Goal: Task Accomplishment & Management: Manage account settings

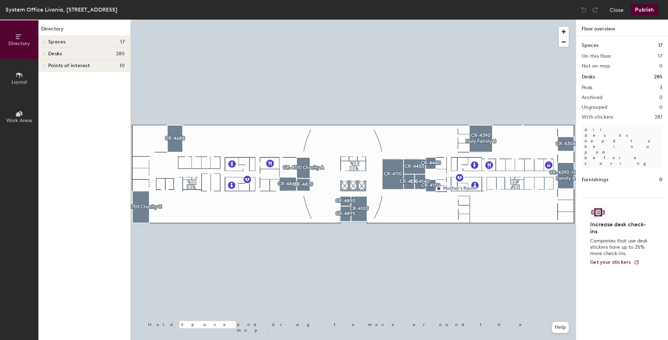
click at [23, 71] on icon at bounding box center [19, 75] width 8 height 8
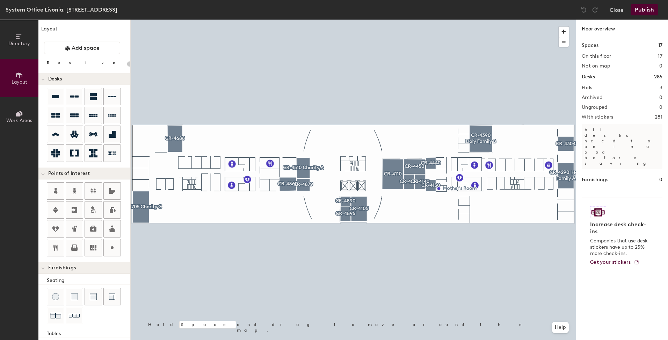
type input "20"
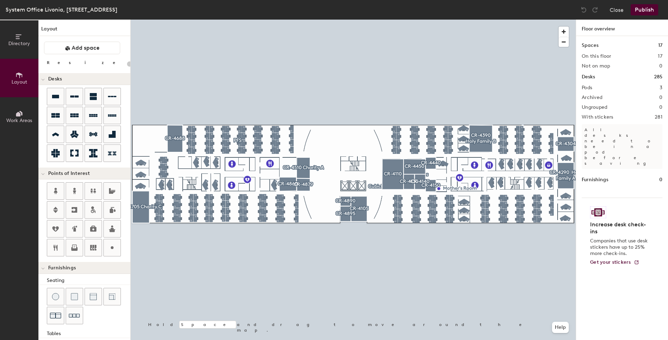
click at [17, 50] on button "Directory" at bounding box center [19, 39] width 38 height 38
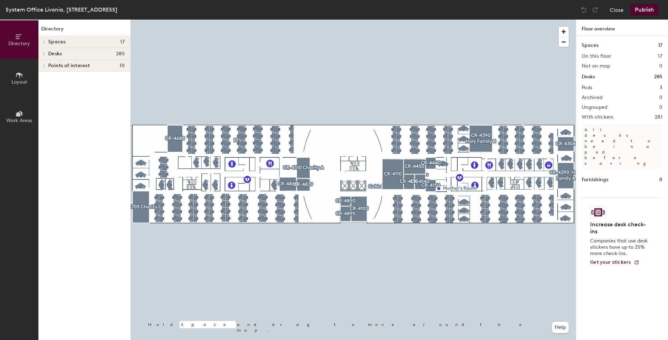
click at [77, 54] on h4 "Desks 285" at bounding box center [86, 54] width 77 height 6
click at [74, 45] on div "Spaces 17" at bounding box center [84, 42] width 92 height 12
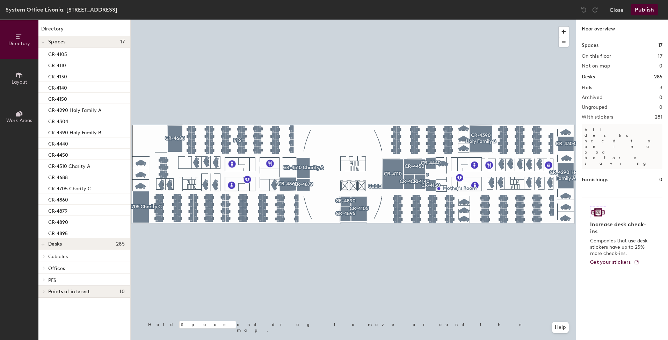
click at [65, 257] on span "Cubicles" at bounding box center [58, 256] width 20 height 6
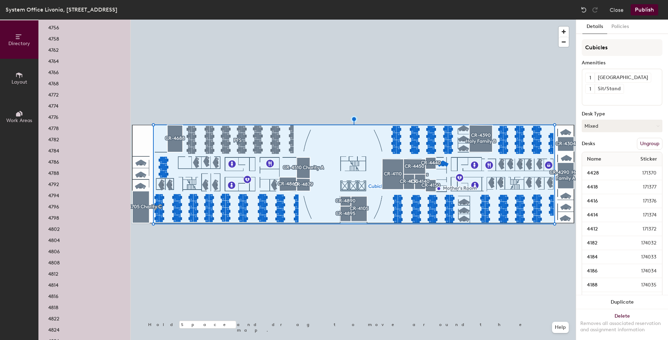
scroll to position [2211, 0]
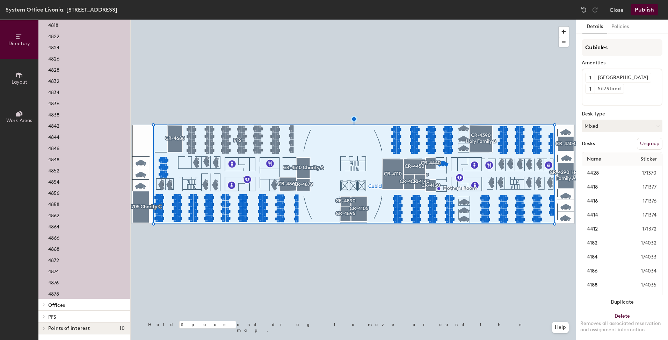
click at [56, 304] on span "Offices" at bounding box center [56, 305] width 17 height 6
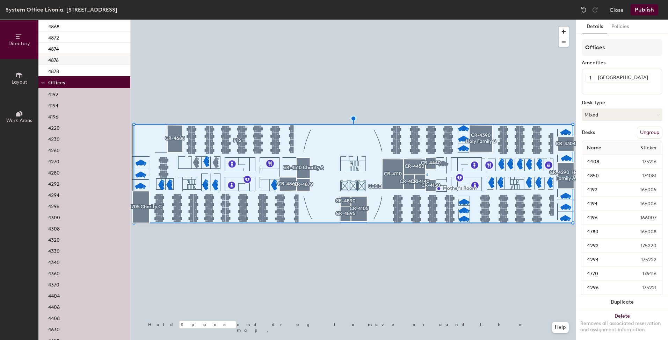
scroll to position [2547, 0]
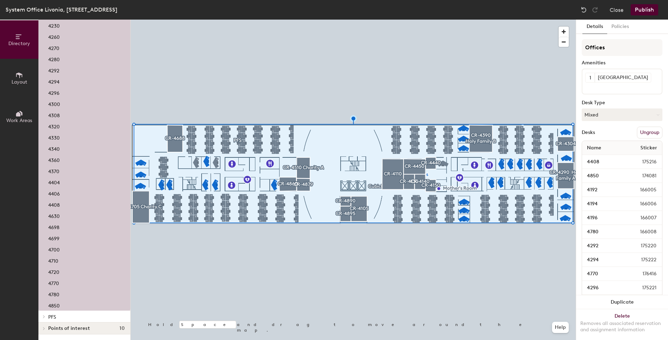
click at [71, 293] on div "4780" at bounding box center [84, 293] width 92 height 11
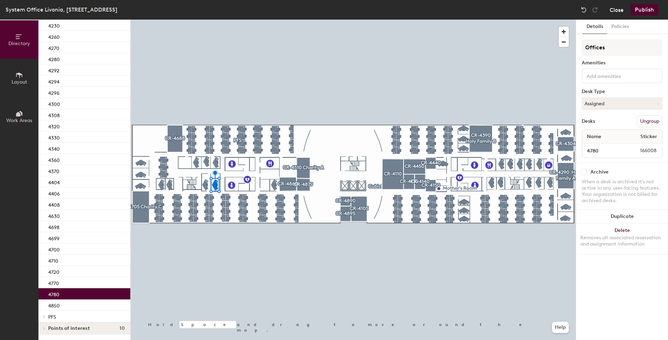
click at [614, 12] on button "Close" at bounding box center [617, 9] width 14 height 11
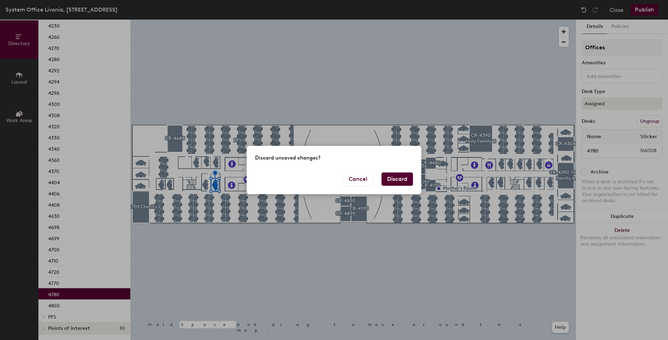
click at [396, 182] on button "Discard" at bounding box center [397, 178] width 31 height 13
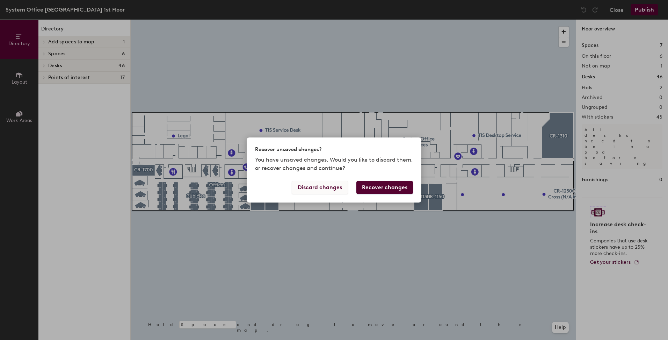
click at [329, 189] on button "Discard changes" at bounding box center [320, 187] width 56 height 13
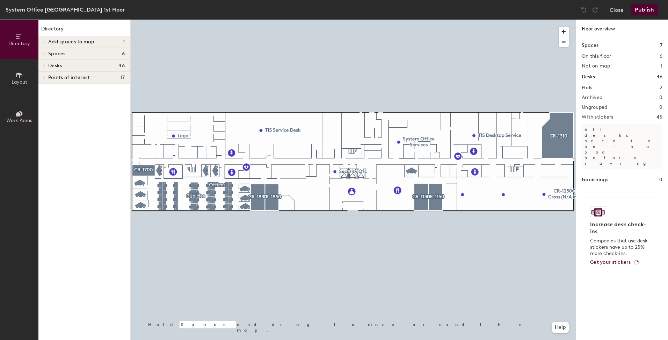
click at [75, 66] on h4 "Desks 46" at bounding box center [86, 66] width 77 height 6
click at [71, 78] on p "Cubicles" at bounding box center [86, 77] width 77 height 9
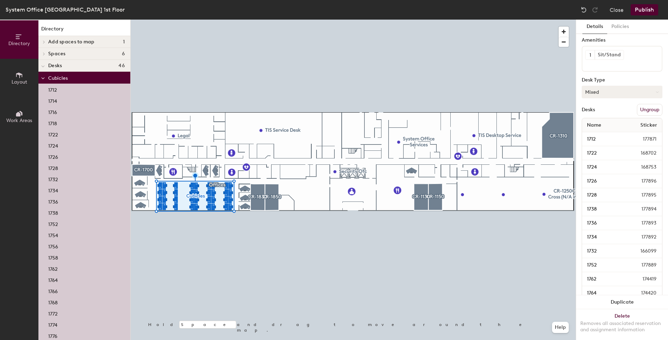
scroll to position [35, 0]
click at [619, 81] on button "Mixed" at bounding box center [622, 79] width 81 height 13
click at [607, 100] on div "Assigned" at bounding box center [617, 101] width 70 height 10
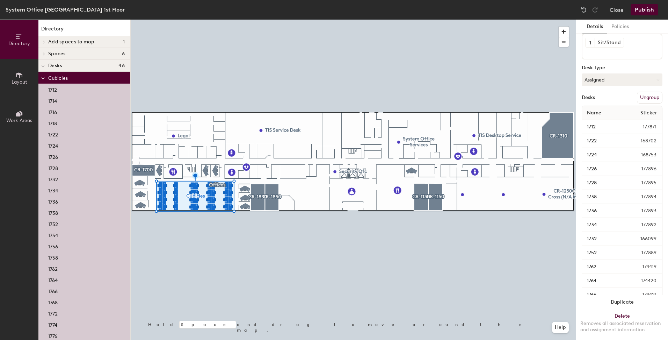
click at [69, 79] on p "Cubicles" at bounding box center [86, 77] width 77 height 9
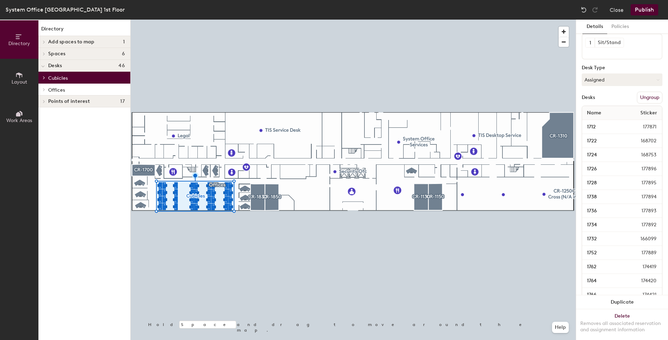
click at [74, 92] on p "Offices" at bounding box center [86, 89] width 77 height 9
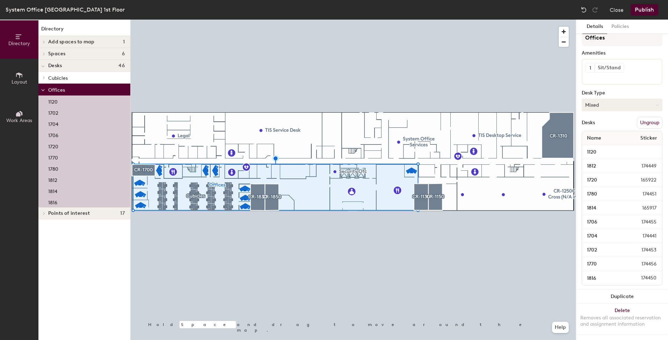
click at [616, 101] on button "Mixed" at bounding box center [622, 105] width 81 height 13
click at [602, 121] on div "Assigned" at bounding box center [617, 126] width 70 height 10
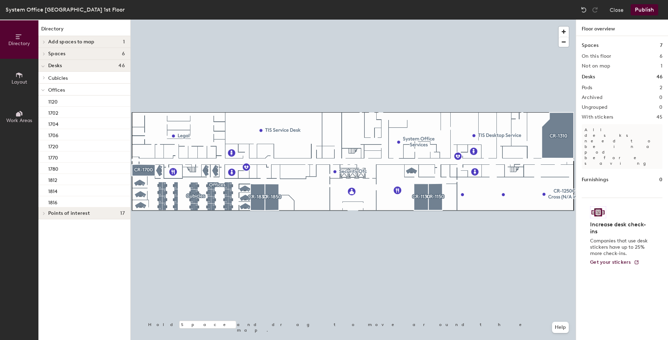
click at [641, 10] on button "Publish" at bounding box center [645, 9] width 28 height 11
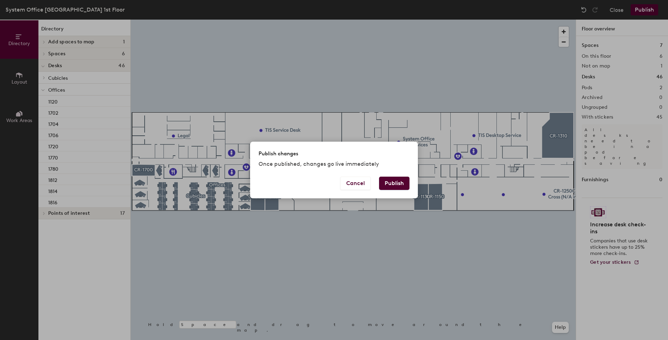
click at [389, 183] on button "Publish" at bounding box center [394, 183] width 30 height 13
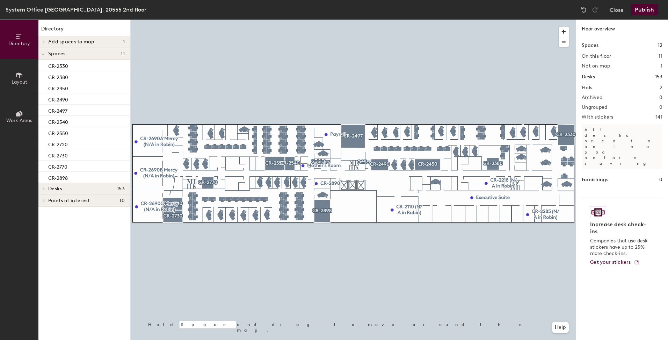
click at [24, 72] on button "Layout" at bounding box center [19, 78] width 38 height 38
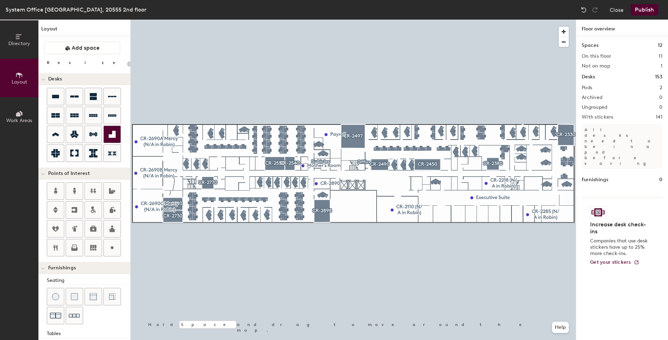
click at [219, 20] on div at bounding box center [353, 20] width 445 height 0
type input "100"
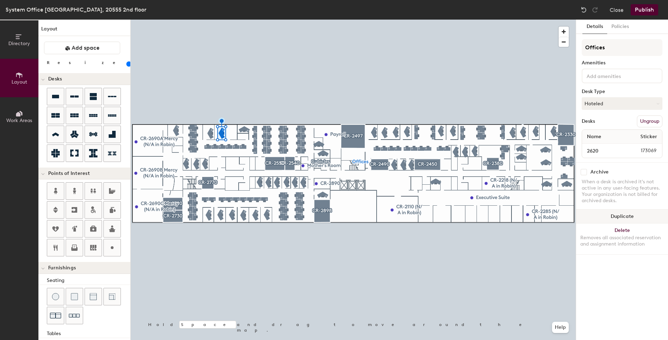
drag, startPoint x: 619, startPoint y: 218, endPoint x: 589, endPoint y: 219, distance: 30.4
click at [619, 218] on button "Duplicate" at bounding box center [622, 216] width 92 height 14
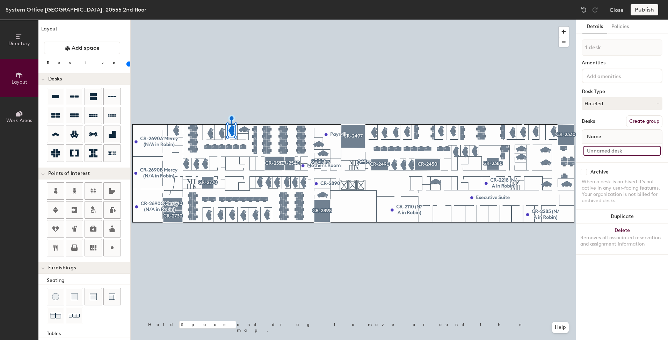
click at [612, 151] on input at bounding box center [622, 151] width 77 height 10
type input "2610"
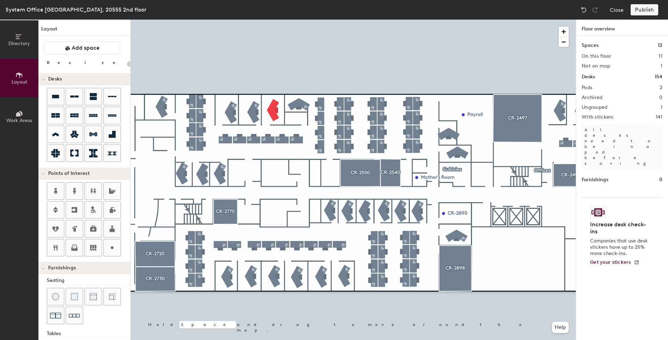
click at [255, 20] on div at bounding box center [353, 20] width 445 height 0
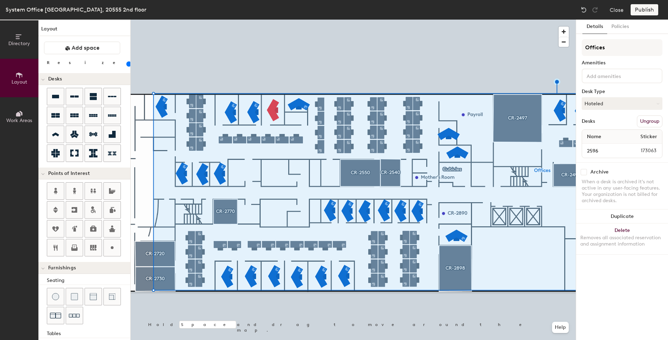
click at [275, 20] on div at bounding box center [353, 20] width 445 height 0
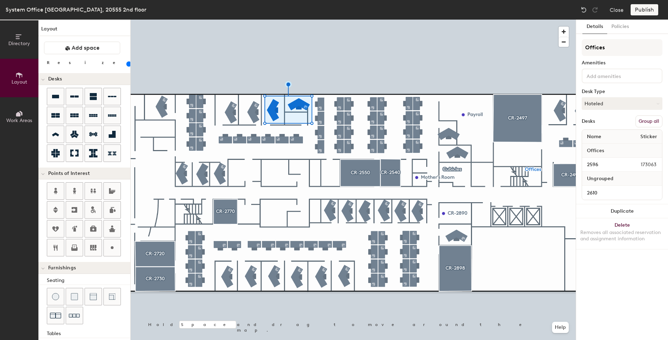
click at [644, 120] on button "Group all" at bounding box center [649, 121] width 27 height 12
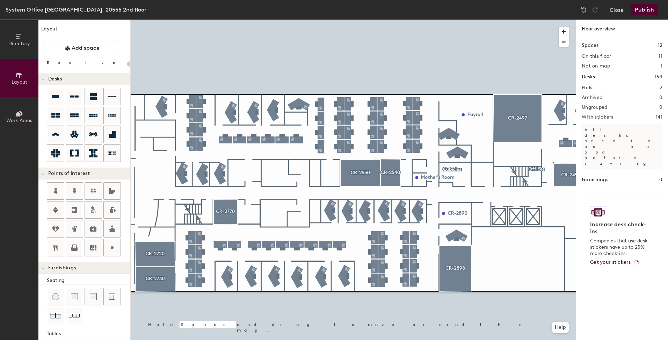
type input "20"
click at [10, 42] on span "Directory" at bounding box center [19, 44] width 22 height 6
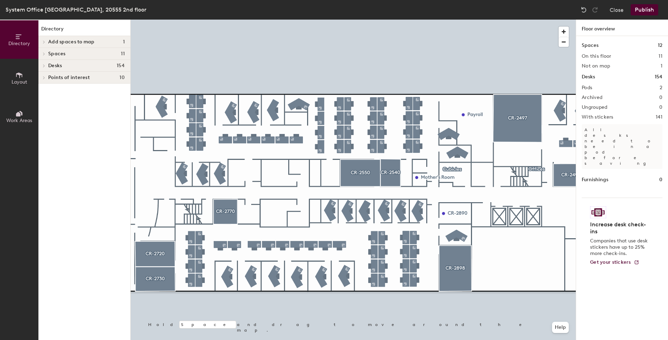
click at [74, 60] on div "Desks 154" at bounding box center [84, 66] width 92 height 12
click at [75, 76] on p "Cubicles" at bounding box center [86, 77] width 77 height 9
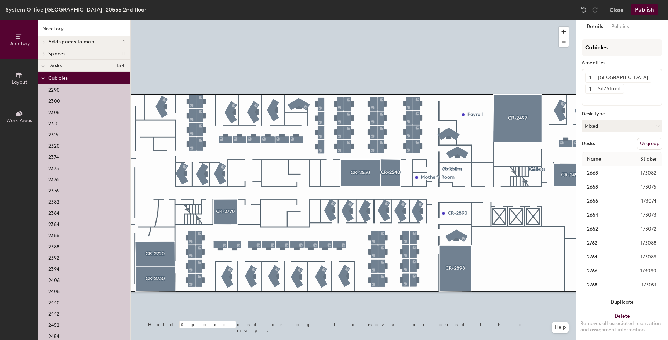
click at [67, 74] on p "Cubicles" at bounding box center [86, 77] width 77 height 9
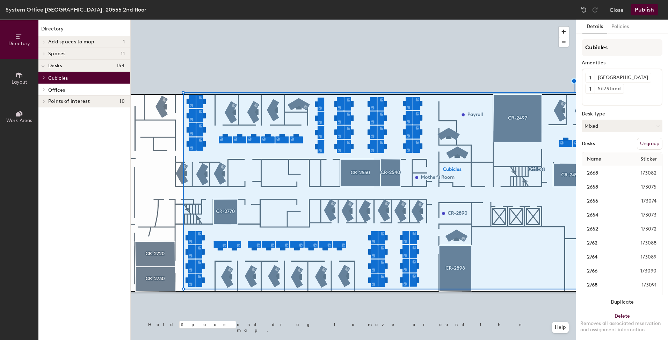
click at [66, 90] on p "Offices" at bounding box center [86, 89] width 77 height 9
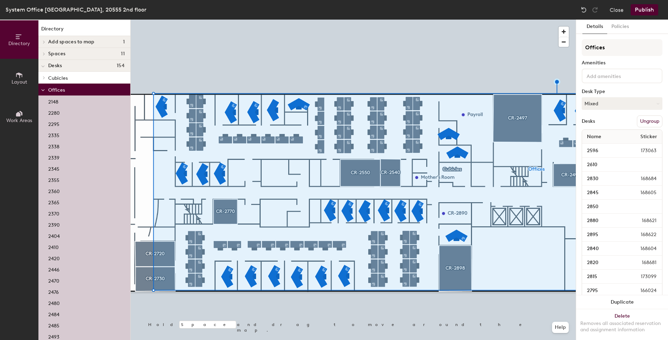
click at [72, 73] on p "Cubicles" at bounding box center [86, 77] width 77 height 9
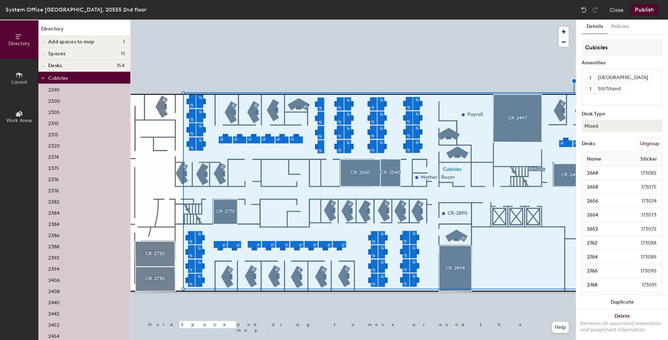
click at [245, 20] on div at bounding box center [353, 20] width 445 height 0
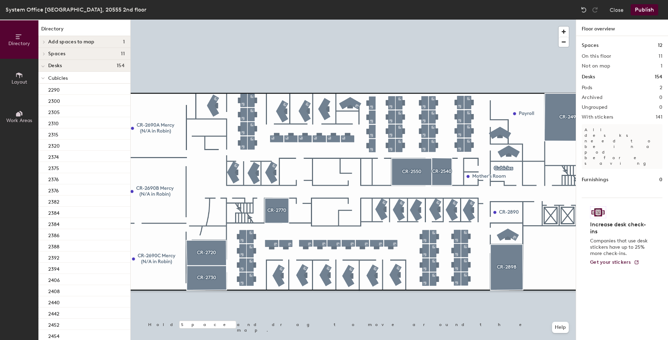
click at [70, 80] on p "Cubicles" at bounding box center [86, 77] width 77 height 9
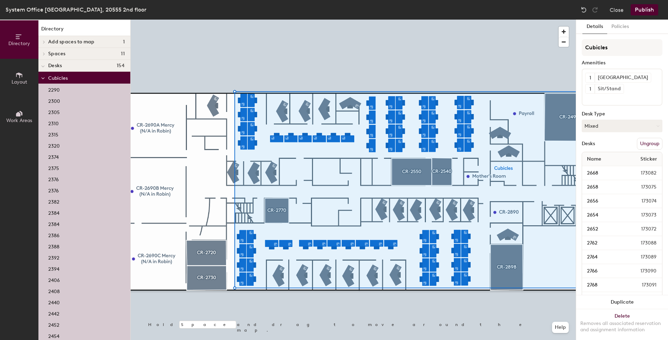
click at [73, 80] on p "Cubicles" at bounding box center [86, 77] width 77 height 9
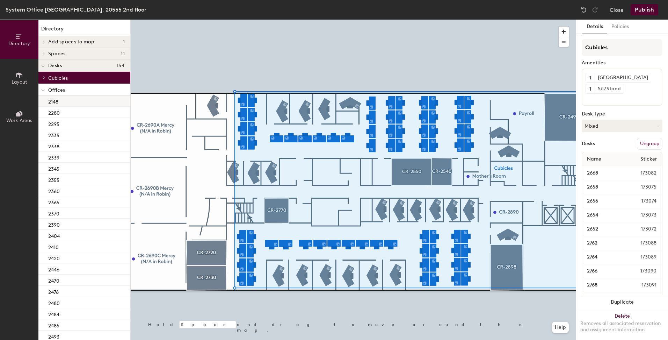
click at [69, 99] on div "2148" at bounding box center [84, 100] width 92 height 11
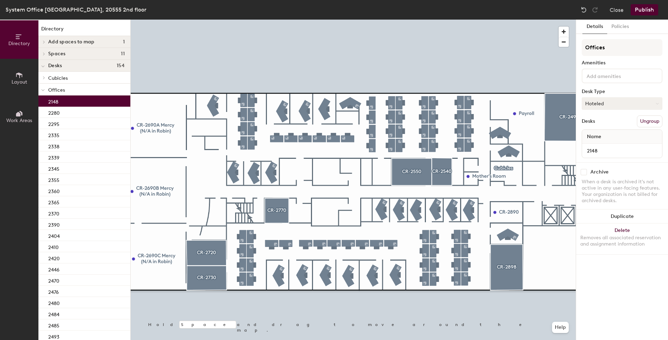
click at [613, 102] on button "Hoteled" at bounding box center [622, 103] width 81 height 13
click at [602, 125] on div "Assigned" at bounding box center [617, 125] width 70 height 10
click at [73, 80] on p "Cubicles" at bounding box center [86, 77] width 77 height 9
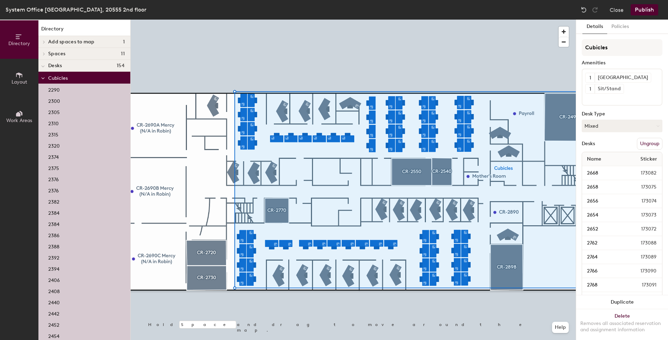
click at [66, 89] on div "2290" at bounding box center [84, 89] width 92 height 11
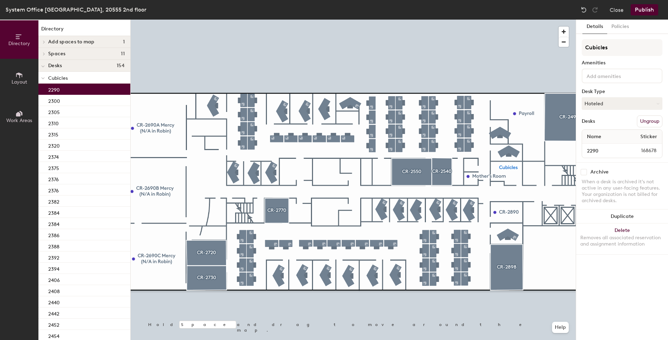
drag, startPoint x: 78, startPoint y: 78, endPoint x: 71, endPoint y: 90, distance: 14.1
click at [78, 78] on p "Cubicles" at bounding box center [86, 77] width 77 height 9
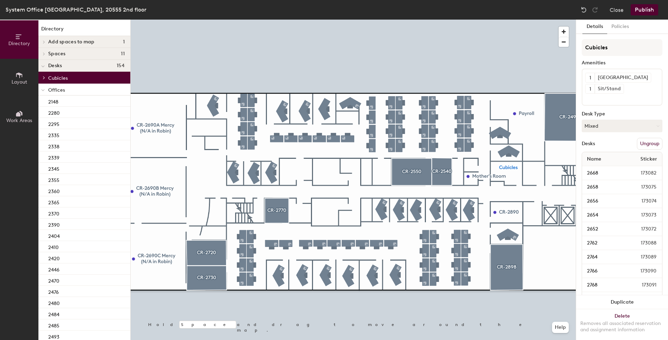
click at [70, 93] on p "Offices" at bounding box center [86, 89] width 77 height 9
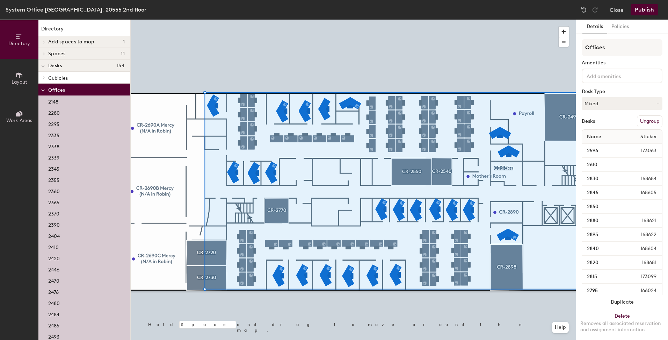
click at [62, 88] on span "Offices" at bounding box center [56, 90] width 17 height 6
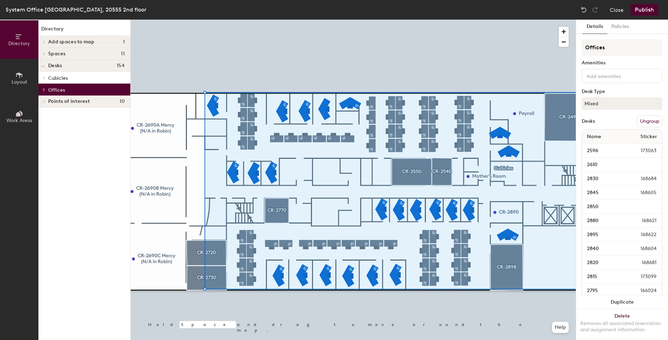
click at [66, 76] on span "Cubicles" at bounding box center [58, 78] width 20 height 6
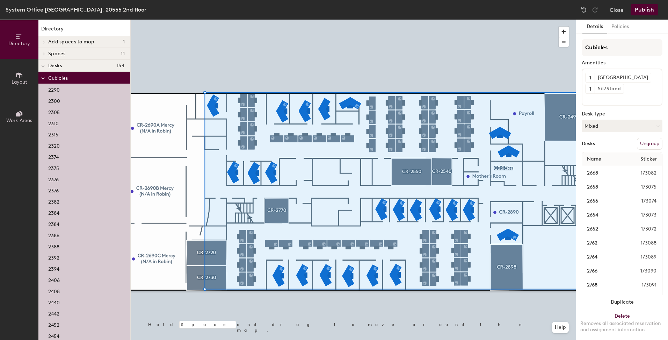
click at [63, 89] on div "2290" at bounding box center [84, 89] width 92 height 11
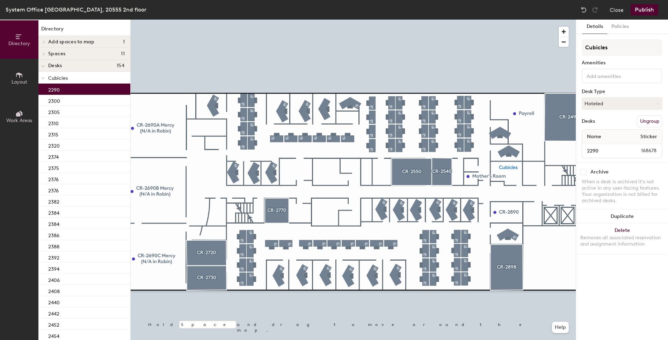
click at [67, 84] on div "2290" at bounding box center [84, 89] width 92 height 11
click at [68, 82] on p "Cubicles" at bounding box center [86, 77] width 77 height 9
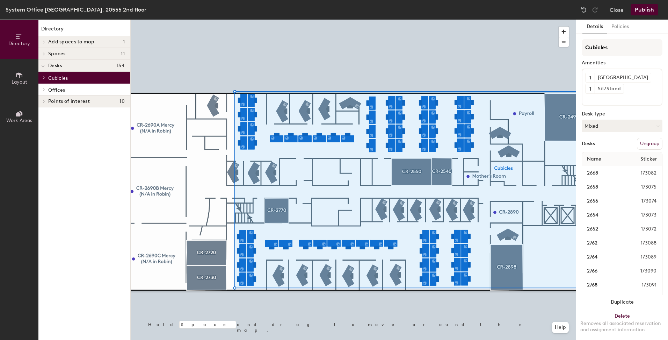
click at [70, 96] on div "Points of interest 10" at bounding box center [84, 101] width 92 height 12
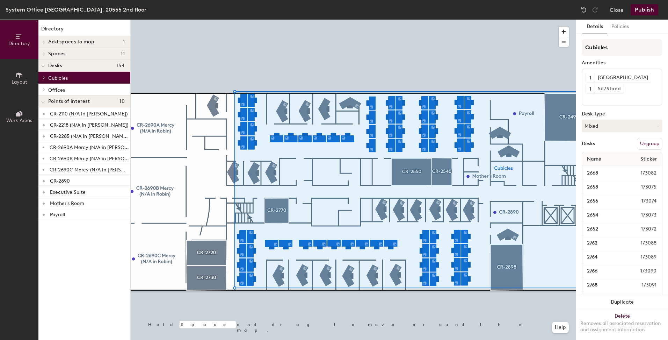
click at [74, 99] on span "Points of interest" at bounding box center [69, 102] width 42 height 6
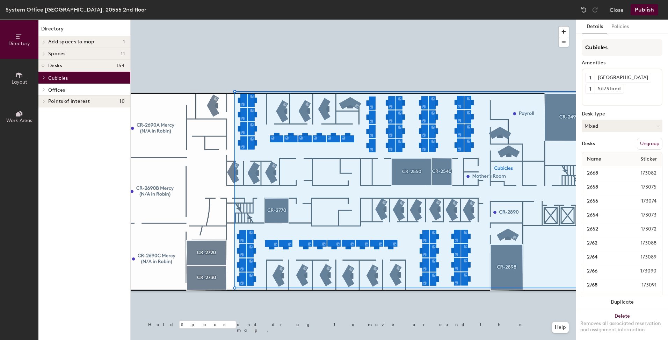
click at [74, 91] on p "Offices" at bounding box center [86, 89] width 77 height 9
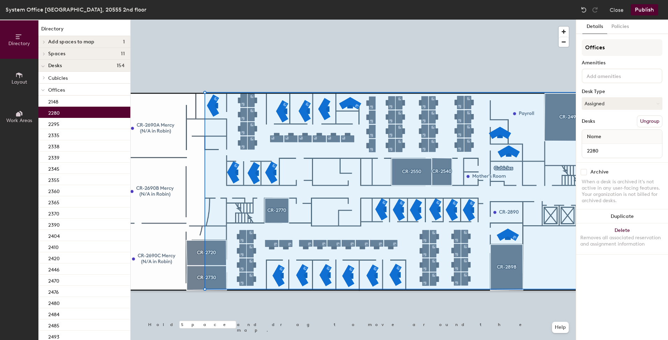
click at [64, 113] on div "2280" at bounding box center [84, 112] width 92 height 11
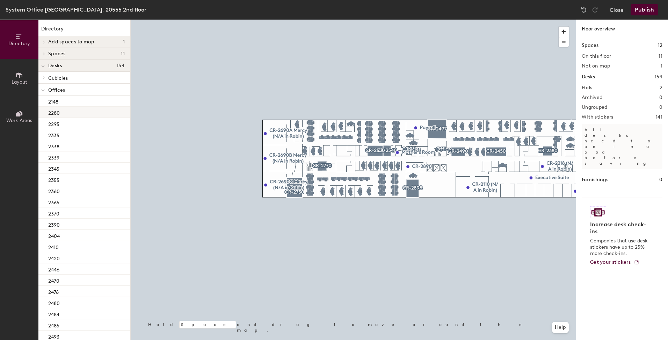
click at [77, 110] on div "2280" at bounding box center [84, 112] width 92 height 11
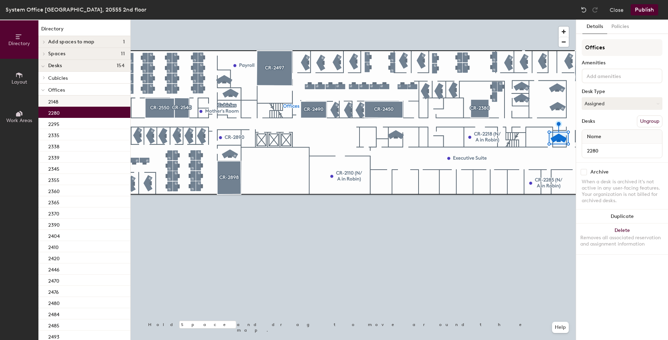
click at [74, 103] on div "2148" at bounding box center [84, 100] width 92 height 11
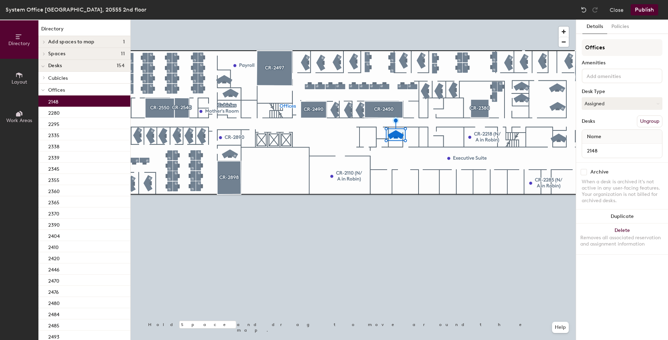
click at [82, 93] on p "Offices" at bounding box center [86, 89] width 77 height 9
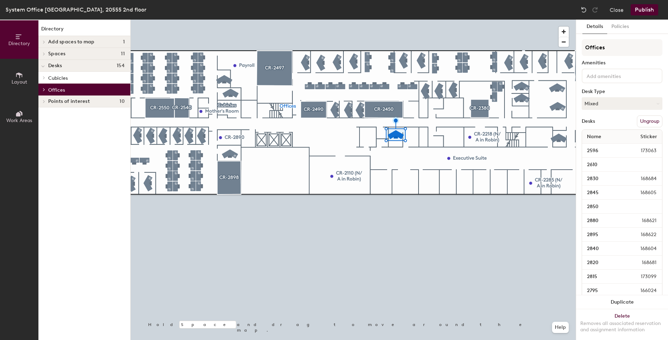
click at [75, 77] on p "Cubicles" at bounding box center [86, 77] width 77 height 9
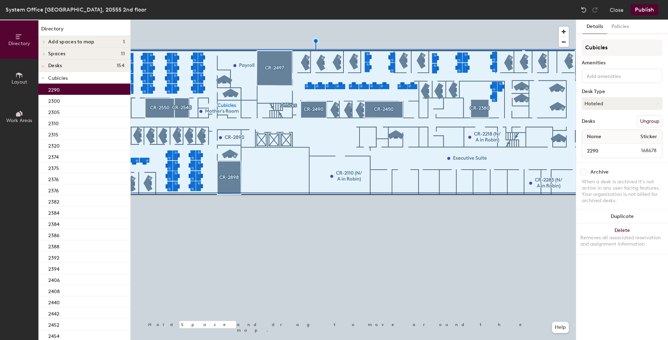
click at [71, 90] on div "2290" at bounding box center [84, 89] width 92 height 11
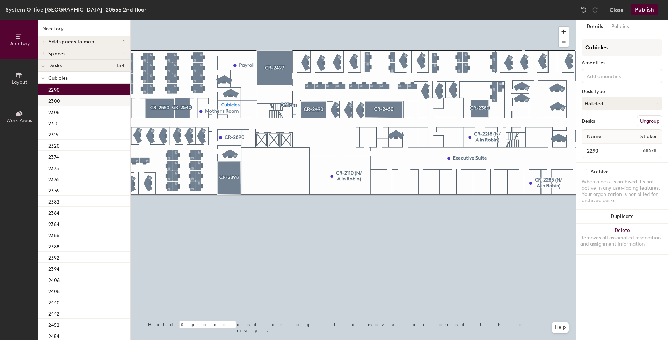
click at [65, 104] on div "2300" at bounding box center [84, 100] width 92 height 11
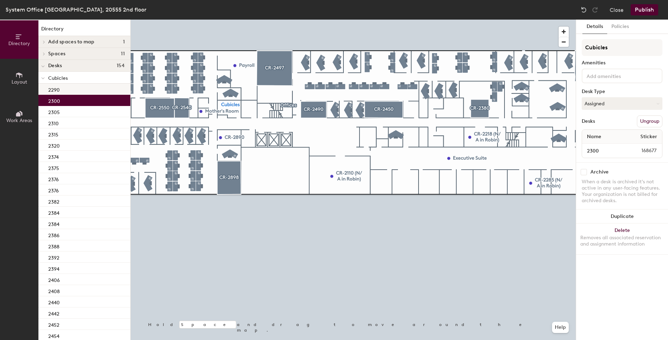
click at [71, 91] on div "2290" at bounding box center [84, 89] width 92 height 11
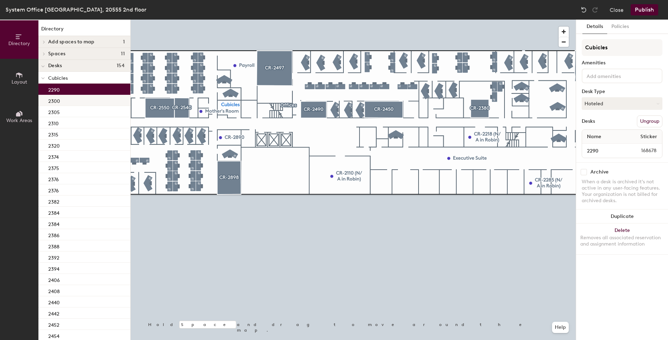
click at [70, 102] on div "2300" at bounding box center [84, 100] width 92 height 11
click at [80, 92] on div "2290" at bounding box center [84, 89] width 92 height 11
click at [381, 20] on div at bounding box center [353, 20] width 445 height 0
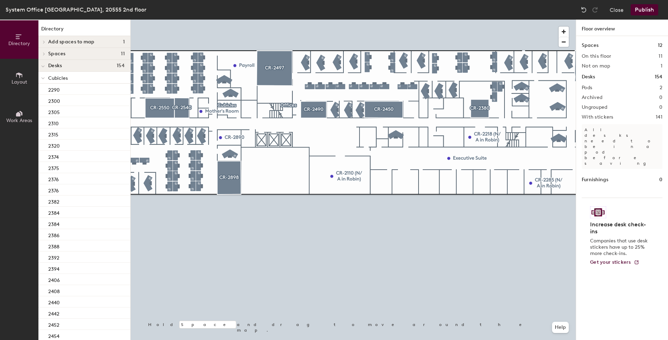
click at [90, 79] on p "Cubicles" at bounding box center [86, 77] width 77 height 9
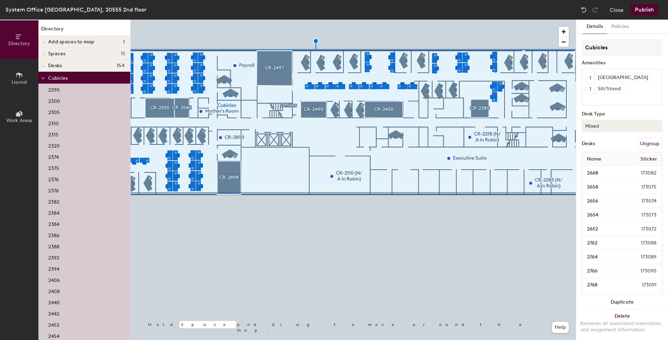
click at [607, 128] on button "Mixed" at bounding box center [622, 126] width 81 height 13
click at [599, 146] on div "Assigned" at bounding box center [617, 147] width 70 height 10
click at [413, 20] on div at bounding box center [353, 20] width 445 height 0
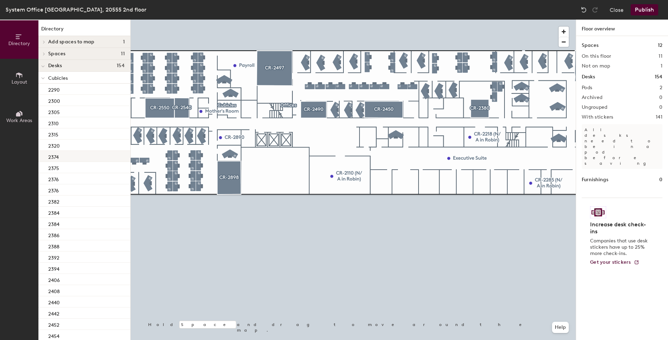
click at [55, 154] on p "2374" at bounding box center [53, 156] width 10 height 8
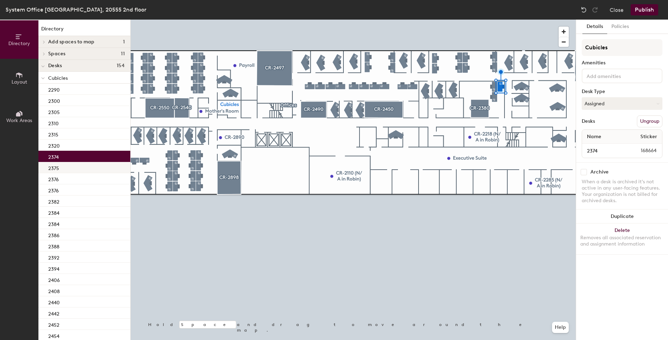
click at [55, 166] on p "2375" at bounding box center [53, 167] width 11 height 8
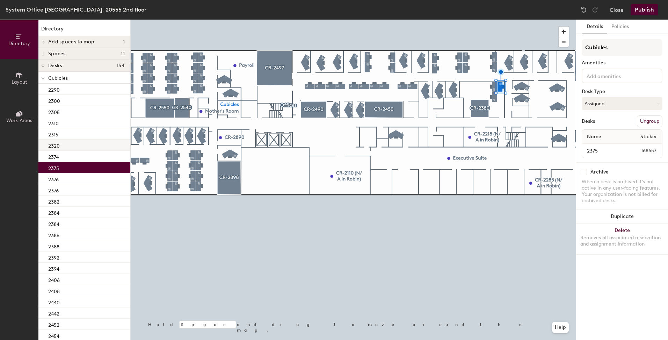
drag, startPoint x: 58, startPoint y: 159, endPoint x: 118, endPoint y: 148, distance: 60.8
click at [58, 158] on p "2374" at bounding box center [53, 156] width 10 height 8
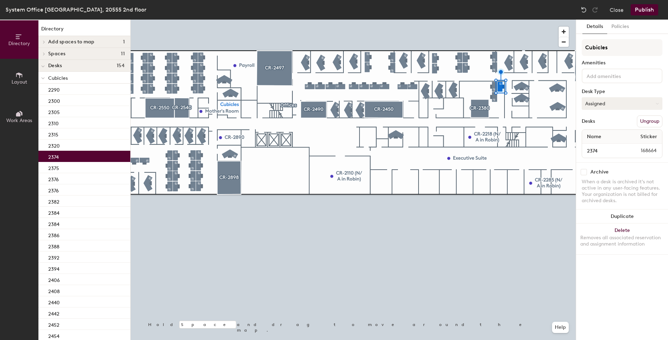
click at [600, 100] on button "Assigned" at bounding box center [622, 103] width 81 height 13
drag, startPoint x: 602, startPoint y: 132, endPoint x: 602, endPoint y: 145, distance: 13.0
click at [602, 145] on ul "Assigned Hot Hoteled" at bounding box center [617, 135] width 70 height 31
click at [628, 103] on button "Assigned" at bounding box center [622, 103] width 81 height 13
click at [600, 144] on div "Hoteled" at bounding box center [617, 146] width 70 height 10
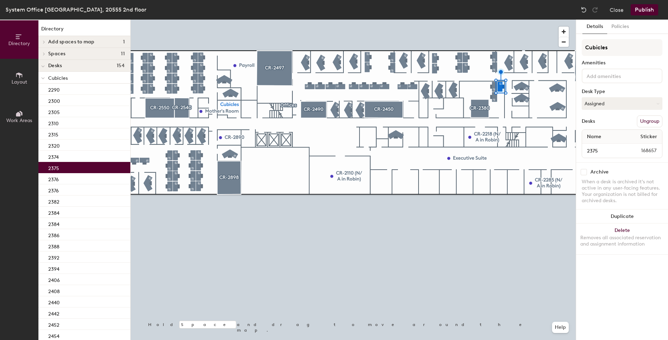
click at [65, 168] on div "2375" at bounding box center [84, 167] width 92 height 11
click at [598, 106] on button "Assigned" at bounding box center [622, 103] width 81 height 13
click at [606, 151] on div "Hoteled" at bounding box center [617, 146] width 70 height 10
click at [80, 172] on div "2375" at bounding box center [84, 167] width 92 height 11
click at [77, 192] on div "2376" at bounding box center [84, 189] width 92 height 11
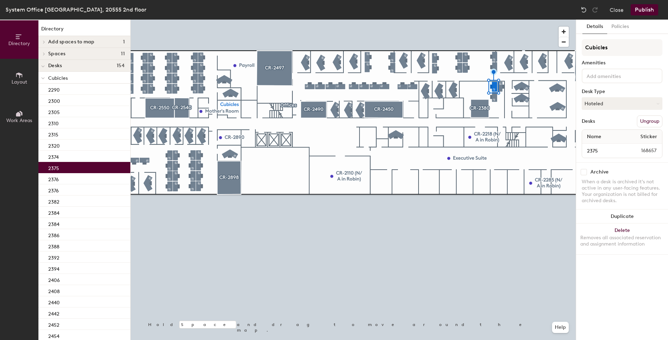
click at [67, 171] on div "2375" at bounding box center [84, 167] width 92 height 11
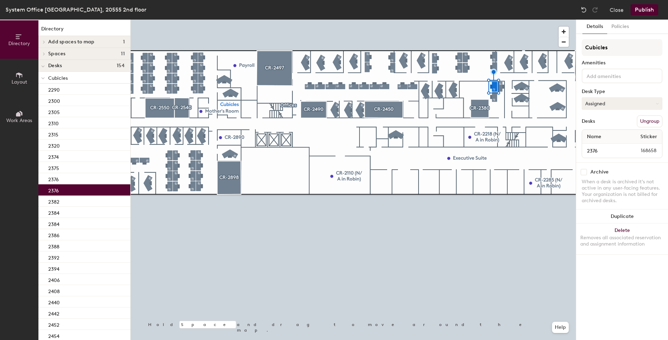
click at [607, 104] on button "Assigned" at bounding box center [622, 103] width 81 height 13
click at [599, 147] on div "Hoteled" at bounding box center [617, 146] width 70 height 10
click at [80, 202] on div "2382" at bounding box center [84, 200] width 92 height 11
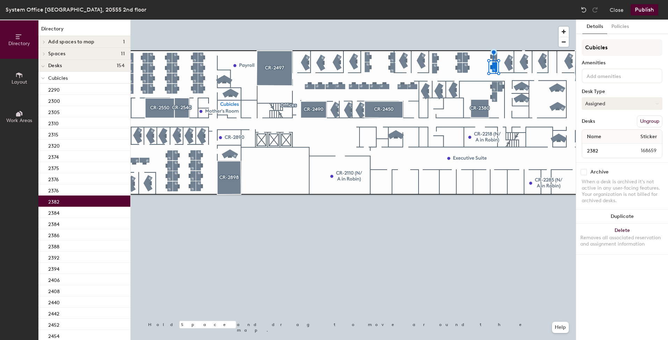
click at [599, 98] on button "Assigned" at bounding box center [622, 103] width 81 height 13
click at [588, 145] on div "Hoteled" at bounding box center [617, 146] width 70 height 10
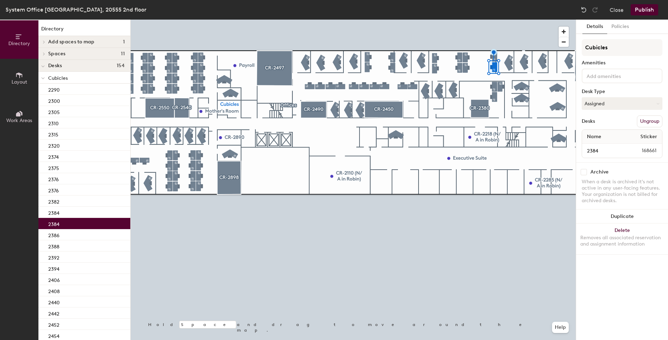
click at [56, 223] on p "2384" at bounding box center [53, 223] width 11 height 8
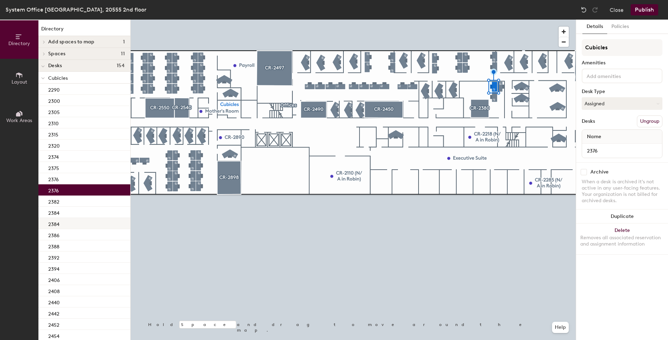
click at [74, 223] on div "2384" at bounding box center [84, 223] width 92 height 11
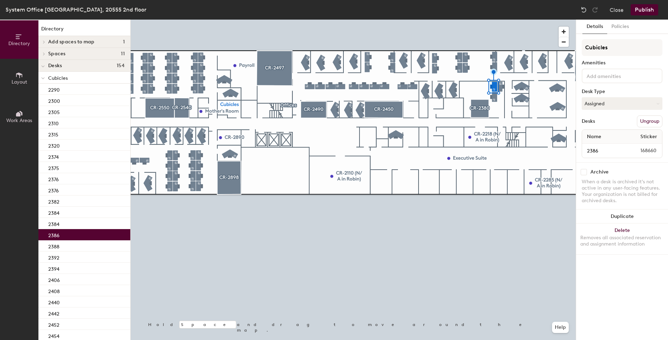
click at [71, 233] on div "2386" at bounding box center [84, 234] width 92 height 11
click at [609, 103] on button "Assigned" at bounding box center [622, 103] width 81 height 13
drag, startPoint x: 596, startPoint y: 144, endPoint x: 585, endPoint y: 149, distance: 11.7
click at [595, 144] on div "Hoteled" at bounding box center [617, 146] width 70 height 10
click at [74, 245] on div "2388" at bounding box center [84, 245] width 92 height 11
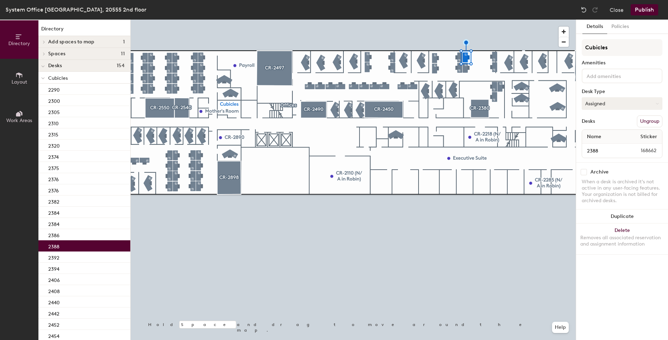
click at [612, 103] on button "Assigned" at bounding box center [622, 103] width 81 height 13
click at [599, 145] on div "Hoteled" at bounding box center [617, 146] width 70 height 10
click at [79, 259] on div "2392" at bounding box center [84, 256] width 92 height 11
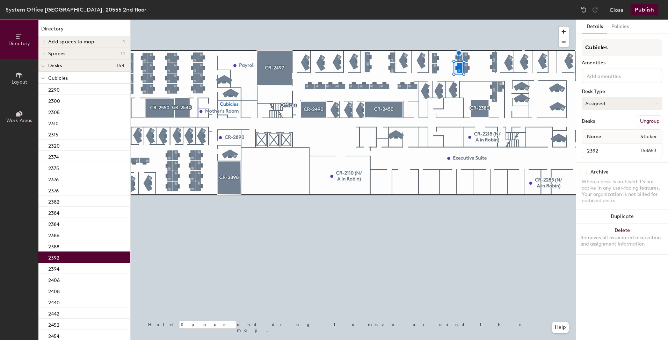
click at [605, 107] on button "Assigned" at bounding box center [622, 103] width 81 height 13
click at [598, 145] on div "Hoteled" at bounding box center [617, 146] width 70 height 10
click at [51, 266] on p "2394" at bounding box center [53, 268] width 11 height 8
click at [622, 103] on button "Assigned" at bounding box center [622, 103] width 81 height 13
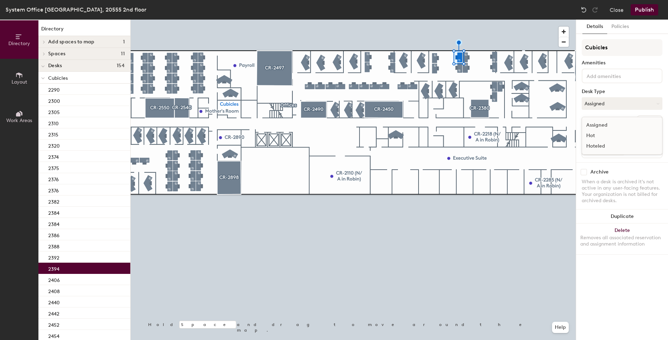
drag, startPoint x: 603, startPoint y: 147, endPoint x: 587, endPoint y: 150, distance: 16.5
click at [602, 147] on div "Hoteled" at bounding box center [617, 146] width 70 height 10
click at [77, 281] on div "2406" at bounding box center [84, 279] width 92 height 11
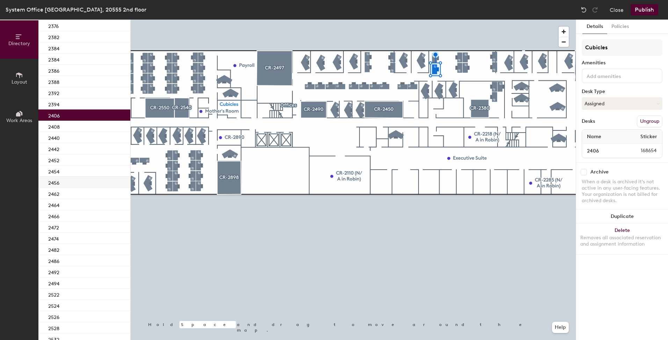
scroll to position [167, 0]
click at [70, 125] on div "2408" at bounding box center [84, 123] width 92 height 11
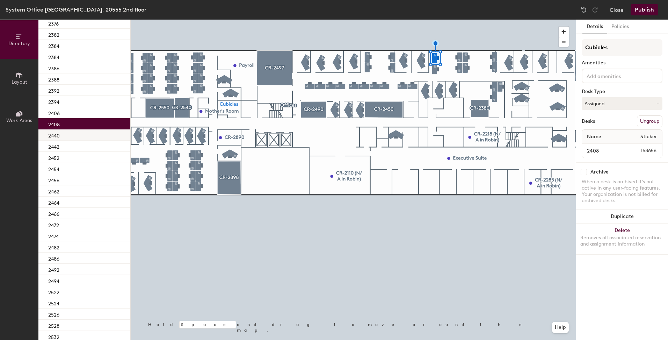
click at [66, 139] on div "2440" at bounding box center [84, 134] width 92 height 11
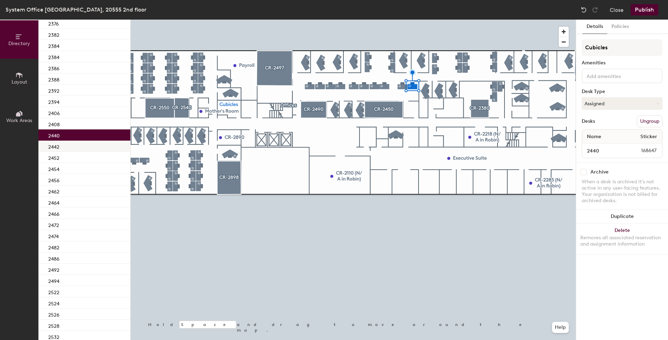
click at [66, 145] on div "2442" at bounding box center [84, 146] width 92 height 11
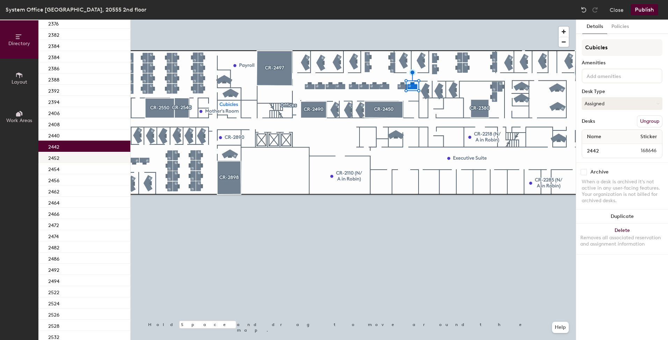
click at [65, 160] on div "2452" at bounding box center [84, 157] width 92 height 11
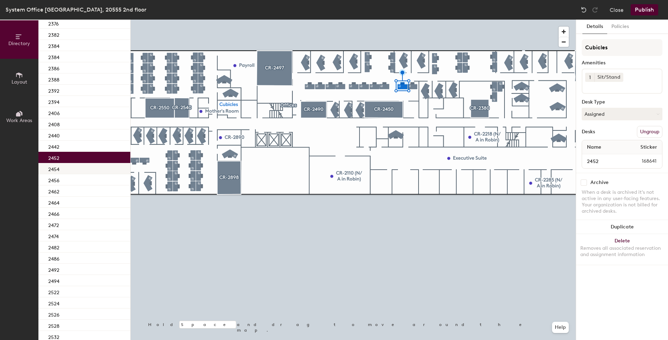
click at [67, 170] on div "2454" at bounding box center [84, 168] width 92 height 11
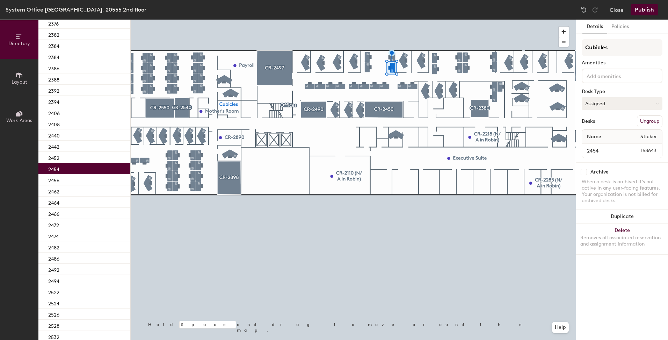
click at [614, 106] on button "Assigned" at bounding box center [622, 103] width 81 height 13
click at [599, 145] on div "Hoteled" at bounding box center [617, 146] width 70 height 10
click at [74, 179] on div "2456" at bounding box center [84, 179] width 92 height 11
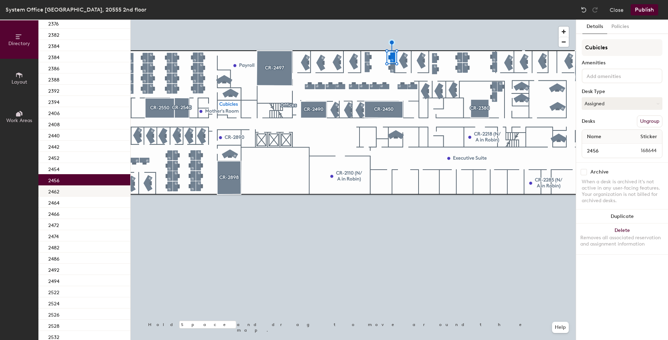
click at [72, 189] on div "2462" at bounding box center [84, 190] width 92 height 11
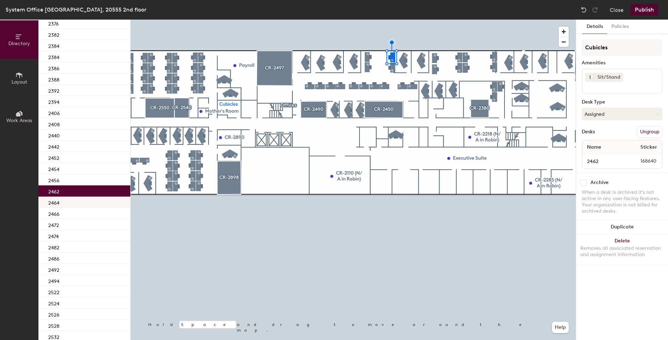
click at [70, 202] on div "2464" at bounding box center [84, 201] width 92 height 11
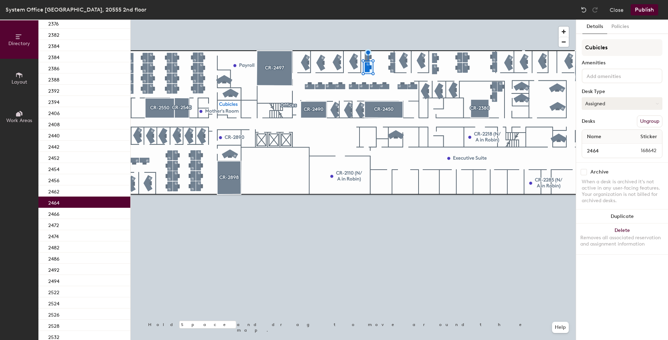
click at [618, 107] on button "Assigned" at bounding box center [622, 103] width 81 height 13
click at [607, 144] on div "Hoteled" at bounding box center [617, 146] width 70 height 10
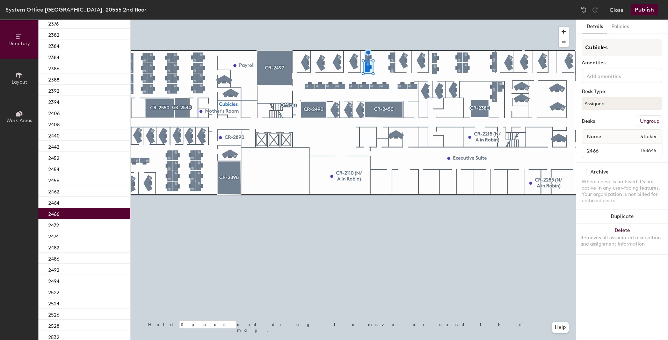
click at [62, 213] on div "2466" at bounding box center [84, 213] width 92 height 11
click at [74, 221] on div "2472" at bounding box center [84, 224] width 92 height 11
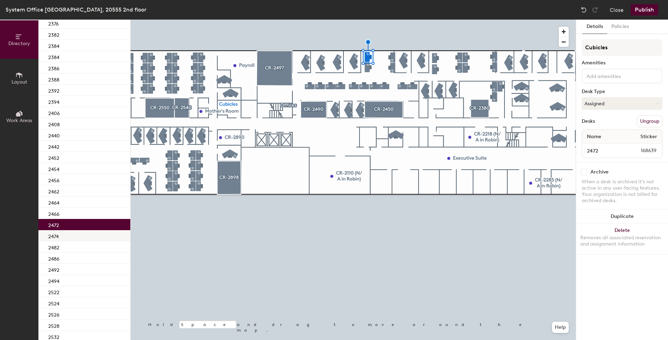
click at [73, 235] on div "2474" at bounding box center [84, 235] width 92 height 11
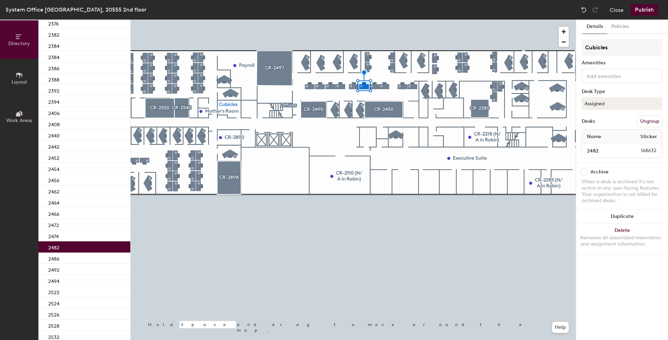
click at [73, 250] on div "2482" at bounding box center [84, 246] width 92 height 11
click at [76, 260] on div "2486" at bounding box center [84, 257] width 92 height 11
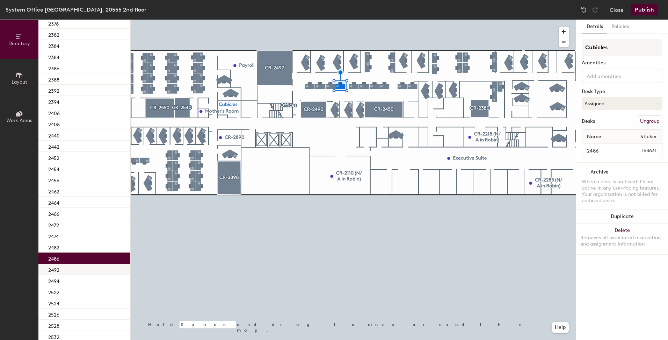
click at [77, 269] on div "2492" at bounding box center [84, 269] width 92 height 11
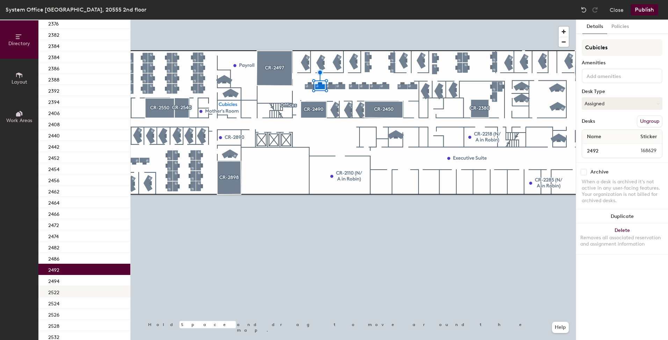
click at [80, 283] on div "2494" at bounding box center [84, 280] width 92 height 11
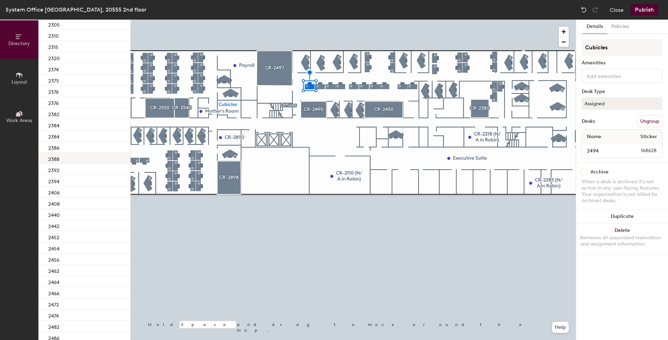
scroll to position [0, 0]
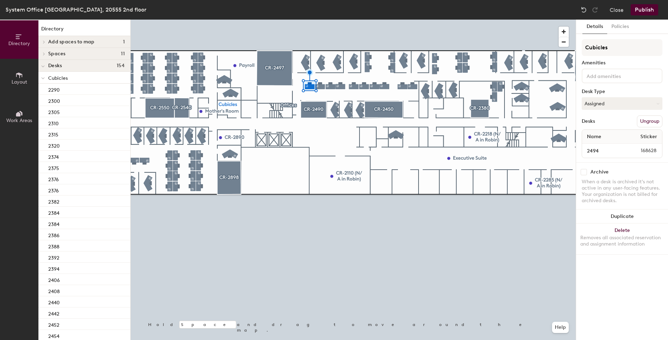
click at [73, 54] on h4 "Spaces 11" at bounding box center [86, 54] width 77 height 6
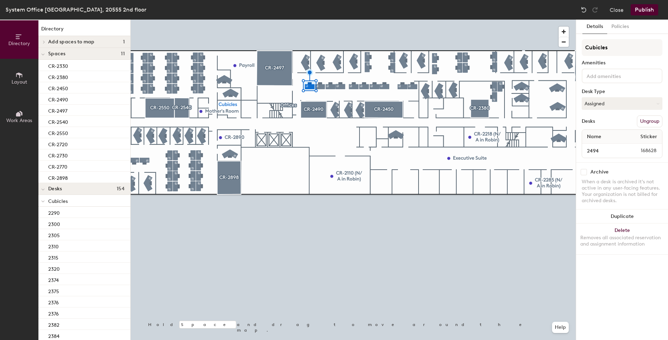
click at [73, 54] on h4 "Spaces 11" at bounding box center [86, 54] width 77 height 6
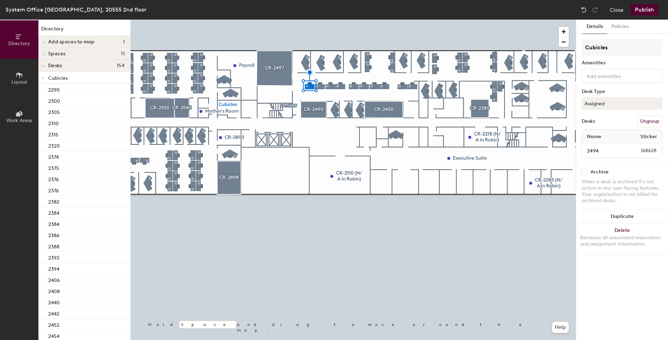
click at [67, 69] on div "Desks 154" at bounding box center [84, 66] width 92 height 12
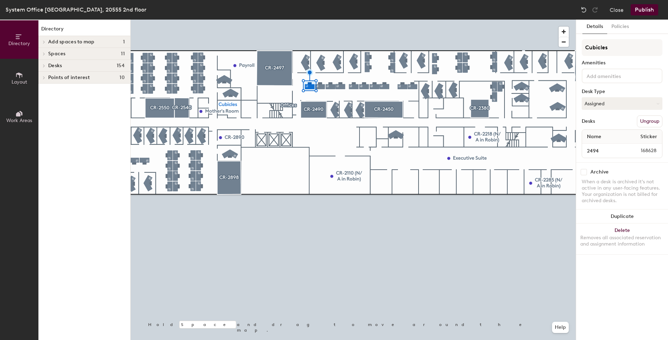
click at [67, 69] on div "Desks 154" at bounding box center [84, 66] width 92 height 12
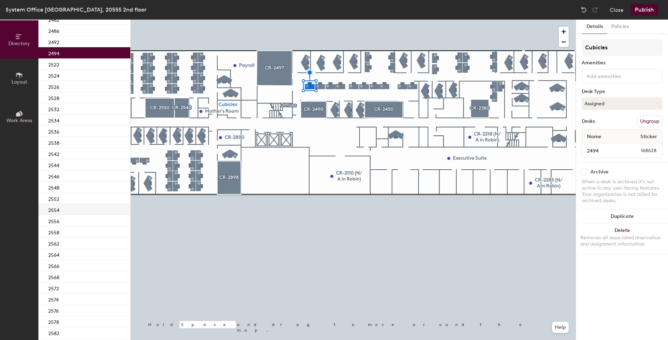
scroll to position [384, 0]
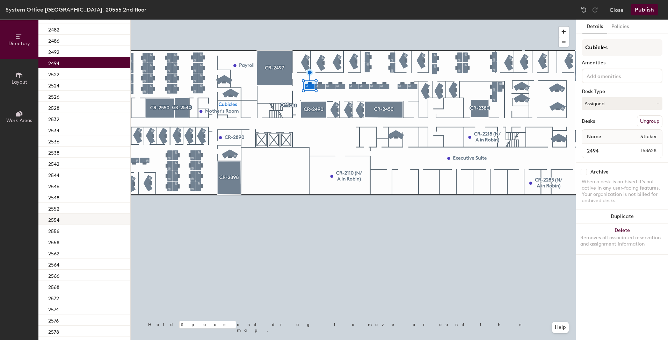
click at [365, 20] on div at bounding box center [353, 20] width 445 height 0
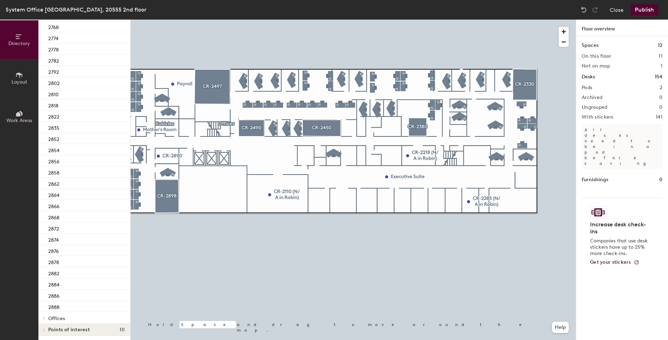
scroll to position [981, 0]
click at [60, 315] on span "Offices" at bounding box center [56, 317] width 17 height 6
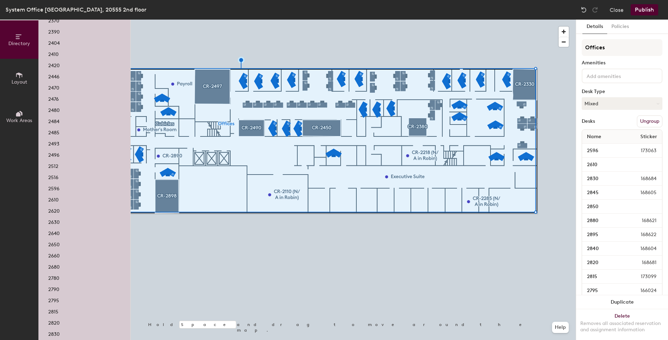
scroll to position [1400, 0]
click at [616, 102] on button "Mixed" at bounding box center [622, 103] width 81 height 13
click at [602, 144] on div "Hoteled" at bounding box center [617, 146] width 70 height 10
drag, startPoint x: 606, startPoint y: 105, endPoint x: 603, endPoint y: 111, distance: 7.2
click at [606, 104] on button "Hoteled" at bounding box center [622, 103] width 81 height 13
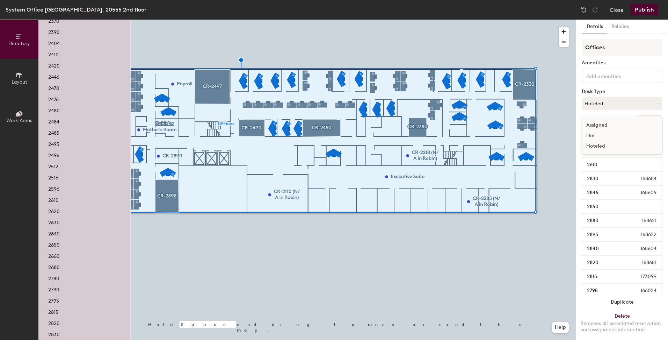
click at [598, 126] on div "Assigned" at bounding box center [617, 125] width 70 height 10
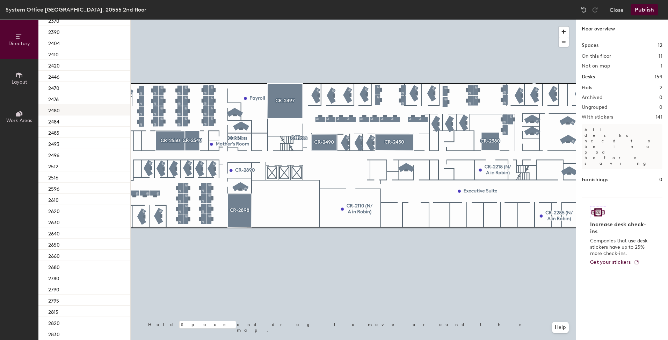
click at [280, 20] on div at bounding box center [353, 20] width 445 height 0
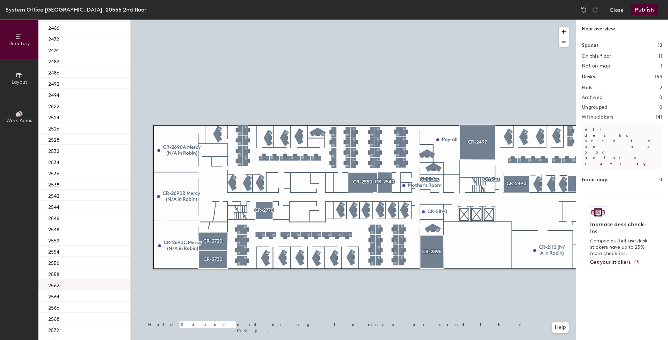
scroll to position [342, 0]
click at [79, 121] on div "2522" at bounding box center [84, 115] width 92 height 11
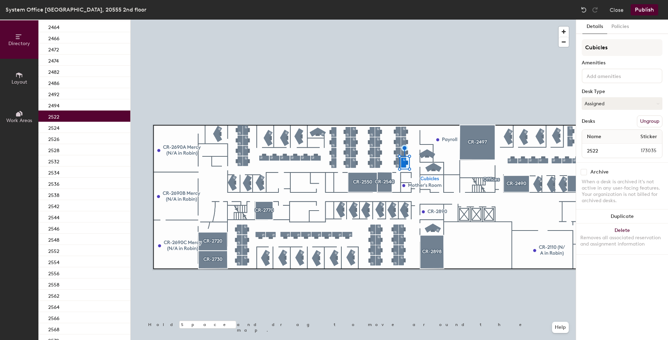
click at [77, 114] on div "2522" at bounding box center [84, 115] width 92 height 11
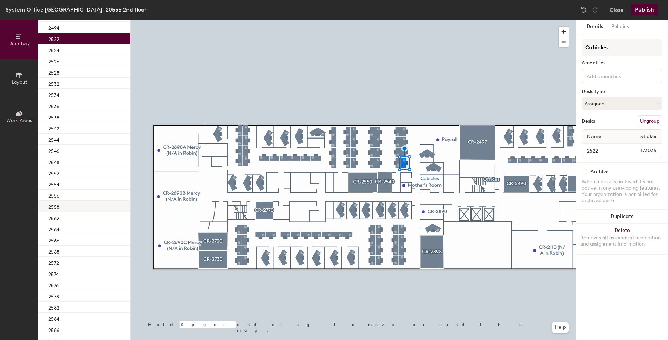
scroll to position [426, 0]
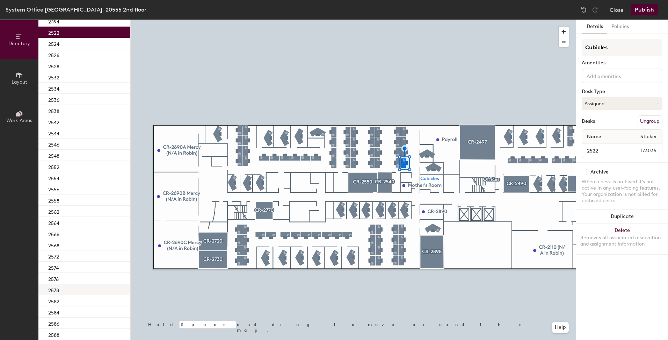
click at [62, 287] on div "2578" at bounding box center [84, 289] width 92 height 11
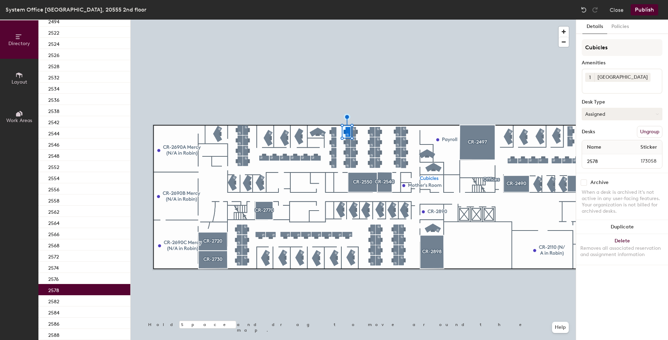
click at [617, 116] on button "Assigned" at bounding box center [622, 114] width 81 height 13
click at [599, 159] on div "Hoteled" at bounding box center [617, 156] width 70 height 10
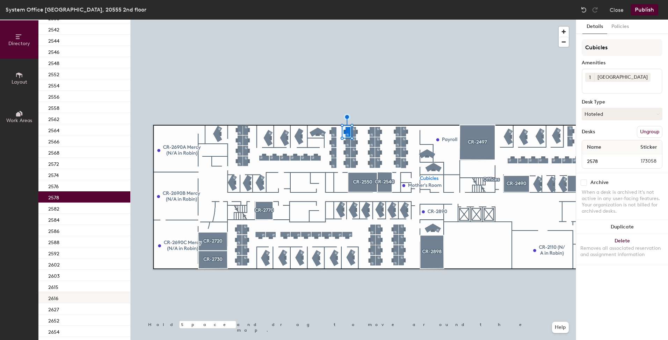
scroll to position [531, 0]
click at [65, 297] on div "2627" at bounding box center [84, 296] width 92 height 11
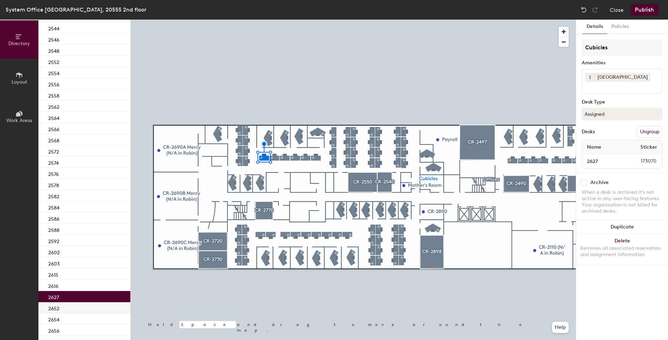
click at [70, 303] on div "2652" at bounding box center [84, 307] width 92 height 11
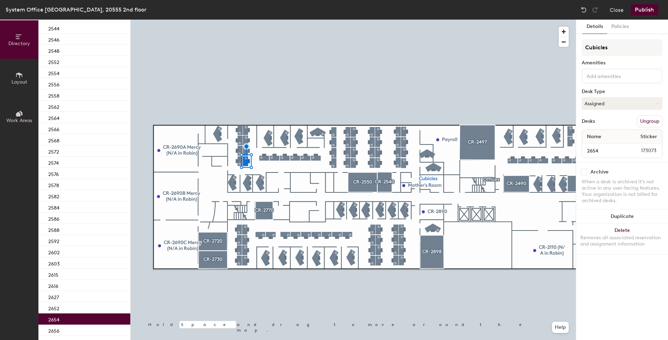
click at [65, 323] on div "2654" at bounding box center [84, 318] width 92 height 11
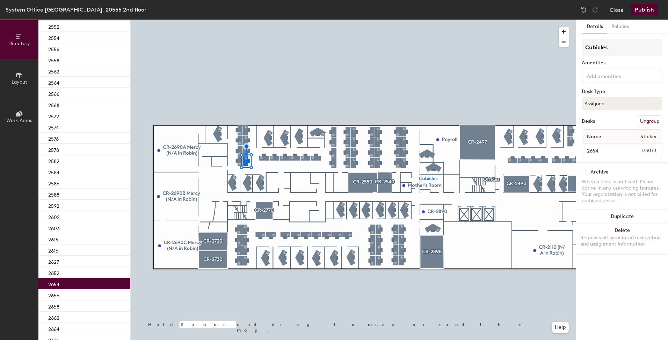
scroll to position [601, 0]
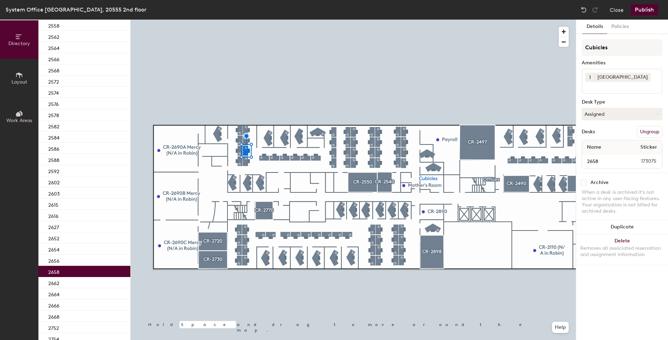
click at [70, 273] on div "2658" at bounding box center [84, 271] width 92 height 11
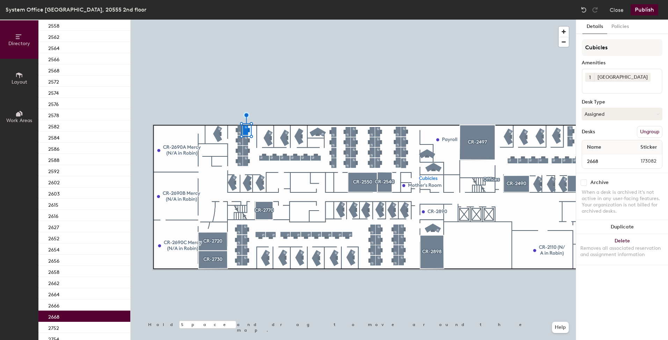
click at [71, 319] on div "2668" at bounding box center [84, 315] width 92 height 11
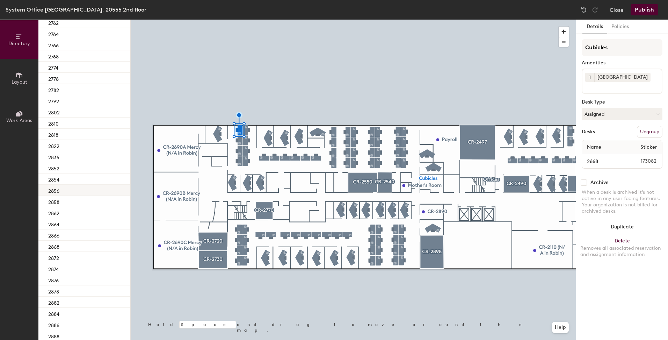
scroll to position [915, 0]
click at [68, 215] on div "2854" at bounding box center [84, 213] width 92 height 11
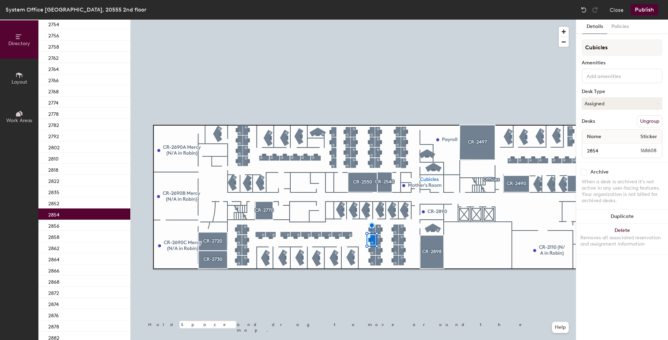
drag, startPoint x: 619, startPoint y: 109, endPoint x: 614, endPoint y: 110, distance: 5.5
click at [618, 109] on button "Assigned" at bounding box center [622, 103] width 81 height 13
click at [595, 143] on div "Hoteled" at bounding box center [617, 146] width 70 height 10
click at [58, 223] on p "2856" at bounding box center [53, 225] width 11 height 8
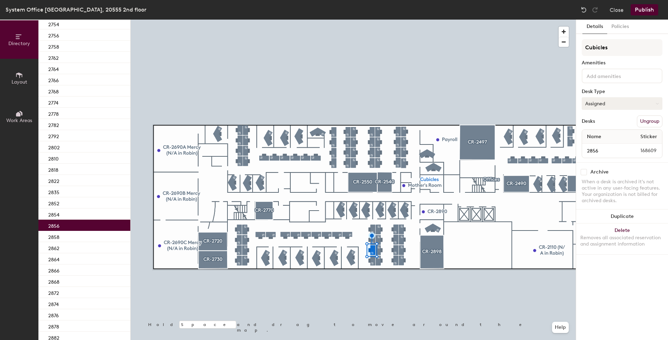
click at [595, 102] on button "Assigned" at bounding box center [622, 103] width 81 height 13
click at [598, 143] on div "Hoteled" at bounding box center [617, 146] width 70 height 10
click at [64, 235] on div "2858" at bounding box center [84, 236] width 92 height 11
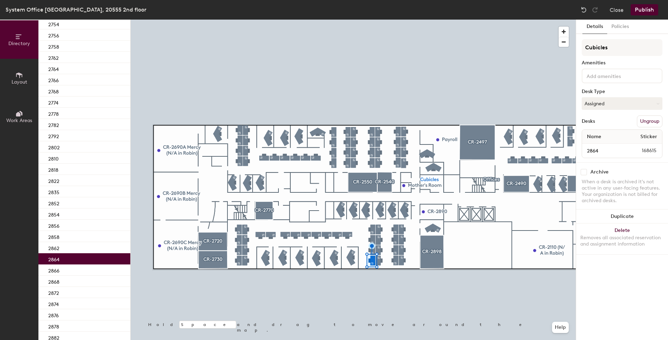
click at [63, 255] on div "2864" at bounding box center [84, 258] width 92 height 11
drag, startPoint x: 624, startPoint y: 103, endPoint x: 622, endPoint y: 109, distance: 5.9
click at [624, 103] on button "Assigned" at bounding box center [622, 103] width 81 height 13
drag, startPoint x: 604, startPoint y: 147, endPoint x: 590, endPoint y: 152, distance: 15.0
click at [604, 147] on div "Hoteled" at bounding box center [617, 146] width 70 height 10
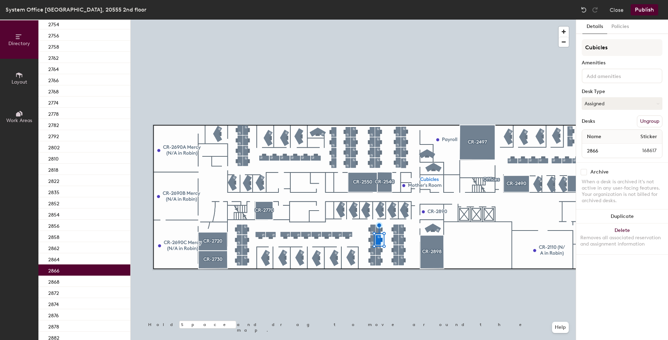
click at [88, 271] on div "2866" at bounding box center [84, 269] width 92 height 11
click at [593, 105] on button "Assigned" at bounding box center [622, 103] width 81 height 13
click at [591, 146] on div "Hoteled" at bounding box center [617, 146] width 70 height 10
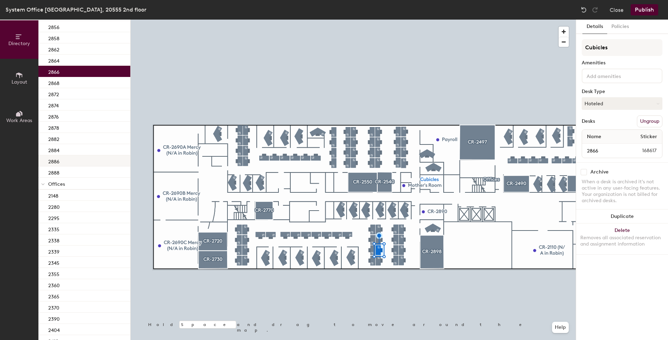
scroll to position [1160, 0]
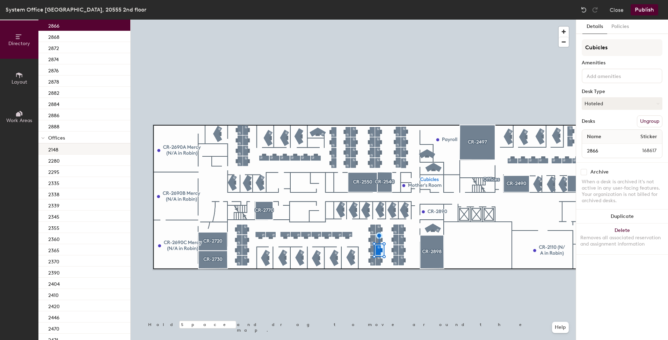
click at [66, 148] on div "2148" at bounding box center [84, 148] width 92 height 11
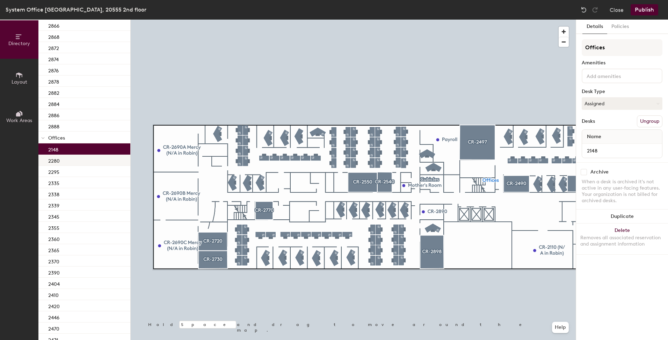
click at [81, 159] on div "2280" at bounding box center [84, 159] width 92 height 11
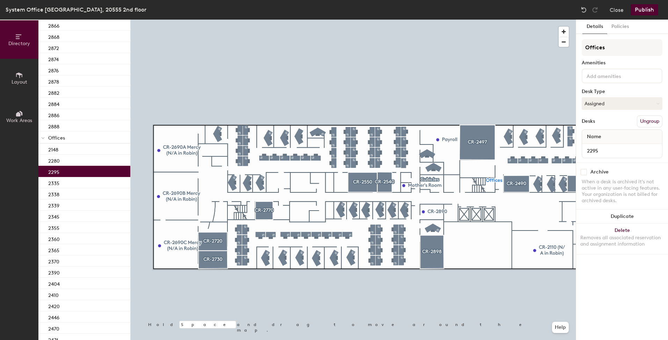
click at [70, 176] on div "2295" at bounding box center [84, 171] width 92 height 11
click at [71, 187] on div "2335" at bounding box center [84, 182] width 92 height 11
click at [69, 194] on div "2338" at bounding box center [84, 193] width 92 height 11
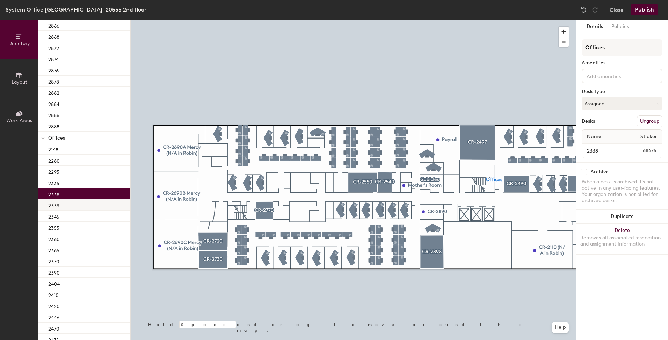
click at [67, 204] on div "2339" at bounding box center [84, 204] width 92 height 11
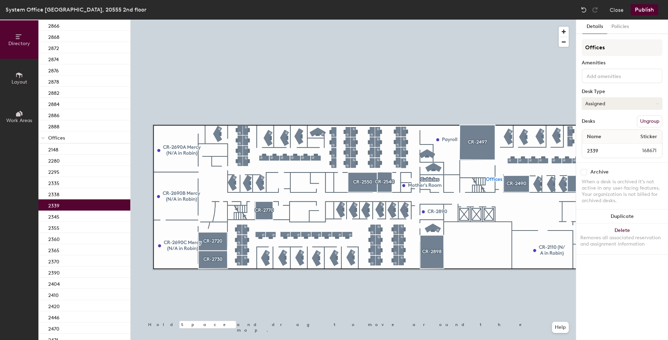
drag, startPoint x: 604, startPoint y: 103, endPoint x: 601, endPoint y: 105, distance: 4.1
click at [604, 103] on button "Assigned" at bounding box center [622, 103] width 81 height 13
click at [590, 147] on div "Hoteled" at bounding box center [617, 146] width 70 height 10
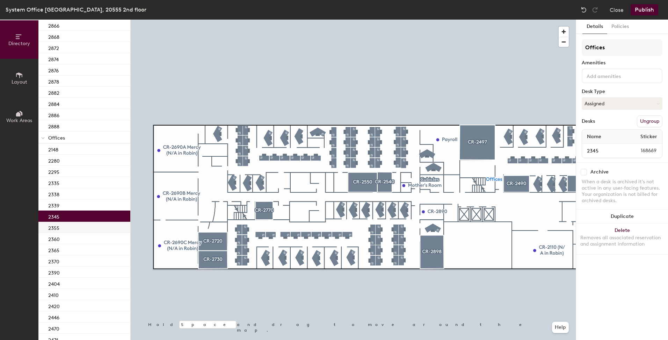
drag, startPoint x: 64, startPoint y: 218, endPoint x: 63, endPoint y: 223, distance: 5.0
click at [63, 218] on div "2345" at bounding box center [84, 215] width 92 height 11
click at [63, 226] on div "2355" at bounding box center [84, 227] width 92 height 11
click at [603, 105] on button "Assigned" at bounding box center [622, 103] width 81 height 13
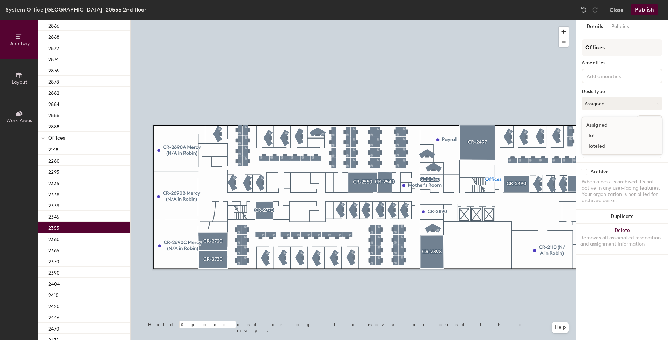
click at [594, 146] on div "Hoteled" at bounding box center [617, 146] width 70 height 10
click at [64, 237] on div "2360" at bounding box center [84, 238] width 92 height 11
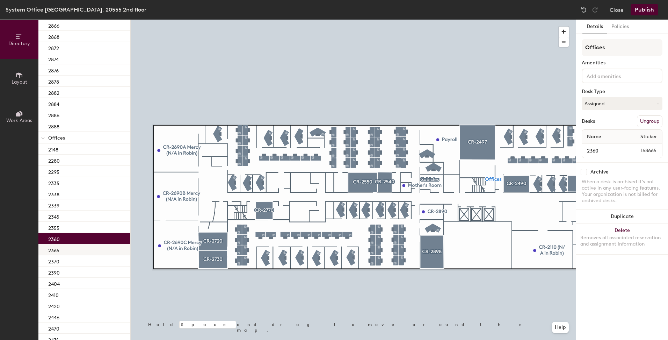
drag, startPoint x: 65, startPoint y: 247, endPoint x: 65, endPoint y: 252, distance: 4.9
click at [65, 248] on div "2365" at bounding box center [84, 249] width 92 height 11
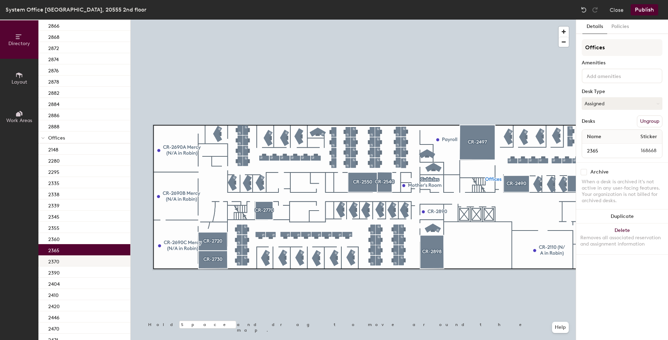
click at [64, 262] on div "2370" at bounding box center [84, 260] width 92 height 11
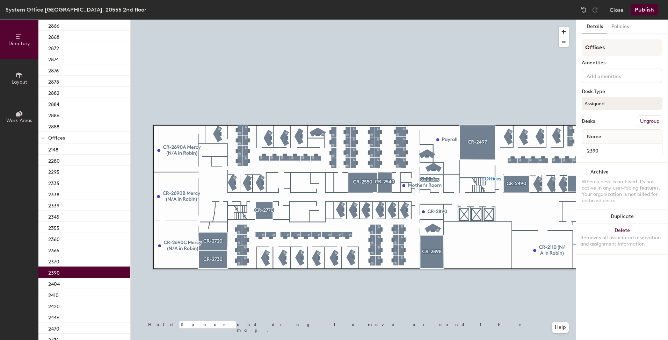
click at [64, 272] on div "2390" at bounding box center [84, 271] width 92 height 11
click at [67, 282] on div "2404" at bounding box center [84, 283] width 92 height 11
click at [68, 294] on div "2410" at bounding box center [84, 294] width 92 height 11
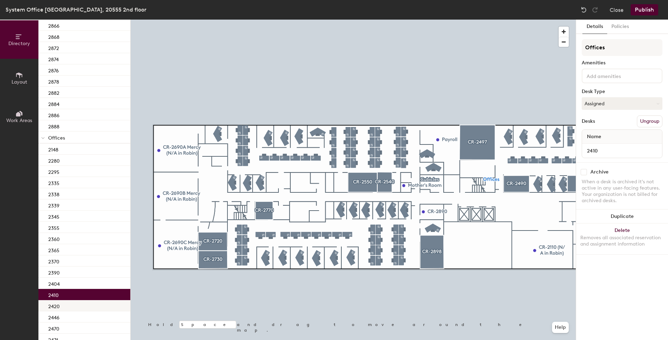
click at [68, 307] on div "2420" at bounding box center [84, 305] width 92 height 11
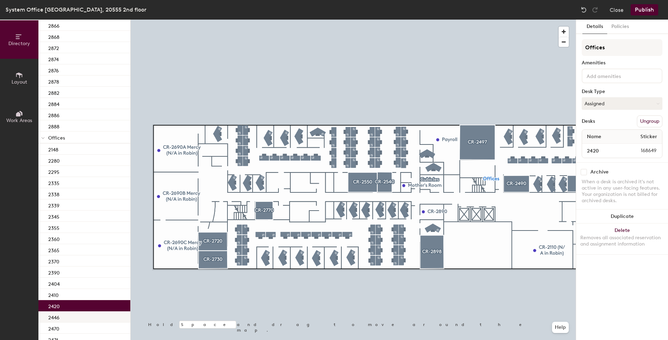
click at [68, 316] on div "2446" at bounding box center [84, 316] width 92 height 11
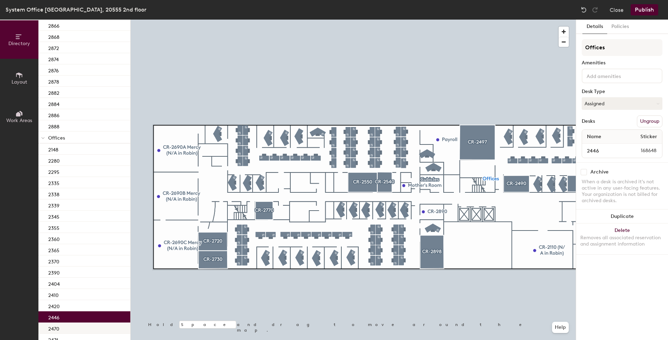
click at [66, 325] on div "2470" at bounding box center [84, 327] width 92 height 11
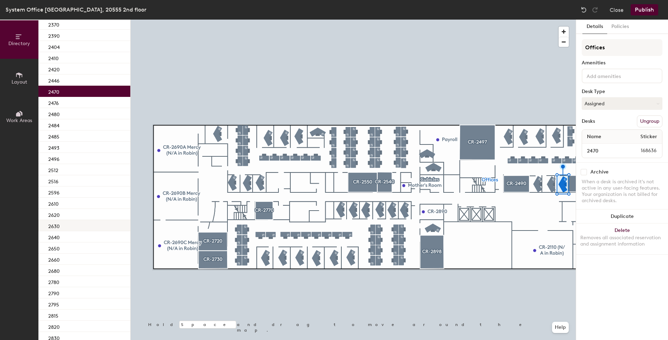
scroll to position [1405, 0]
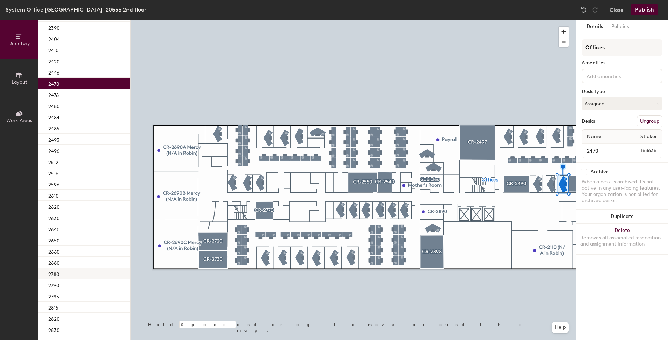
click at [66, 275] on div "2780" at bounding box center [84, 273] width 92 height 11
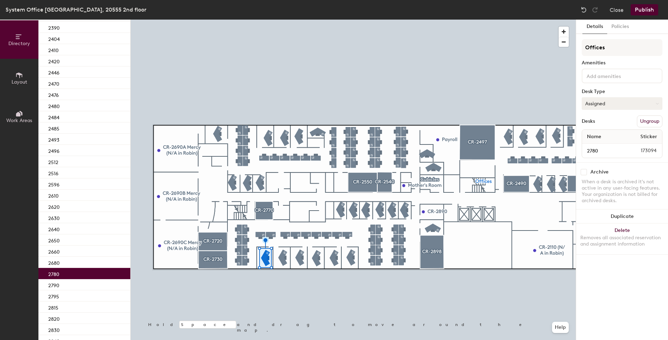
click at [603, 104] on button "Assigned" at bounding box center [622, 103] width 81 height 13
click at [598, 146] on div "Hoteled" at bounding box center [617, 146] width 70 height 10
click at [67, 287] on div "2790" at bounding box center [84, 284] width 92 height 11
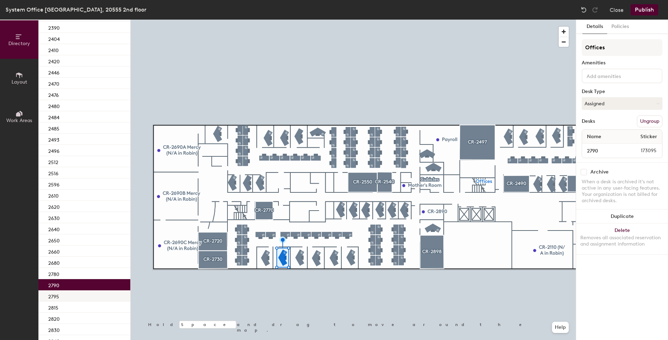
click at [70, 296] on div "2795" at bounding box center [84, 295] width 92 height 11
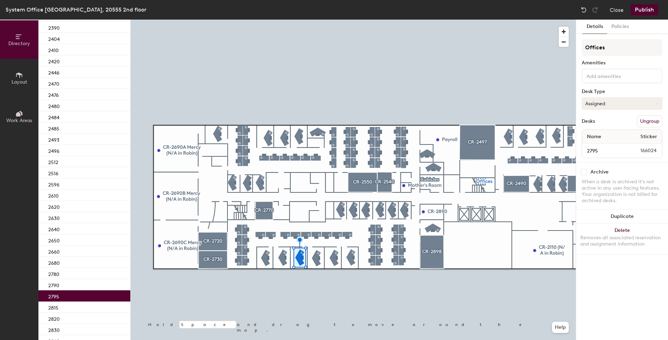
click at [604, 109] on button "Assigned" at bounding box center [622, 103] width 81 height 13
click at [592, 145] on div "Hoteled" at bounding box center [617, 146] width 70 height 10
click at [55, 308] on p "2815" at bounding box center [53, 307] width 10 height 8
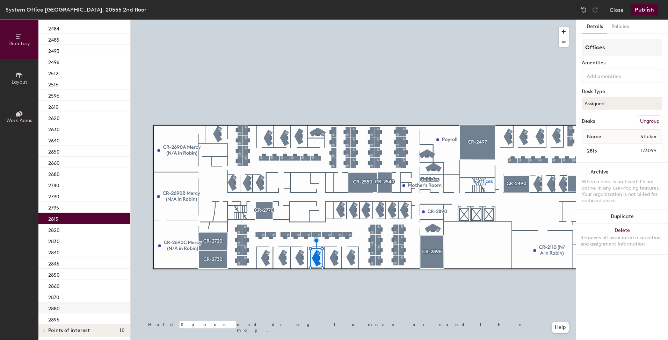
scroll to position [1496, 0]
click at [641, 8] on button "Publish" at bounding box center [645, 9] width 28 height 11
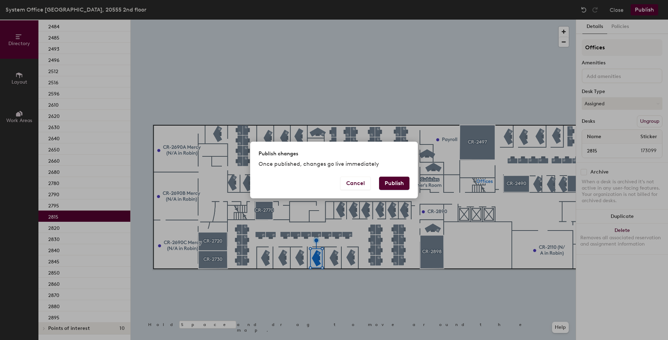
click at [389, 185] on button "Publish" at bounding box center [394, 183] width 30 height 13
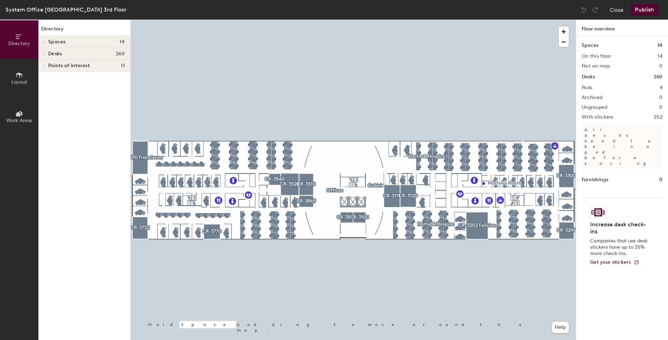
click at [64, 50] on div "Desks 260" at bounding box center [84, 54] width 92 height 12
click at [69, 69] on p "Offices" at bounding box center [86, 65] width 77 height 9
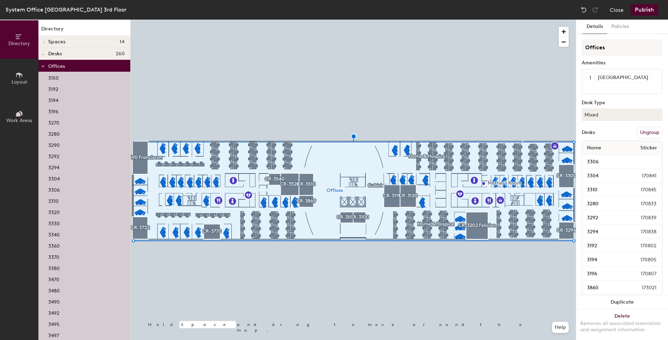
click at [91, 73] on div "3150" at bounding box center [84, 77] width 92 height 11
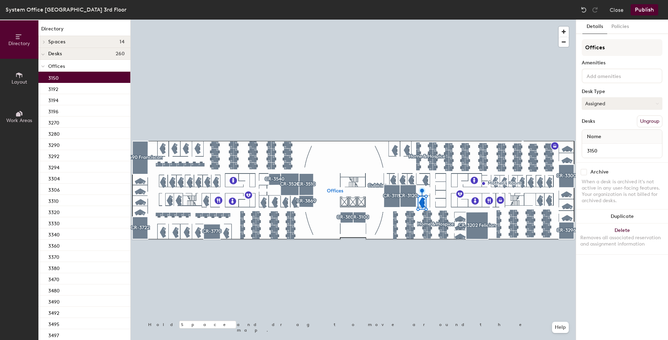
click at [592, 102] on button "Assigned" at bounding box center [622, 103] width 81 height 13
click at [599, 144] on div "Hoteled" at bounding box center [617, 146] width 70 height 10
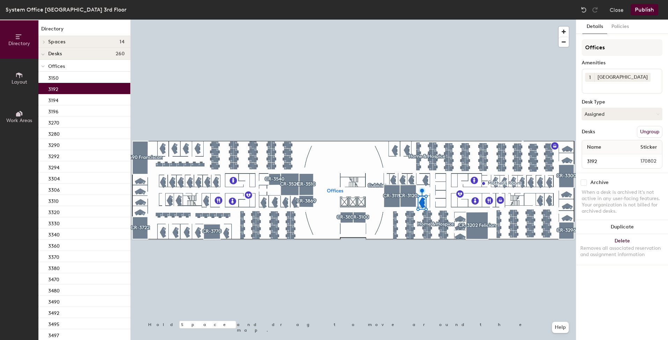
click at [78, 92] on div "3192" at bounding box center [84, 88] width 92 height 11
drag, startPoint x: 96, startPoint y: 97, endPoint x: 109, endPoint y: 100, distance: 13.3
click at [96, 98] on div "3194" at bounding box center [84, 99] width 92 height 11
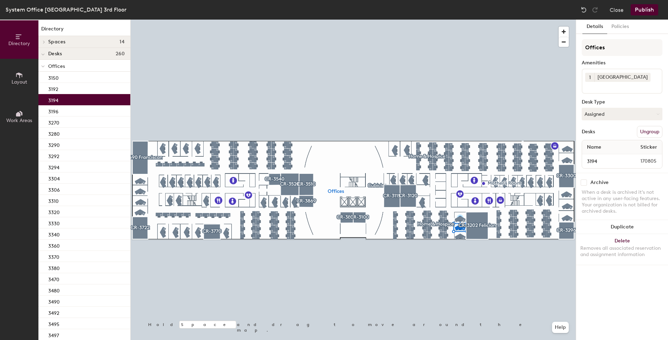
drag, startPoint x: 599, startPoint y: 113, endPoint x: 607, endPoint y: 124, distance: 13.4
click at [600, 113] on button "Assigned" at bounding box center [622, 114] width 81 height 13
click at [603, 154] on div "Hoteled" at bounding box center [617, 156] width 70 height 10
click at [77, 112] on div "3196" at bounding box center [84, 110] width 92 height 11
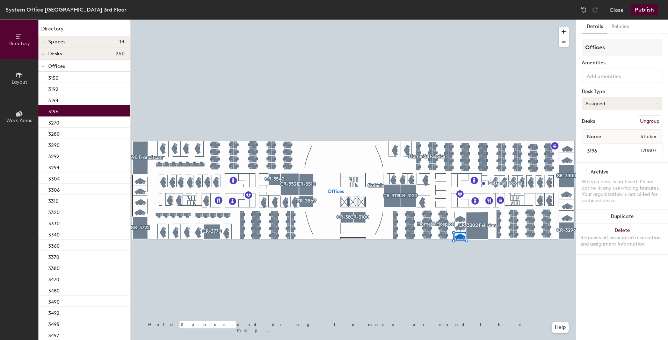
click at [595, 109] on button "Assigned" at bounding box center [622, 103] width 81 height 13
click at [595, 146] on div "Hoteled" at bounding box center [617, 146] width 70 height 10
click at [80, 122] on div "3270" at bounding box center [84, 121] width 92 height 11
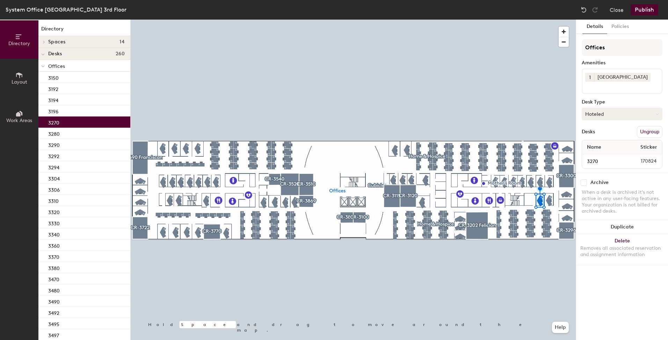
click at [605, 116] on button "Hoteled" at bounding box center [622, 114] width 81 height 13
click at [603, 156] on div "Hoteled" at bounding box center [617, 156] width 70 height 10
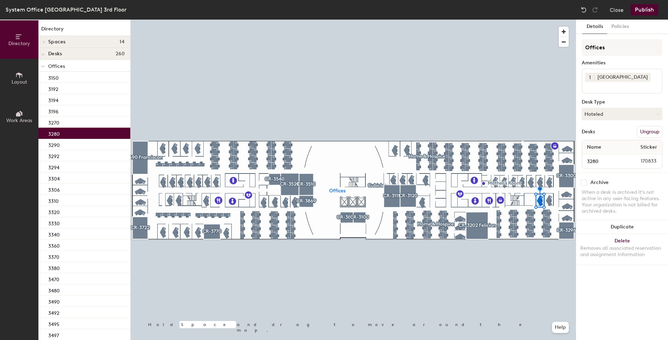
click at [86, 129] on div "3280" at bounding box center [84, 133] width 92 height 11
click at [603, 114] on button "Hoteled" at bounding box center [622, 114] width 81 height 13
click at [71, 134] on div "3280" at bounding box center [84, 133] width 92 height 11
click at [67, 146] on div "3290" at bounding box center [84, 144] width 92 height 11
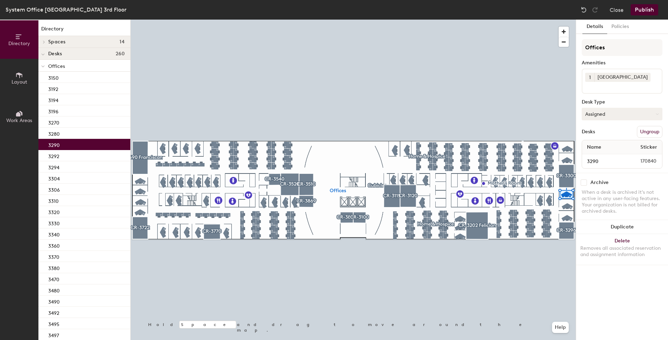
click at [606, 116] on button "Assigned" at bounding box center [622, 114] width 81 height 13
click at [597, 156] on div "Hoteled" at bounding box center [617, 156] width 70 height 10
click at [611, 115] on button "Hoteled" at bounding box center [622, 114] width 81 height 13
click at [602, 137] on div "Assigned" at bounding box center [617, 135] width 70 height 10
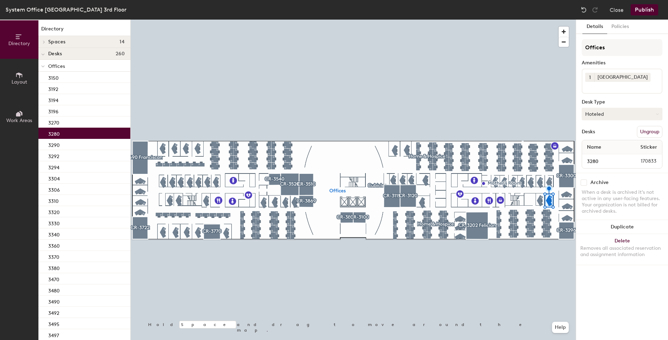
click at [600, 115] on button "Hoteled" at bounding box center [622, 114] width 81 height 13
click at [617, 10] on button "Close" at bounding box center [617, 9] width 14 height 11
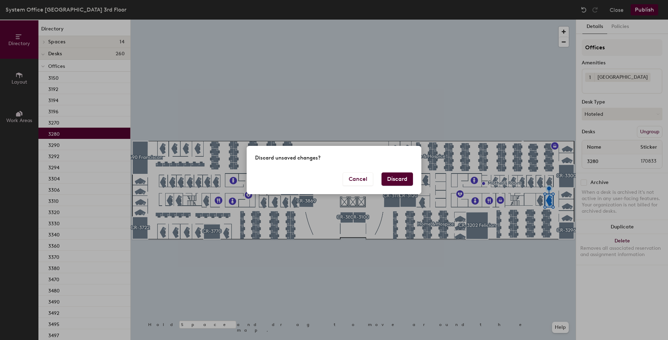
click at [404, 179] on button "Discard" at bounding box center [397, 178] width 31 height 13
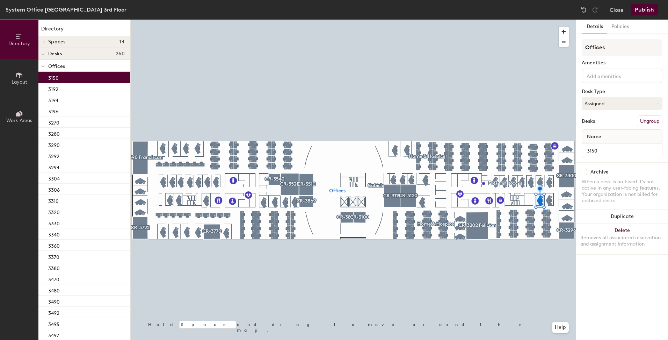
click at [81, 79] on div "3150" at bounding box center [84, 77] width 92 height 11
click at [605, 105] on button "Assigned" at bounding box center [622, 103] width 81 height 13
click at [601, 143] on div "Hoteled" at bounding box center [617, 146] width 70 height 10
click at [612, 12] on button "Close" at bounding box center [617, 9] width 14 height 11
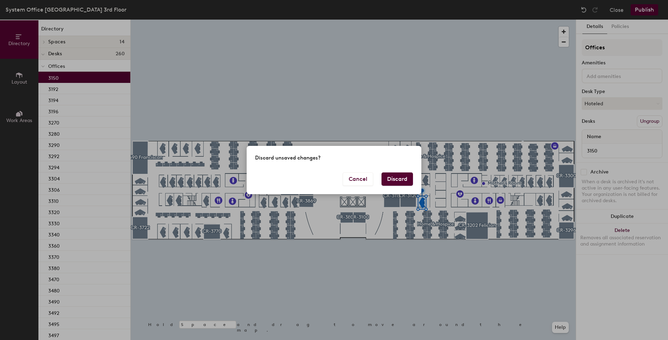
click at [395, 183] on button "Discard" at bounding box center [397, 178] width 31 height 13
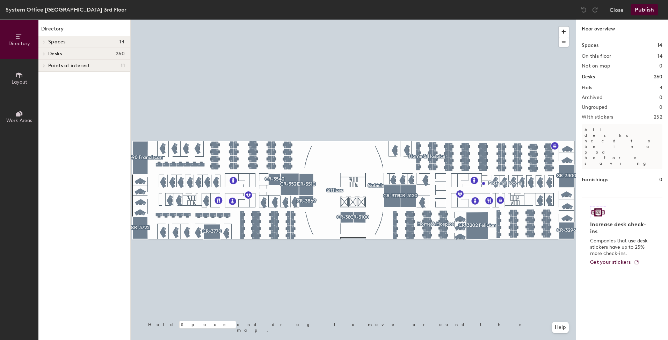
click at [85, 57] on div "Desks 260" at bounding box center [84, 54] width 92 height 12
click at [85, 66] on p "Offices" at bounding box center [86, 65] width 77 height 9
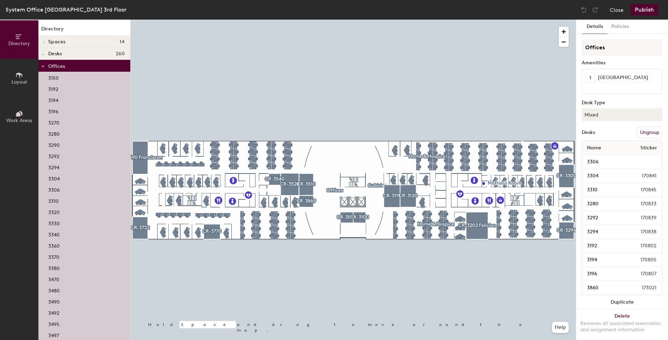
click at [78, 76] on div "3150" at bounding box center [84, 77] width 92 height 11
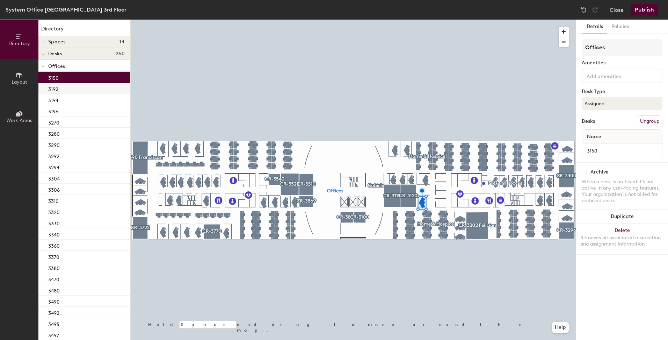
click at [69, 92] on div "3192" at bounding box center [84, 88] width 92 height 11
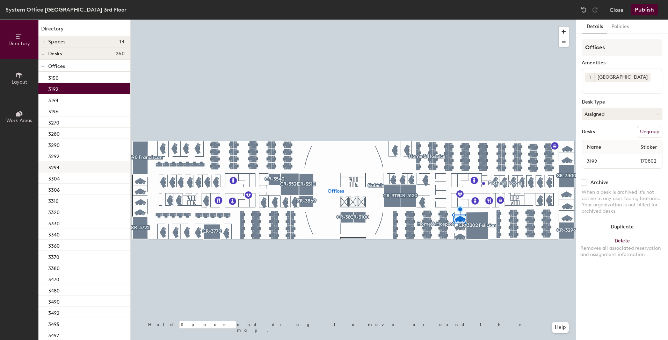
click at [77, 165] on div "3294" at bounding box center [84, 166] width 92 height 11
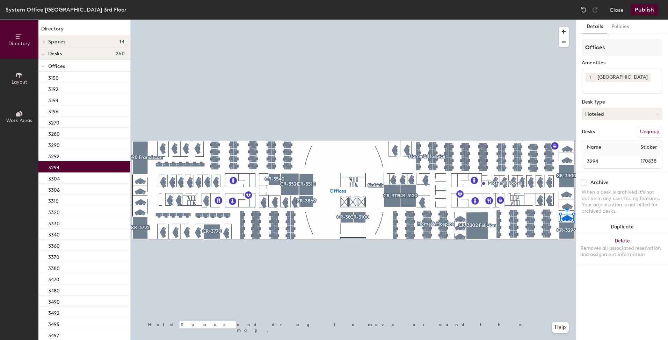
click at [600, 118] on button "Hoteled" at bounding box center [622, 114] width 81 height 13
click at [592, 138] on div "Assigned" at bounding box center [617, 135] width 70 height 10
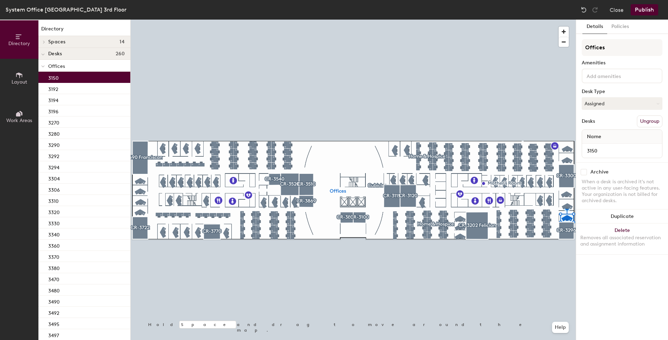
click at [60, 77] on div "3150" at bounding box center [84, 77] width 92 height 11
click at [62, 88] on div "3192" at bounding box center [84, 88] width 92 height 11
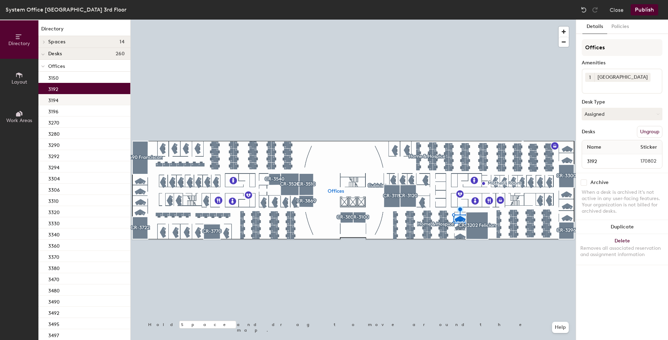
click at [87, 99] on div "3194" at bounding box center [84, 99] width 92 height 11
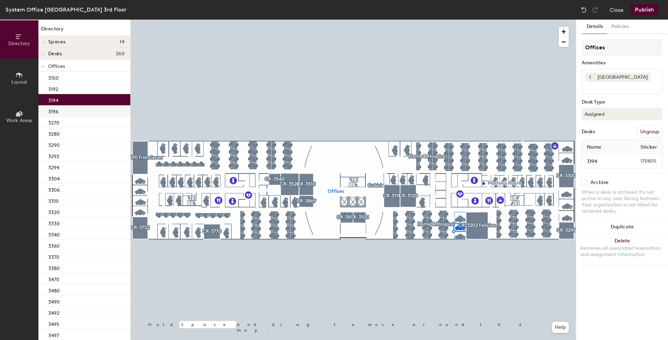
click at [74, 107] on div "3196" at bounding box center [84, 110] width 92 height 11
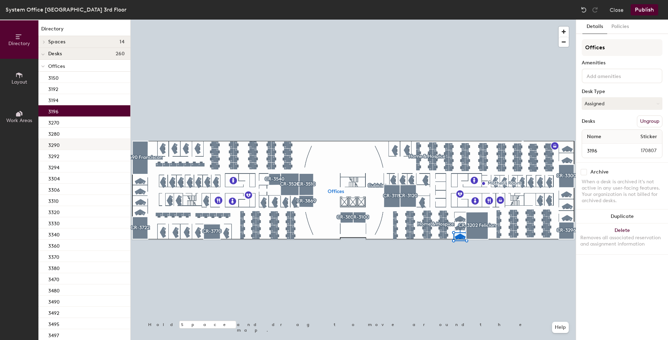
click at [58, 146] on p "3290" at bounding box center [54, 144] width 12 height 8
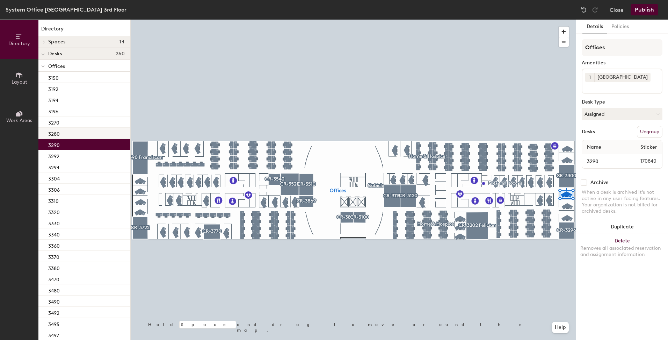
click at [60, 134] on div "3280" at bounding box center [84, 133] width 92 height 11
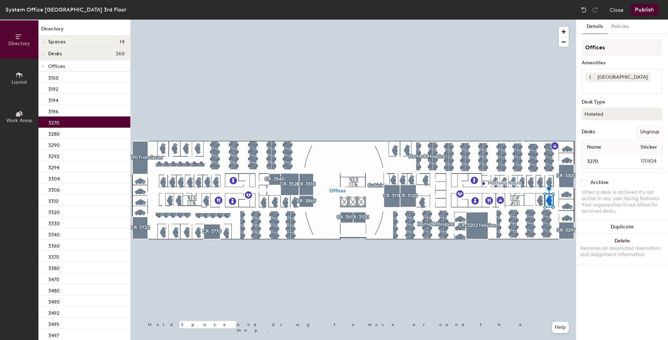
click at [65, 122] on div "3270" at bounding box center [84, 121] width 92 height 11
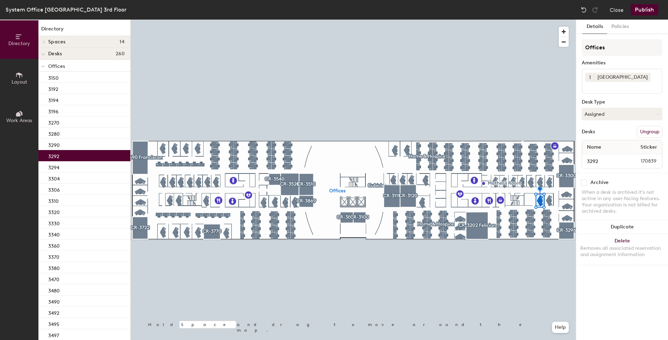
click at [62, 156] on div "3292" at bounding box center [84, 155] width 92 height 11
click at [62, 167] on div "3294" at bounding box center [84, 166] width 92 height 11
click at [64, 158] on div "3292" at bounding box center [84, 155] width 92 height 11
click at [65, 147] on div "3290" at bounding box center [84, 144] width 92 height 11
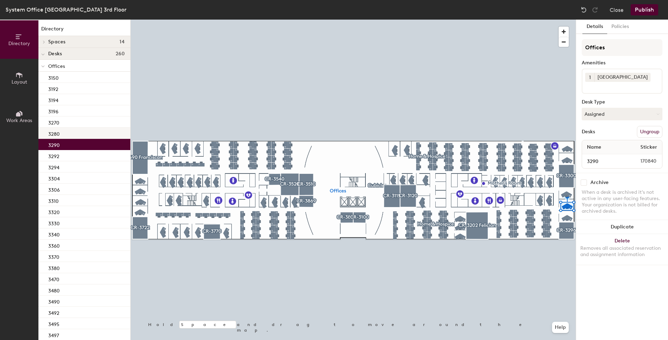
click at [69, 138] on div "3280" at bounding box center [84, 133] width 92 height 11
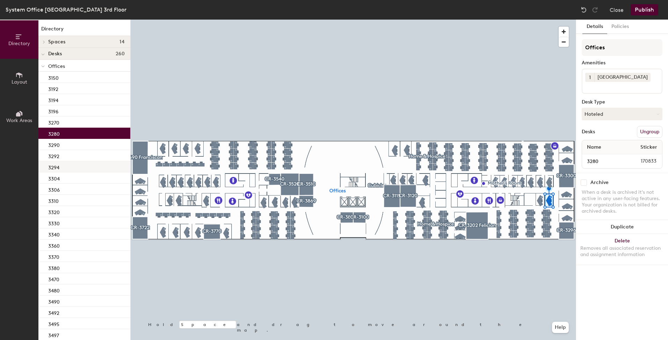
click at [66, 167] on div "3294" at bounding box center [84, 166] width 92 height 11
click at [73, 130] on div "3280" at bounding box center [84, 133] width 92 height 11
click at [75, 124] on div "3270" at bounding box center [84, 121] width 92 height 11
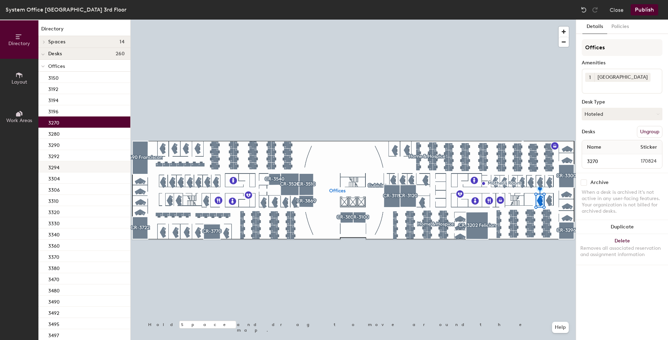
drag, startPoint x: 62, startPoint y: 155, endPoint x: 60, endPoint y: 163, distance: 8.1
click at [62, 155] on div "3292" at bounding box center [84, 155] width 92 height 11
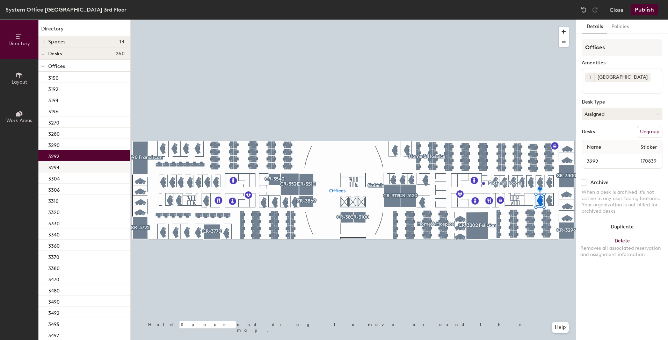
click at [60, 166] on div "3294" at bounding box center [84, 166] width 92 height 11
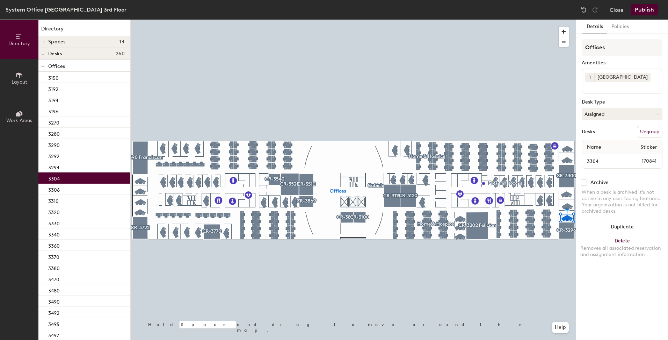
click at [56, 177] on p "3304" at bounding box center [54, 178] width 12 height 8
click at [58, 191] on p "3306" at bounding box center [54, 189] width 12 height 8
click at [61, 182] on div "3304" at bounding box center [84, 177] width 92 height 11
click at [62, 188] on div "3306" at bounding box center [84, 188] width 92 height 11
click at [67, 182] on div "3304" at bounding box center [84, 177] width 92 height 11
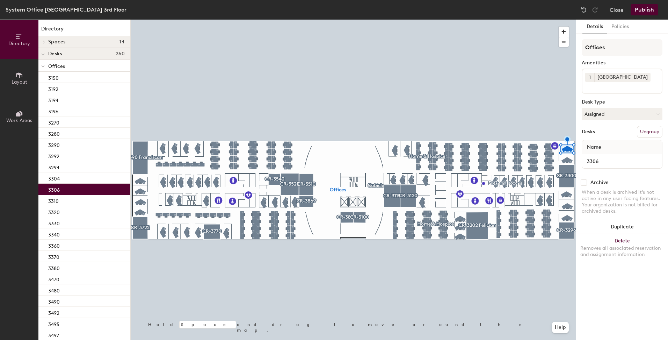
click at [66, 189] on div "3306" at bounding box center [84, 188] width 92 height 11
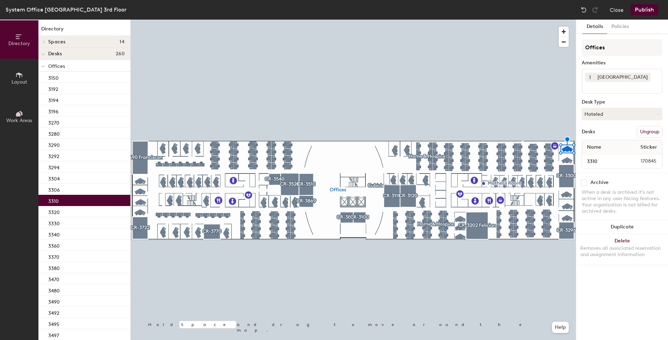
click at [64, 202] on div "3310" at bounding box center [84, 200] width 92 height 11
click at [597, 114] on button "Hoteled" at bounding box center [622, 114] width 81 height 13
click at [599, 135] on div "Assigned" at bounding box center [617, 135] width 70 height 10
click at [67, 65] on p "Offices" at bounding box center [86, 65] width 77 height 9
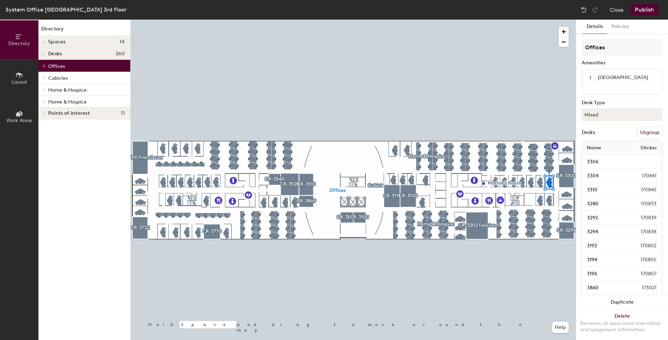
click at [67, 65] on p "Offices" at bounding box center [86, 65] width 77 height 9
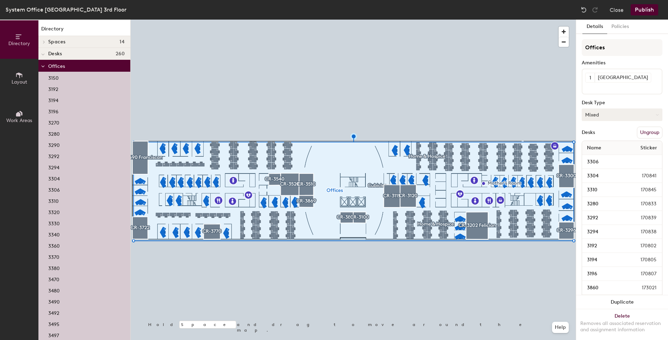
click at [600, 114] on button "Mixed" at bounding box center [622, 114] width 81 height 13
click at [596, 136] on div "Assigned" at bounding box center [617, 136] width 70 height 10
click at [56, 77] on p "3150" at bounding box center [53, 77] width 10 height 8
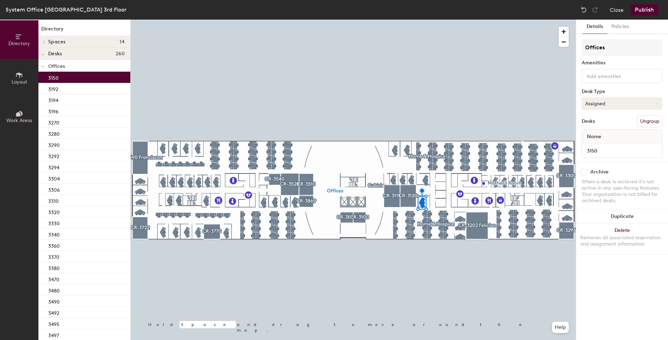
click at [596, 101] on button "Assigned" at bounding box center [622, 103] width 81 height 13
click at [595, 145] on div "Hoteled" at bounding box center [617, 146] width 70 height 10
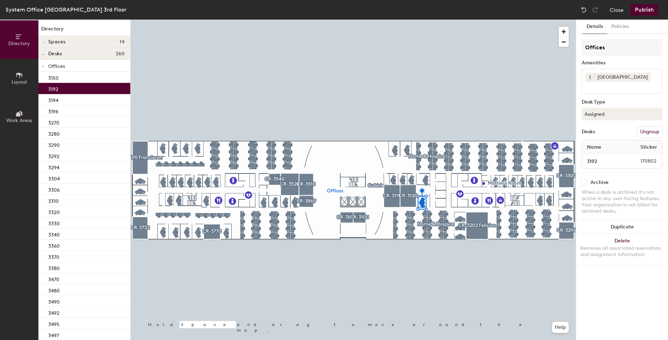
click at [65, 89] on div "3192" at bounding box center [84, 88] width 92 height 11
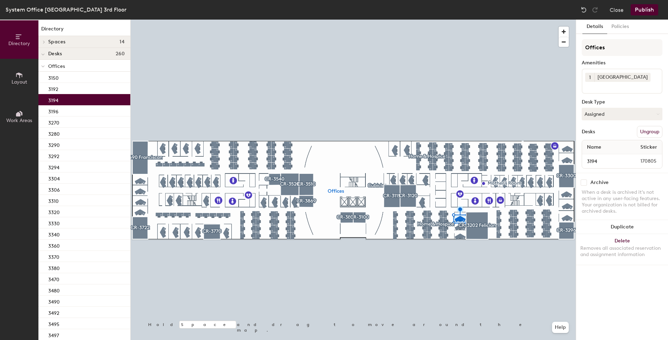
click at [62, 101] on div "3194" at bounding box center [84, 99] width 92 height 11
click at [60, 112] on div "3196" at bounding box center [84, 110] width 92 height 11
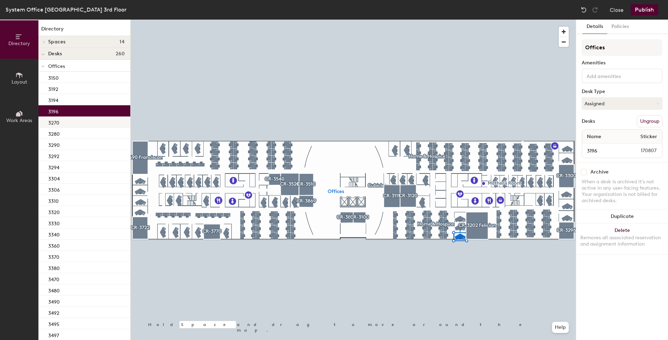
click at [60, 123] on div "3270" at bounding box center [84, 121] width 92 height 11
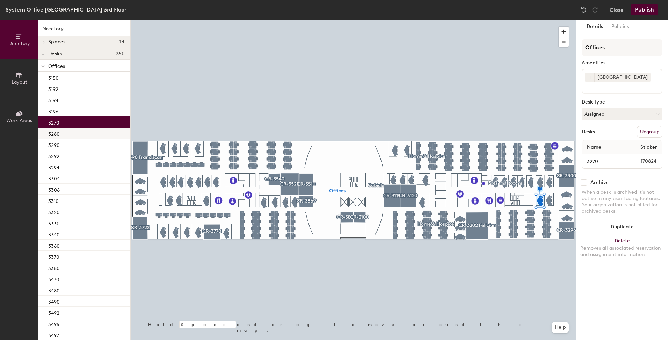
click at [59, 134] on p "3280" at bounding box center [54, 133] width 12 height 8
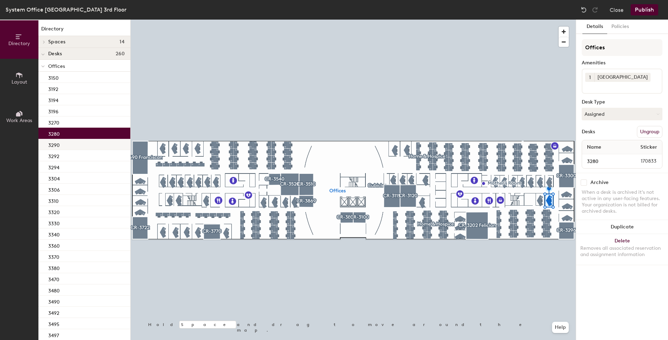
click at [60, 146] on div "3290" at bounding box center [84, 144] width 92 height 11
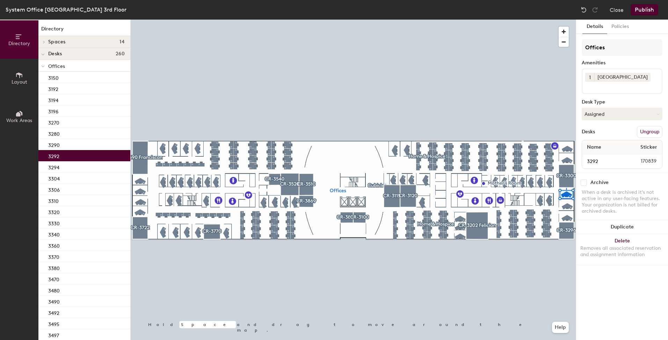
click at [62, 157] on div "3292" at bounding box center [84, 155] width 92 height 11
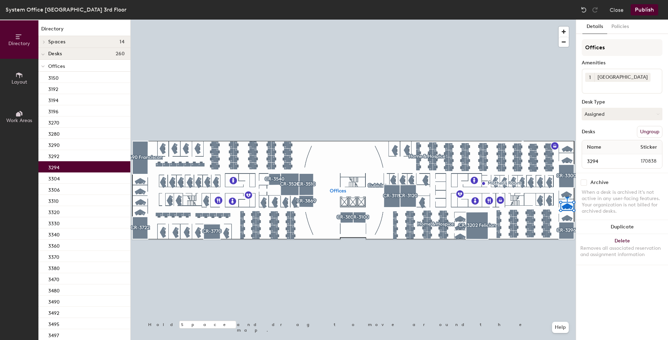
click at [60, 166] on div "3294" at bounding box center [84, 166] width 92 height 11
click at [60, 181] on div "3304" at bounding box center [84, 177] width 92 height 11
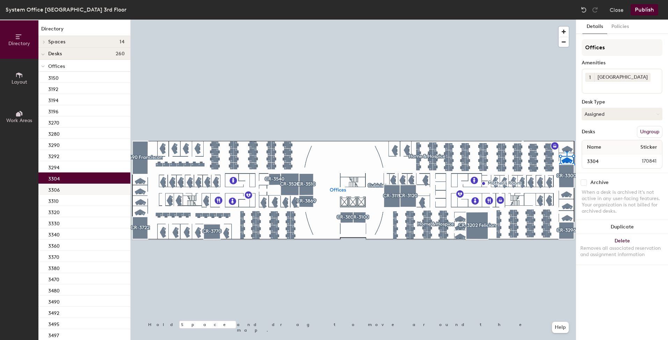
click at [60, 189] on div "3306" at bounding box center [84, 188] width 92 height 11
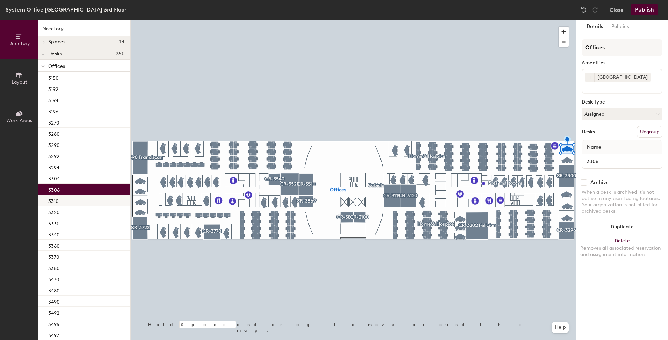
click at [59, 197] on div "3310" at bounding box center [84, 200] width 92 height 11
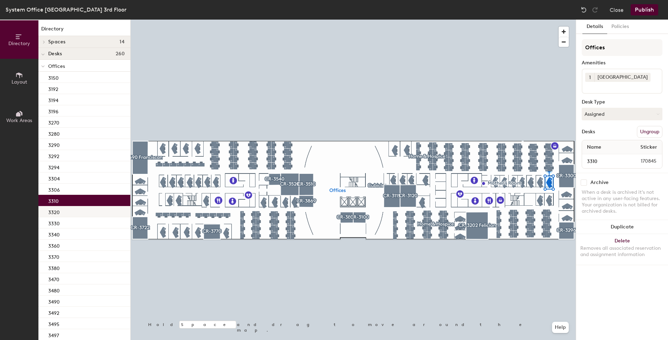
click at [58, 210] on p "3320" at bounding box center [54, 211] width 12 height 8
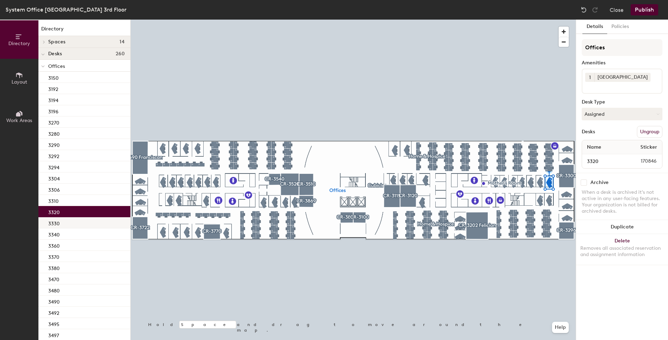
click at [62, 223] on div "3330" at bounding box center [84, 222] width 92 height 11
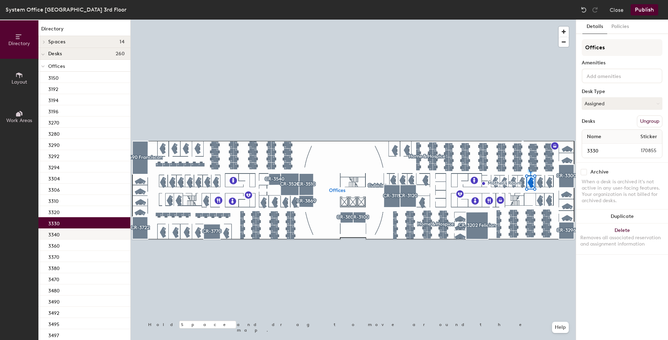
click at [59, 238] on div "3340" at bounding box center [84, 233] width 92 height 11
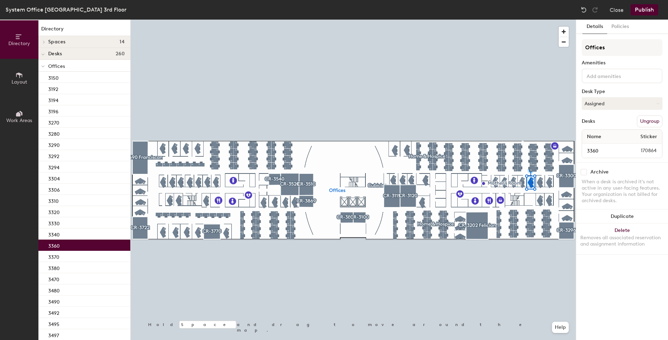
click at [60, 247] on div "3360" at bounding box center [84, 244] width 92 height 11
click at [60, 258] on div "3370" at bounding box center [84, 256] width 92 height 11
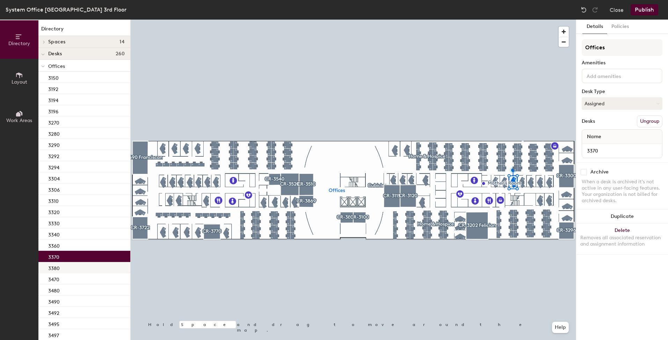
click at [61, 266] on div "3380" at bounding box center [84, 267] width 92 height 11
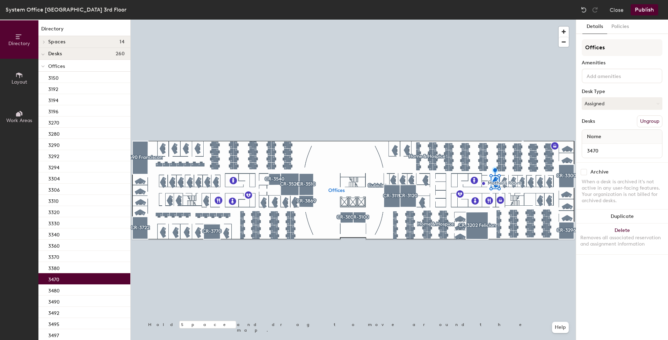
click at [61, 281] on div "3470" at bounding box center [84, 278] width 92 height 11
click at [85, 271] on div "3380" at bounding box center [84, 267] width 92 height 11
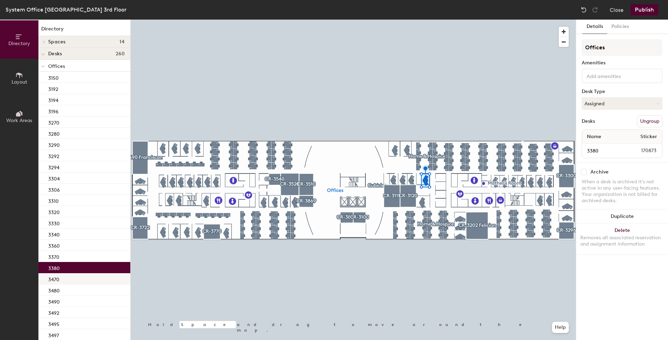
click at [79, 280] on div "3470" at bounding box center [84, 278] width 92 height 11
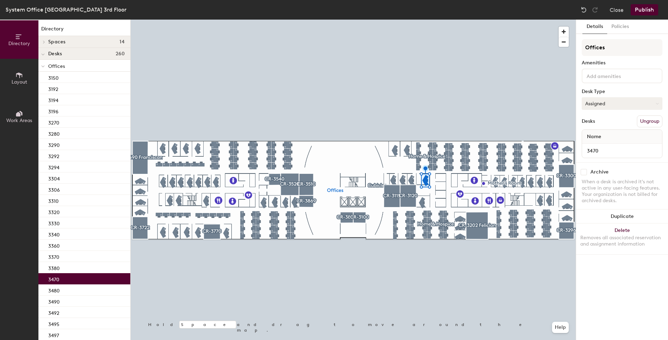
click at [604, 106] on button "Assigned" at bounding box center [622, 103] width 81 height 13
click at [602, 144] on div "Hoteled" at bounding box center [617, 146] width 70 height 10
click at [70, 289] on div "3480" at bounding box center [84, 289] width 92 height 11
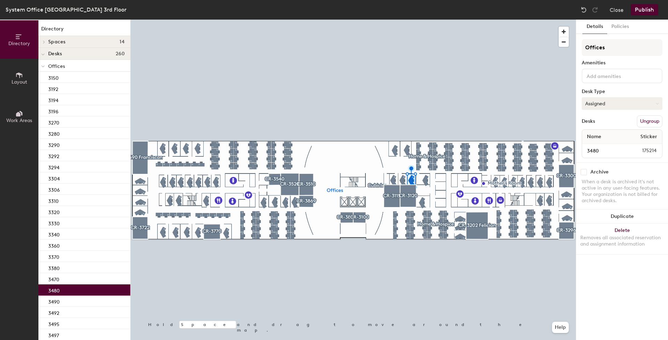
click at [597, 107] on button "Assigned" at bounding box center [622, 103] width 81 height 13
drag, startPoint x: 597, startPoint y: 146, endPoint x: 589, endPoint y: 149, distance: 8.4
click at [597, 146] on div "Hoteled" at bounding box center [617, 146] width 70 height 10
click at [60, 304] on div "3490" at bounding box center [84, 300] width 92 height 11
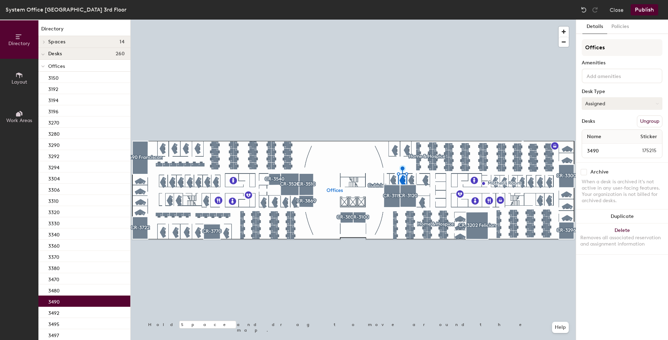
click at [618, 106] on button "Assigned" at bounding box center [622, 103] width 81 height 13
click at [598, 146] on div "Hoteled" at bounding box center [617, 146] width 70 height 10
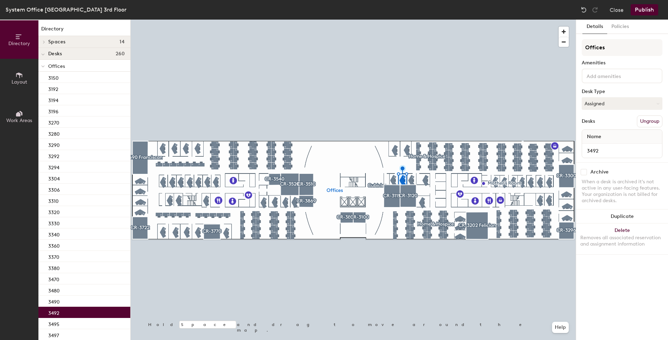
click at [58, 310] on p "3492" at bounding box center [53, 312] width 11 height 8
click at [602, 107] on button "Assigned" at bounding box center [622, 103] width 81 height 13
click at [600, 147] on div "Hoteled" at bounding box center [617, 146] width 70 height 10
click at [77, 321] on div "3495" at bounding box center [84, 323] width 92 height 11
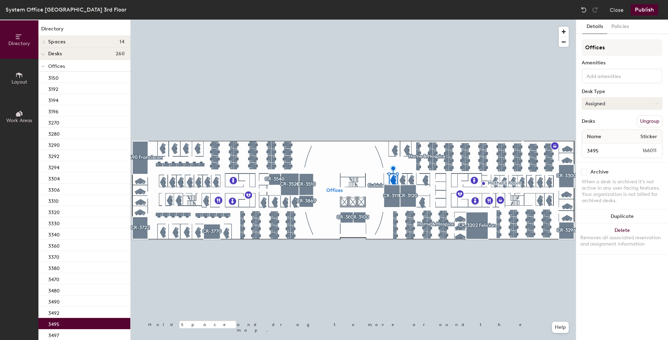
drag, startPoint x: 597, startPoint y: 101, endPoint x: 600, endPoint y: 109, distance: 7.7
click at [598, 101] on button "Assigned" at bounding box center [622, 103] width 81 height 13
click at [600, 148] on div "Hoteled" at bounding box center [617, 146] width 70 height 10
click at [63, 333] on div "3497" at bounding box center [84, 334] width 92 height 11
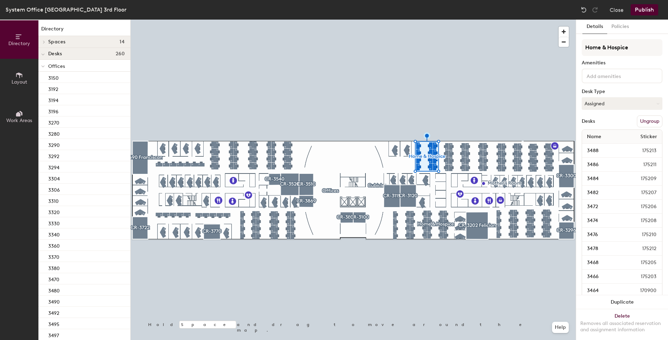
click at [434, 20] on div at bounding box center [353, 20] width 445 height 0
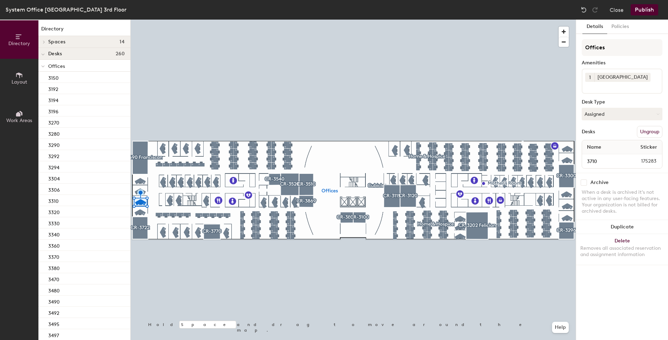
scroll to position [419, 0]
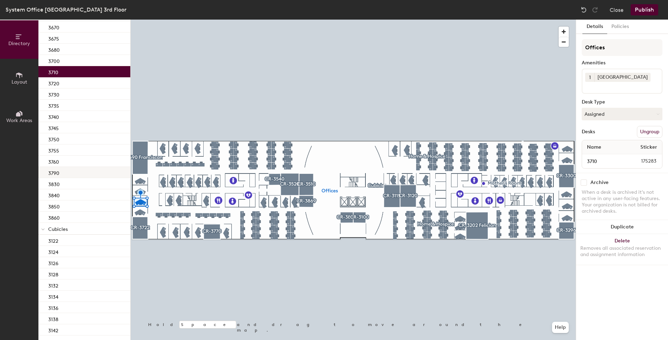
click at [67, 173] on div "3790" at bounding box center [84, 172] width 92 height 11
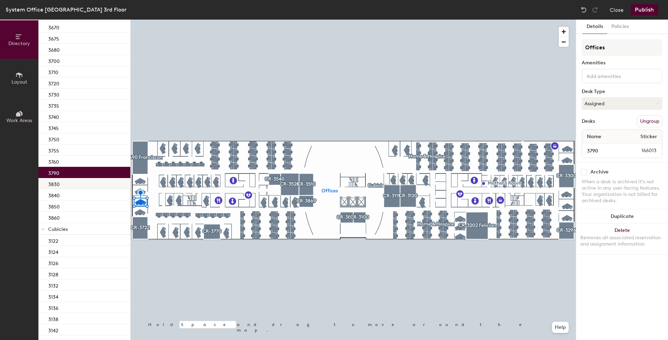
click at [70, 181] on div "3830" at bounding box center [84, 183] width 92 height 11
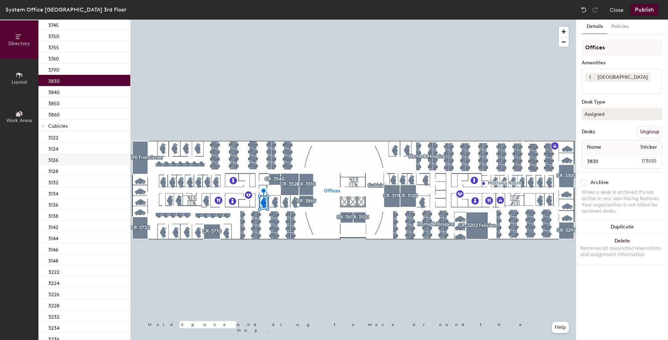
scroll to position [524, 0]
click at [66, 139] on div "3122" at bounding box center [84, 135] width 92 height 11
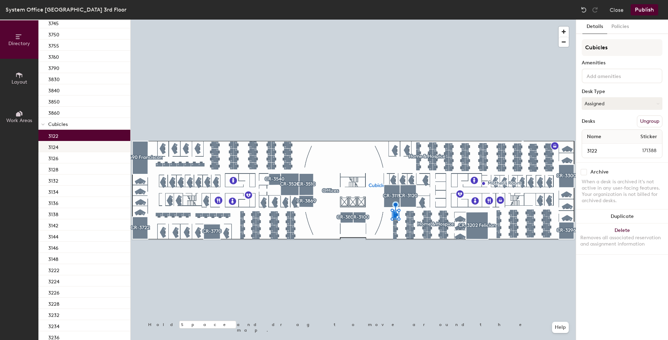
click at [71, 144] on div "3124" at bounding box center [84, 146] width 92 height 11
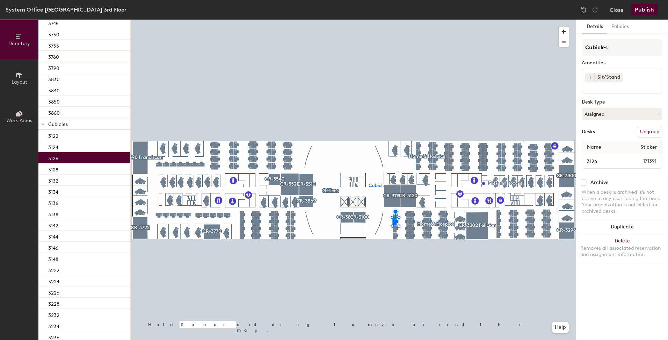
click at [70, 153] on div "3126" at bounding box center [84, 157] width 92 height 11
click at [68, 167] on div "3128" at bounding box center [84, 168] width 92 height 11
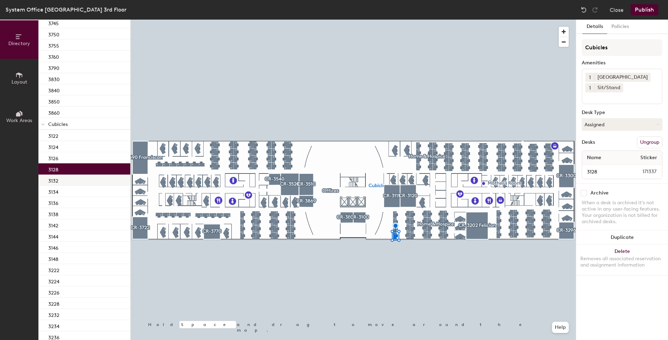
click at [65, 181] on div "3132" at bounding box center [84, 179] width 92 height 11
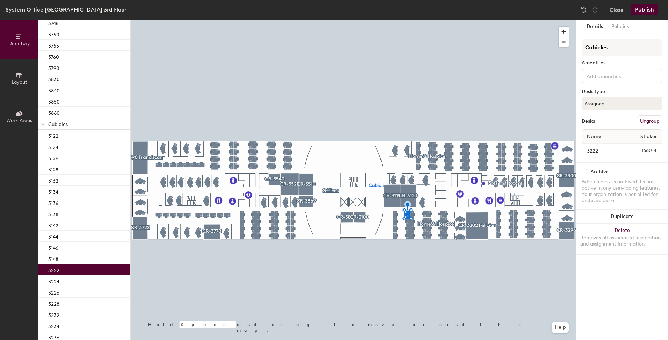
click at [58, 268] on p "3222" at bounding box center [53, 269] width 11 height 8
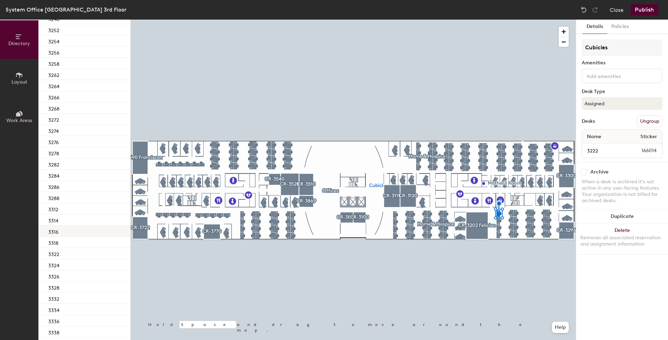
scroll to position [909, 0]
click at [64, 201] on div "3312" at bounding box center [84, 198] width 92 height 11
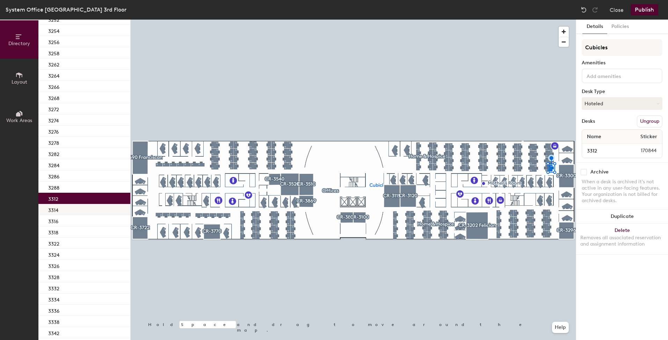
scroll to position [874, 0]
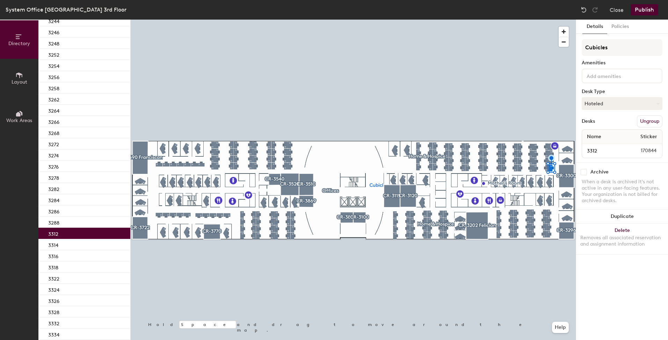
drag, startPoint x: 608, startPoint y: 105, endPoint x: 602, endPoint y: 116, distance: 12.8
click at [608, 106] on button "Hoteled" at bounding box center [622, 103] width 81 height 13
click at [598, 128] on div "Assigned" at bounding box center [617, 125] width 70 height 10
drag, startPoint x: 610, startPoint y: 108, endPoint x: 608, endPoint y: 114, distance: 6.1
click at [610, 108] on button "Assigned" at bounding box center [622, 103] width 81 height 13
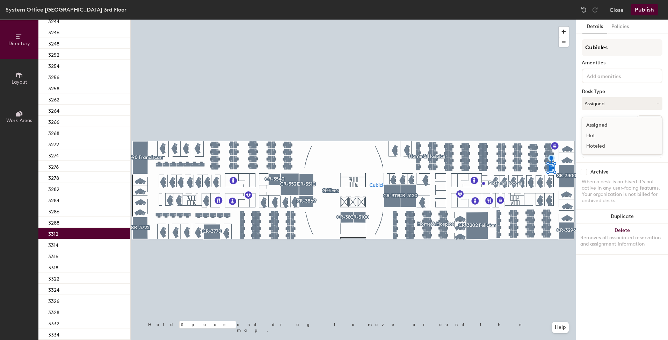
click at [597, 146] on div "Hoteled" at bounding box center [617, 146] width 70 height 10
click at [55, 243] on p "3314" at bounding box center [53, 244] width 10 height 8
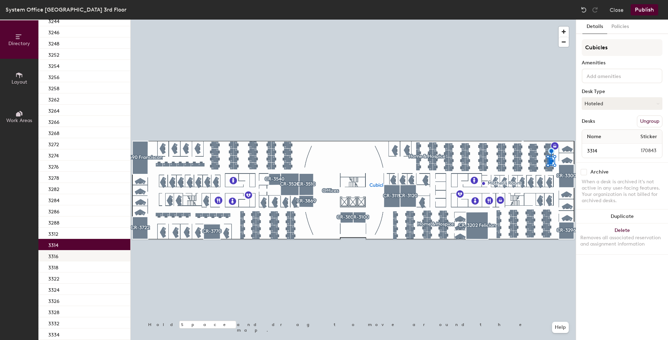
click at [82, 254] on div "3316" at bounding box center [84, 255] width 92 height 11
click at [83, 243] on div "3314" at bounding box center [84, 244] width 92 height 11
click at [607, 104] on button "Hoteled" at bounding box center [622, 103] width 81 height 13
click at [595, 126] on div "Assigned" at bounding box center [617, 125] width 70 height 10
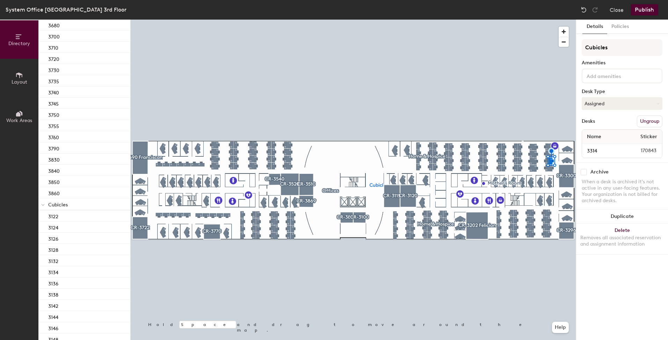
scroll to position [454, 0]
click at [73, 206] on div "3122" at bounding box center [84, 205] width 92 height 11
click at [597, 103] on button "Assigned" at bounding box center [622, 103] width 81 height 13
click at [77, 192] on p "Cubicles" at bounding box center [86, 193] width 77 height 9
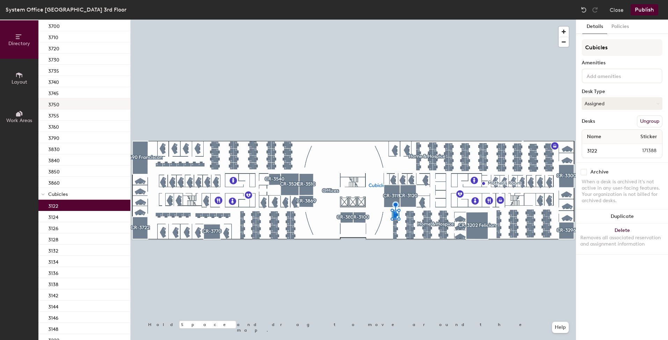
click at [78, 109] on div "3750" at bounding box center [84, 103] width 92 height 11
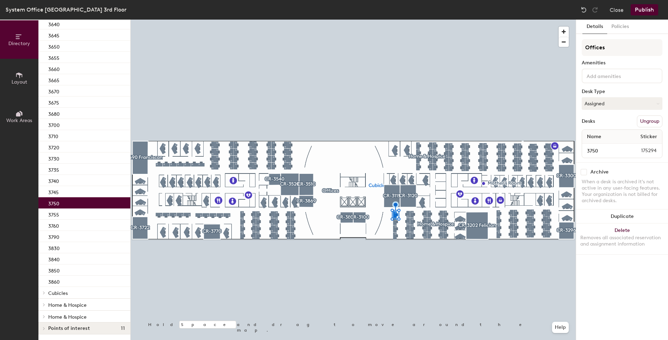
scroll to position [355, 0]
click at [51, 294] on span "Cubicles" at bounding box center [58, 293] width 20 height 6
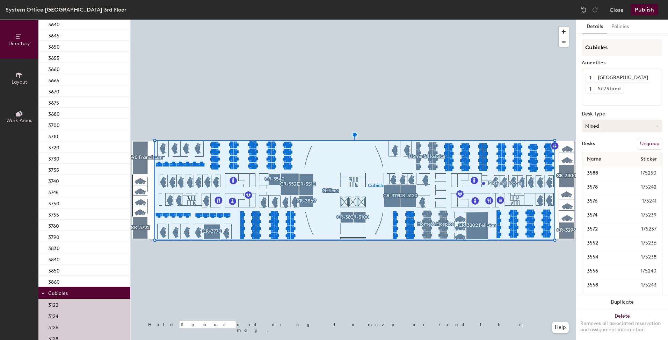
click at [607, 124] on button "Mixed" at bounding box center [622, 126] width 81 height 13
drag, startPoint x: 595, startPoint y: 146, endPoint x: 604, endPoint y: 145, distance: 9.8
click at [595, 146] on div "Assigned" at bounding box center [617, 147] width 70 height 10
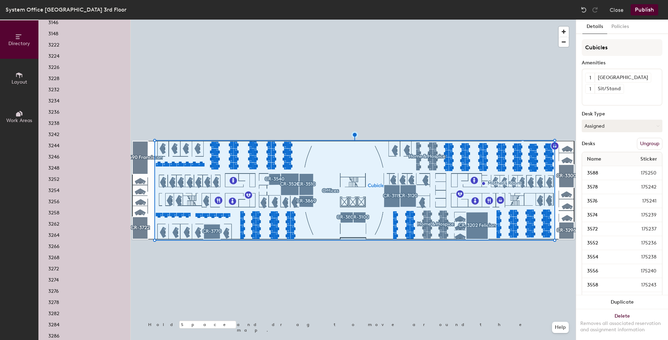
scroll to position [810, 0]
click at [57, 297] on p "3312" at bounding box center [53, 297] width 10 height 8
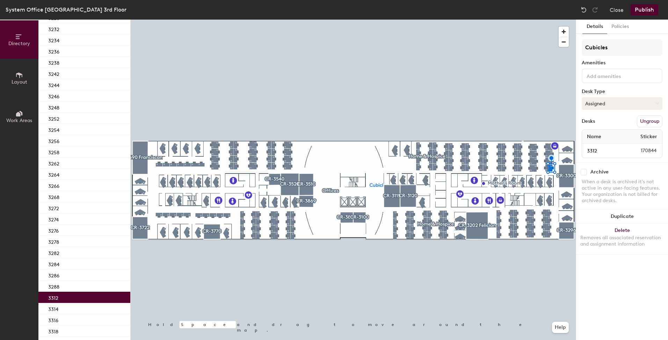
click at [596, 99] on button "Assigned" at bounding box center [622, 103] width 81 height 13
click at [595, 147] on div "Hoteled" at bounding box center [617, 146] width 70 height 10
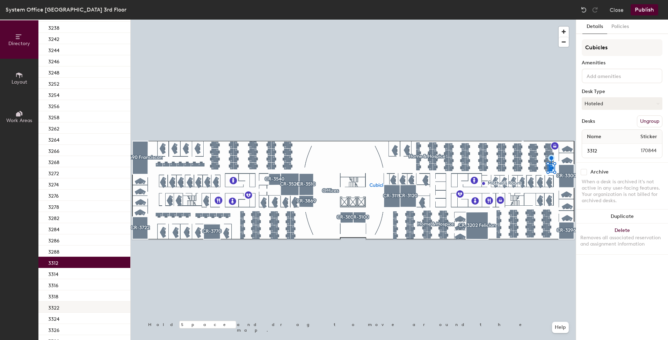
click at [64, 301] on div "3322" at bounding box center [84, 306] width 92 height 11
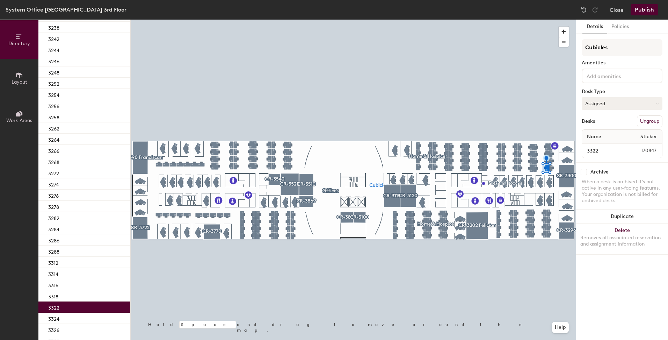
click at [597, 104] on button "Assigned" at bounding box center [622, 103] width 81 height 13
click at [587, 147] on div "Hoteled" at bounding box center [617, 146] width 70 height 10
click at [65, 314] on div "3324" at bounding box center [84, 317] width 92 height 11
click at [621, 108] on button "Assigned" at bounding box center [622, 103] width 81 height 13
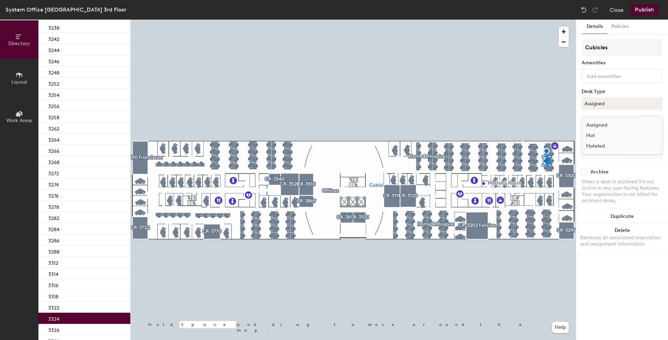
drag, startPoint x: 606, startPoint y: 145, endPoint x: 592, endPoint y: 149, distance: 15.0
click at [606, 145] on div "Hoteled" at bounding box center [617, 146] width 70 height 10
click at [60, 328] on div "3326" at bounding box center [84, 329] width 92 height 11
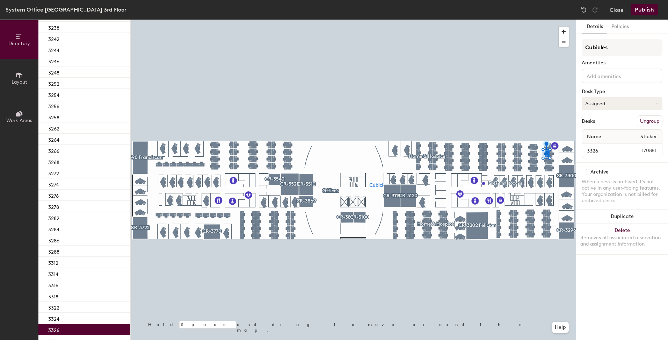
click at [597, 104] on button "Assigned" at bounding box center [622, 103] width 81 height 13
click at [594, 147] on div "Hoteled" at bounding box center [617, 146] width 70 height 10
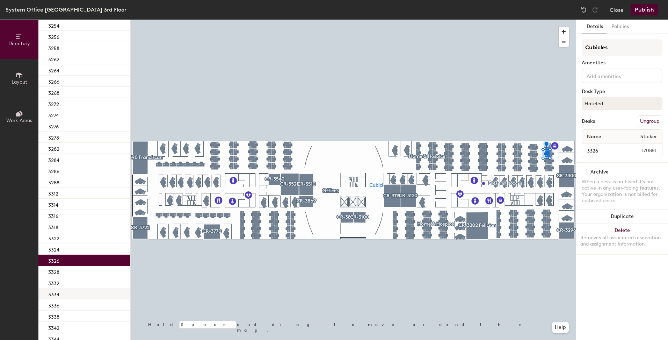
scroll to position [915, 0]
click at [64, 271] on div "3328" at bounding box center [84, 270] width 92 height 11
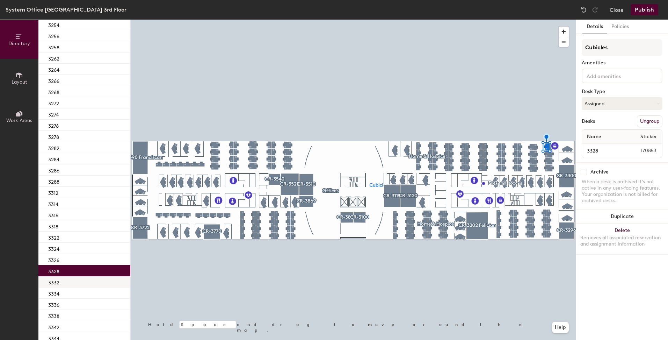
click at [64, 282] on div "3332" at bounding box center [84, 281] width 92 height 11
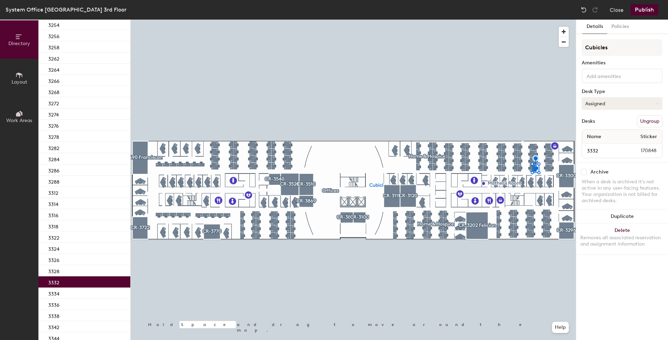
click at [603, 107] on button "Assigned" at bounding box center [622, 103] width 81 height 13
click at [591, 147] on div "Hoteled" at bounding box center [617, 146] width 70 height 10
click at [58, 292] on p "3334" at bounding box center [53, 293] width 11 height 8
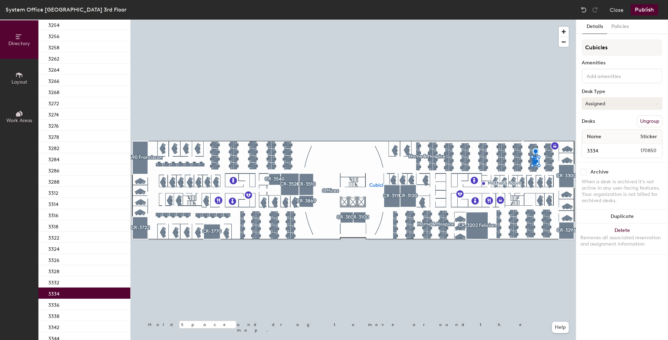
click at [616, 105] on button "Assigned" at bounding box center [622, 103] width 81 height 13
drag, startPoint x: 600, startPoint y: 146, endPoint x: 591, endPoint y: 149, distance: 9.7
click at [599, 146] on div "Hoteled" at bounding box center [617, 146] width 70 height 10
click at [76, 305] on div "3336" at bounding box center [84, 303] width 92 height 11
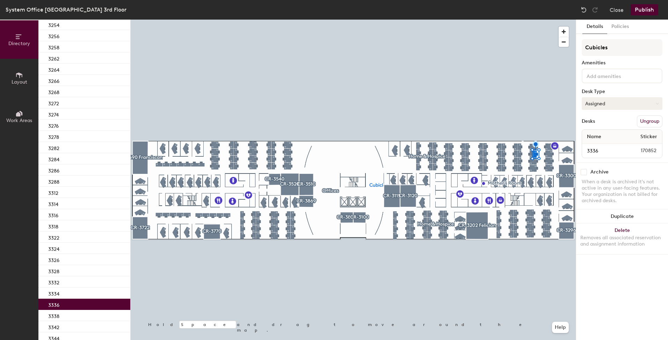
click at [618, 106] on button "Assigned" at bounding box center [622, 103] width 81 height 13
click at [591, 147] on div "Hoteled" at bounding box center [617, 146] width 70 height 10
click at [65, 318] on div "3338" at bounding box center [84, 315] width 92 height 11
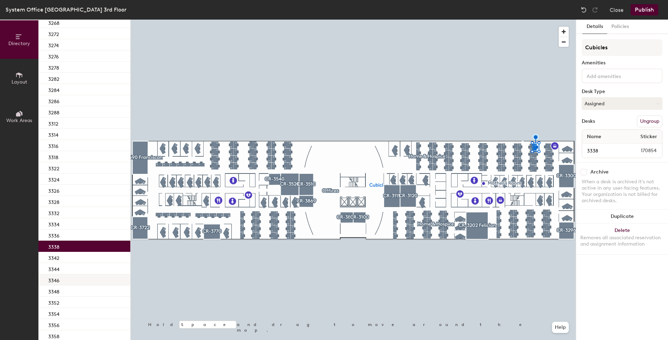
scroll to position [985, 0]
click at [67, 254] on div "3342" at bounding box center [84, 256] width 92 height 11
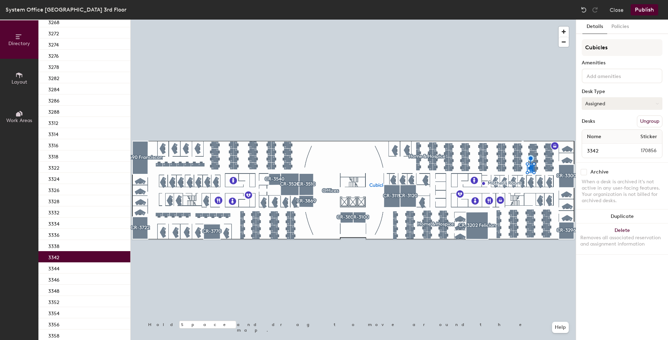
click at [603, 103] on button "Assigned" at bounding box center [622, 103] width 81 height 13
click at [593, 146] on div "Hoteled" at bounding box center [617, 146] width 70 height 10
click at [89, 267] on div "3344" at bounding box center [84, 267] width 92 height 11
click at [615, 107] on button "Assigned" at bounding box center [622, 103] width 81 height 13
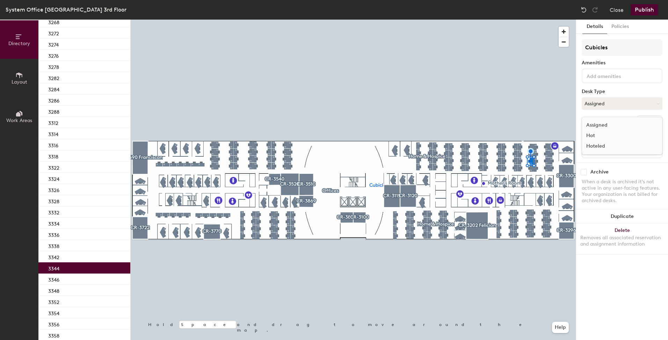
click at [596, 144] on div "Hoteled" at bounding box center [617, 146] width 70 height 10
click at [84, 281] on div "3346" at bounding box center [84, 278] width 92 height 11
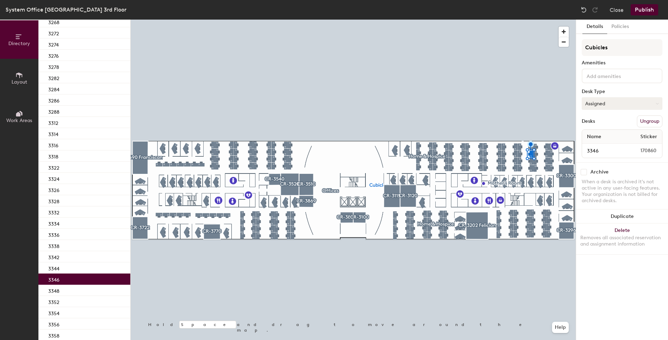
click at [592, 107] on button "Assigned" at bounding box center [622, 103] width 81 height 13
click at [602, 145] on div "Hoteled" at bounding box center [617, 146] width 70 height 10
click at [78, 289] on div "3348" at bounding box center [84, 289] width 92 height 11
click at [605, 102] on button "Assigned" at bounding box center [622, 103] width 81 height 13
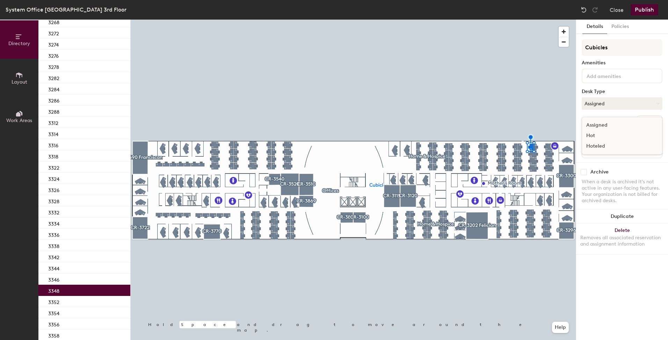
click at [598, 145] on div "Hoteled" at bounding box center [617, 146] width 70 height 10
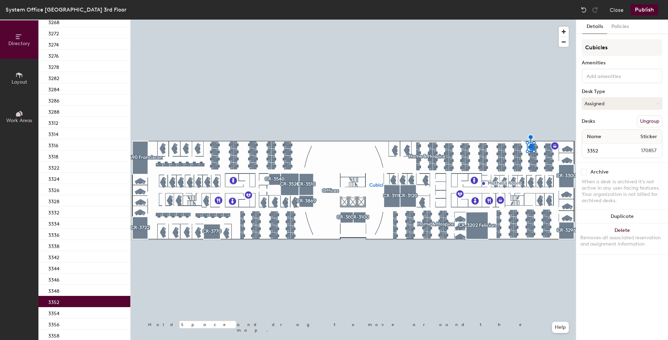
click at [81, 303] on div "3352" at bounding box center [84, 301] width 92 height 11
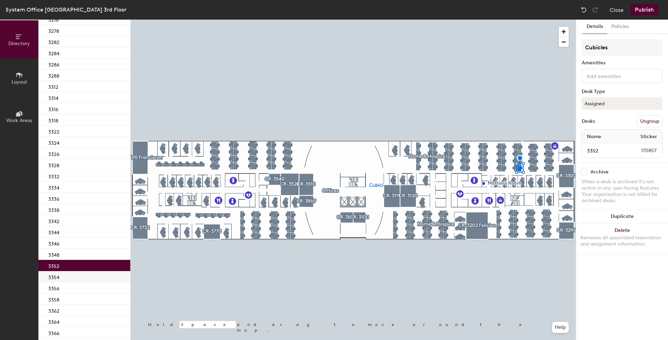
scroll to position [1054, 0]
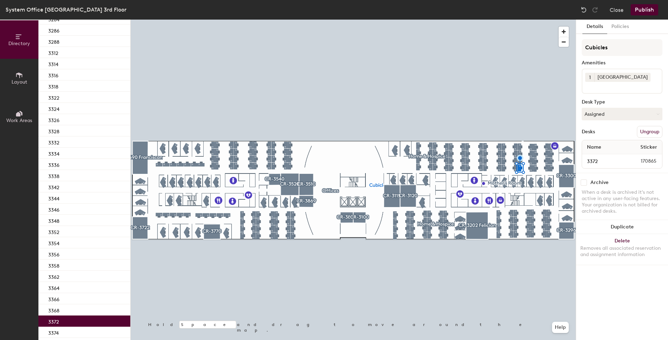
click at [72, 317] on div "3372" at bounding box center [84, 320] width 92 height 11
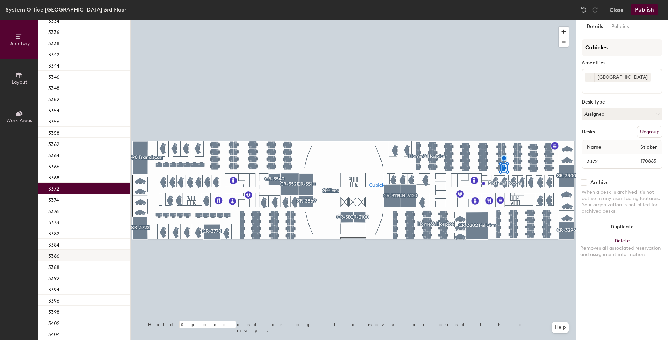
scroll to position [1194, 0]
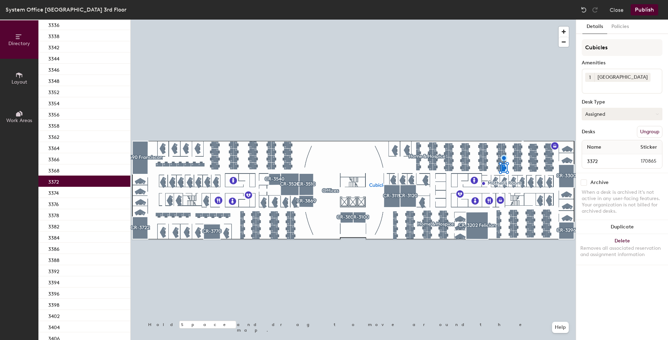
click at [621, 116] on button "Assigned" at bounding box center [622, 114] width 81 height 13
click at [598, 157] on div "Hoteled" at bounding box center [617, 156] width 70 height 10
drag, startPoint x: 72, startPoint y: 189, endPoint x: 121, endPoint y: 180, distance: 49.8
click at [73, 189] on div "3374" at bounding box center [84, 192] width 92 height 11
click at [621, 119] on button "Assigned" at bounding box center [622, 114] width 81 height 13
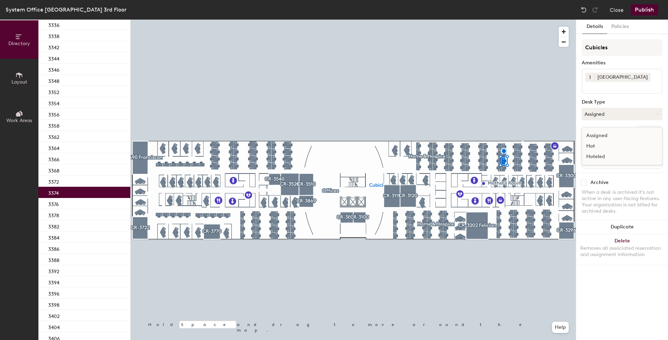
drag, startPoint x: 596, startPoint y: 157, endPoint x: 580, endPoint y: 157, distance: 16.4
click at [596, 157] on div "Hoteled" at bounding box center [617, 156] width 70 height 10
click at [63, 203] on div "3376" at bounding box center [84, 203] width 92 height 11
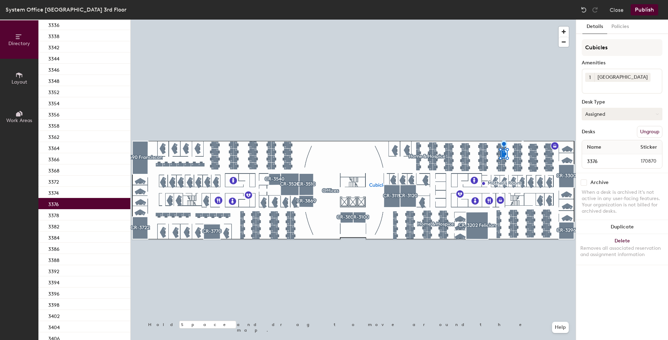
click at [591, 115] on button "Assigned" at bounding box center [622, 114] width 81 height 13
click at [589, 156] on div "Hoteled" at bounding box center [617, 156] width 70 height 10
click at [62, 216] on div "3378" at bounding box center [84, 214] width 92 height 11
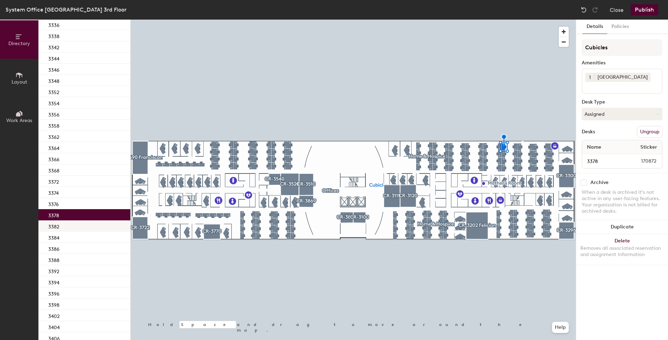
click at [63, 225] on div "3382" at bounding box center [84, 225] width 92 height 11
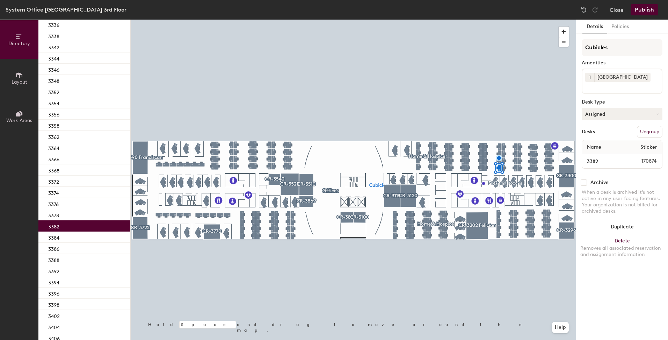
click at [621, 119] on button "Assigned" at bounding box center [622, 114] width 81 height 13
click at [606, 156] on div "Hoteled" at bounding box center [617, 156] width 70 height 10
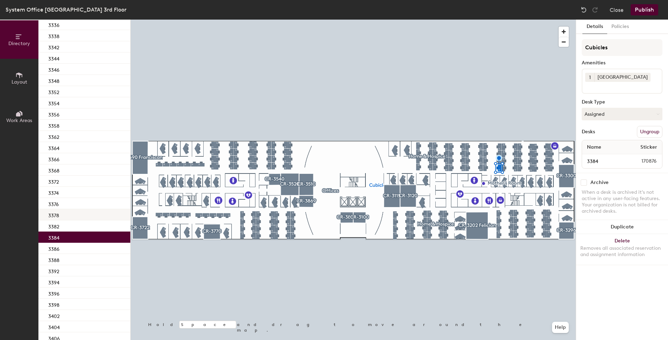
drag, startPoint x: 71, startPoint y: 237, endPoint x: 120, endPoint y: 216, distance: 53.7
click at [71, 237] on div "3384" at bounding box center [84, 236] width 92 height 11
drag, startPoint x: 593, startPoint y: 113, endPoint x: 595, endPoint y: 120, distance: 6.6
click at [593, 114] on button "Assigned" at bounding box center [622, 114] width 81 height 13
click at [603, 157] on div "Hoteled" at bounding box center [617, 156] width 70 height 10
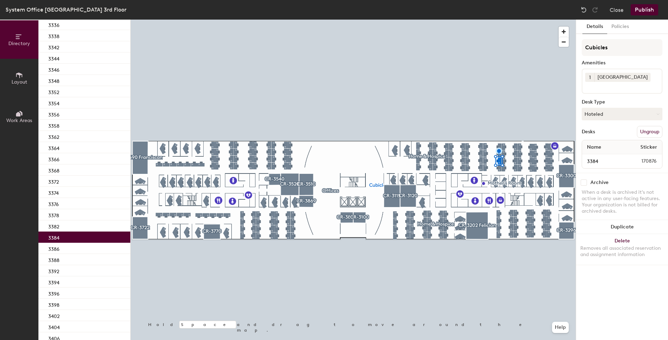
click at [73, 245] on div "3386" at bounding box center [84, 248] width 92 height 11
click at [589, 116] on button "Assigned" at bounding box center [622, 114] width 81 height 13
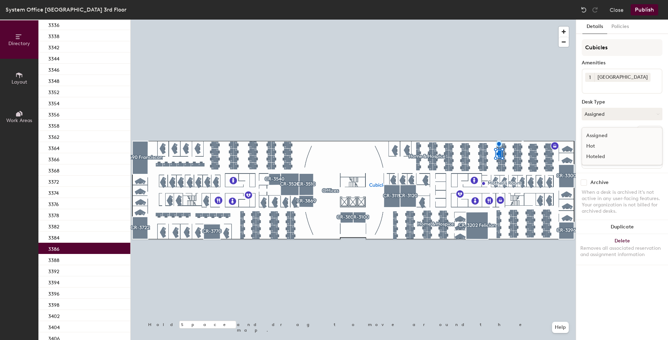
drag, startPoint x: 598, startPoint y: 157, endPoint x: 580, endPoint y: 159, distance: 18.7
click at [598, 156] on div "Hoteled" at bounding box center [617, 156] width 70 height 10
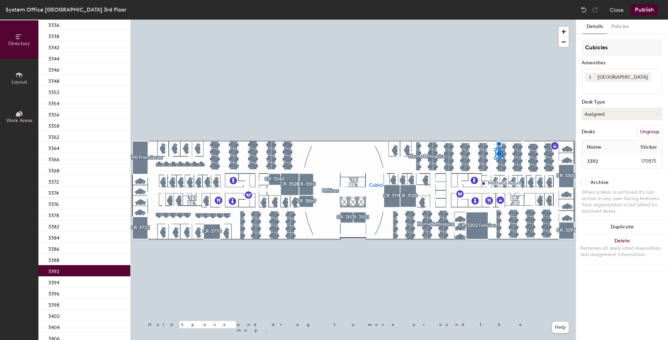
click at [69, 268] on div "3392" at bounding box center [84, 270] width 92 height 11
click at [593, 114] on button "Assigned" at bounding box center [622, 114] width 81 height 13
click at [599, 157] on div "Hoteled" at bounding box center [617, 156] width 70 height 10
click at [66, 280] on div "3394" at bounding box center [84, 281] width 92 height 11
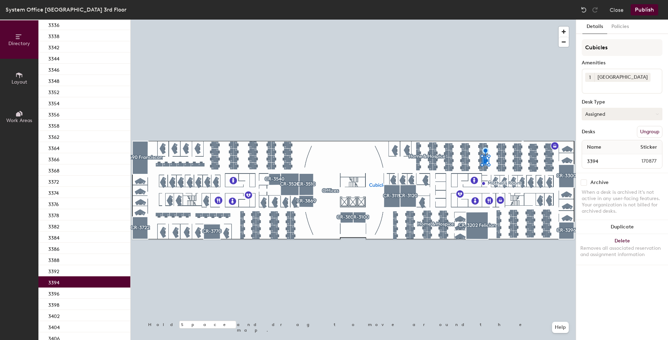
click at [598, 120] on button "Assigned" at bounding box center [622, 114] width 81 height 13
click at [597, 155] on div "Hoteled" at bounding box center [617, 156] width 70 height 10
click at [72, 289] on div "3396" at bounding box center [84, 292] width 92 height 11
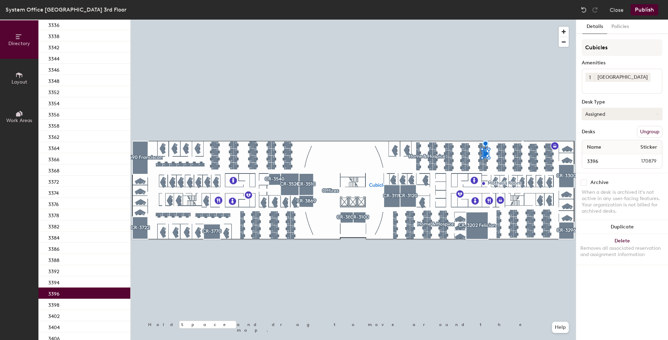
click at [600, 115] on button "Assigned" at bounding box center [622, 114] width 81 height 13
click at [596, 156] on div "Hoteled" at bounding box center [617, 156] width 70 height 10
click at [65, 313] on div "3402" at bounding box center [84, 315] width 92 height 11
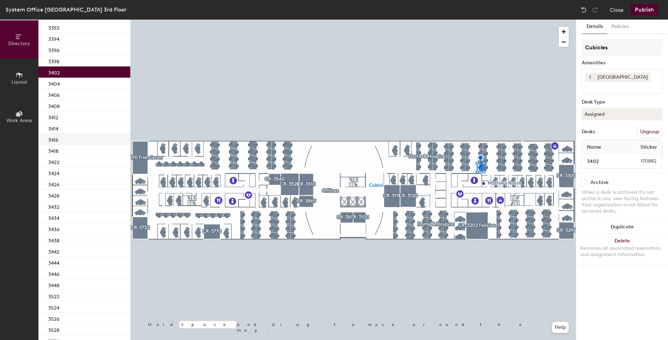
scroll to position [1439, 0]
click at [73, 292] on div "3522" at bounding box center [84, 294] width 92 height 11
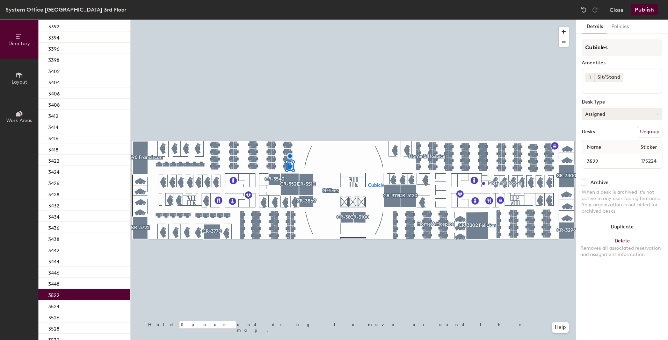
click at [595, 115] on button "Assigned" at bounding box center [622, 114] width 81 height 13
click at [596, 158] on div "Hoteled" at bounding box center [617, 156] width 70 height 10
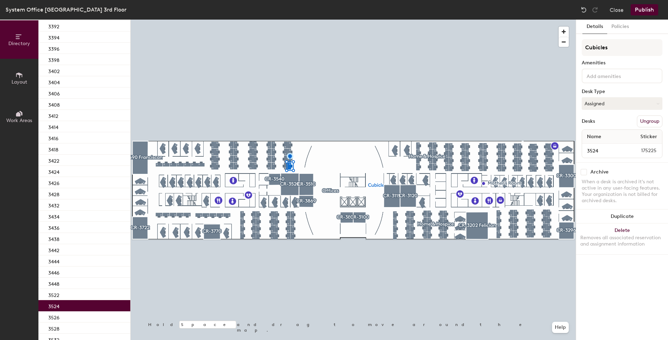
click at [65, 305] on div "3524" at bounding box center [84, 305] width 92 height 11
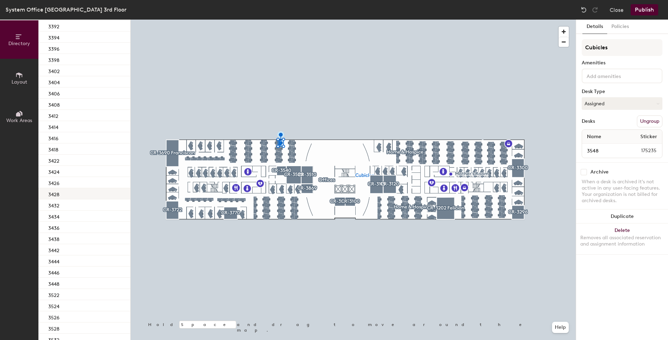
click at [291, 20] on div at bounding box center [353, 20] width 445 height 0
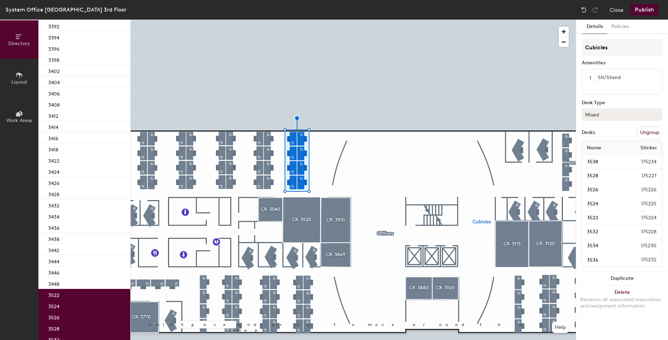
click at [608, 114] on button "Mixed" at bounding box center [622, 114] width 81 height 13
click at [594, 158] on div "Hoteled" at bounding box center [617, 157] width 70 height 10
click at [321, 20] on div at bounding box center [353, 20] width 445 height 0
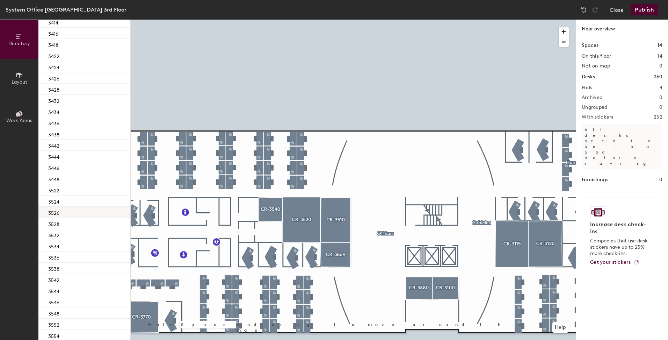
scroll to position [1544, 0]
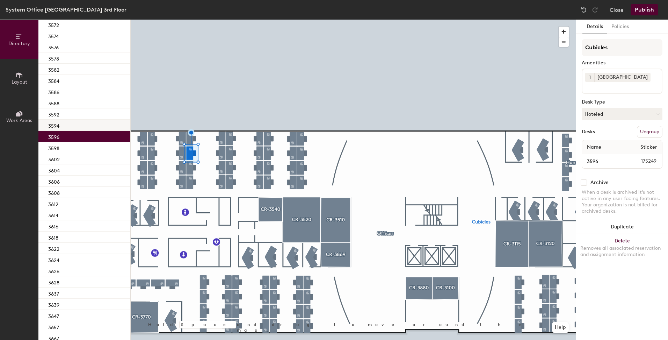
scroll to position [1893, 0]
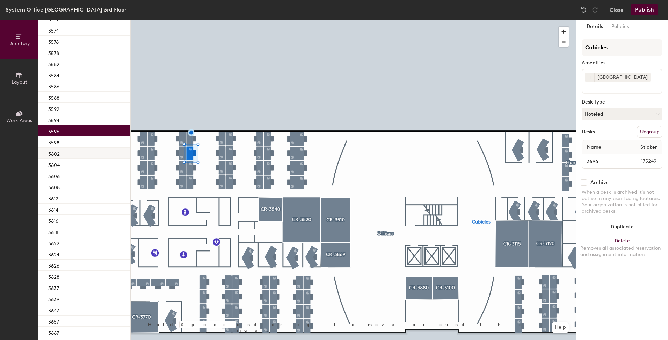
drag, startPoint x: 65, startPoint y: 140, endPoint x: 71, endPoint y: 152, distance: 13.9
click at [65, 140] on div "3598" at bounding box center [84, 141] width 92 height 11
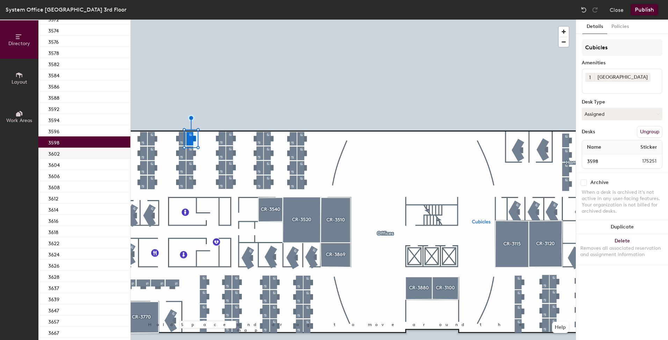
click at [71, 153] on div "3602" at bounding box center [84, 152] width 92 height 11
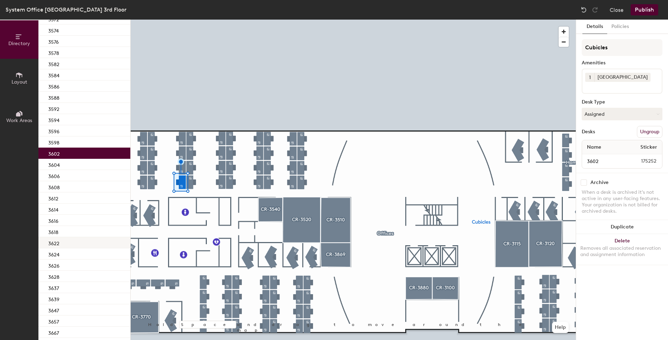
click at [65, 241] on div "3622" at bounding box center [84, 242] width 92 height 11
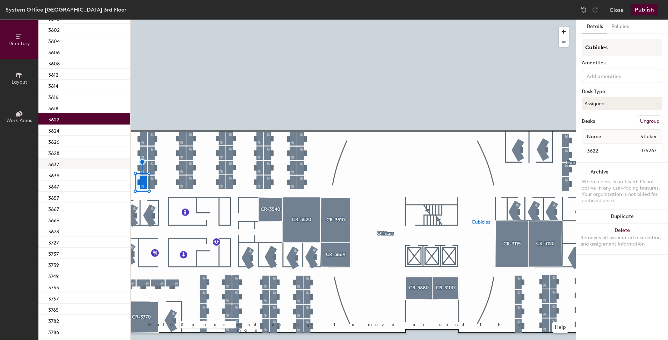
scroll to position [2033, 0]
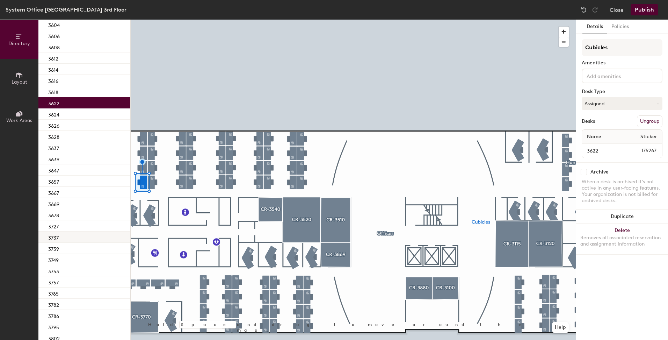
click at [65, 237] on div "3737" at bounding box center [84, 236] width 92 height 11
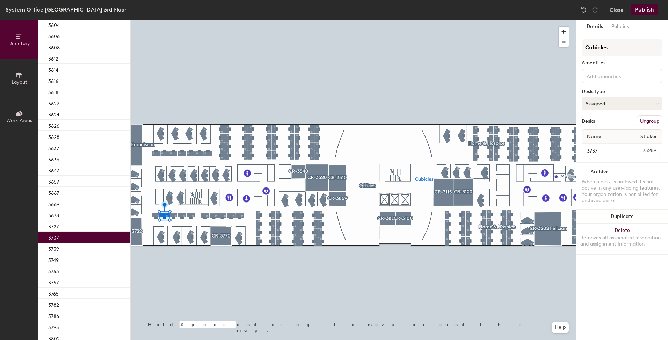
click at [598, 105] on button "Assigned" at bounding box center [622, 103] width 81 height 13
click at [598, 143] on div "Hoteled" at bounding box center [617, 146] width 70 height 10
click at [67, 241] on div "3737" at bounding box center [84, 236] width 92 height 11
click at [68, 249] on div "3739" at bounding box center [84, 248] width 92 height 11
click at [598, 100] on button "Assigned" at bounding box center [622, 103] width 81 height 13
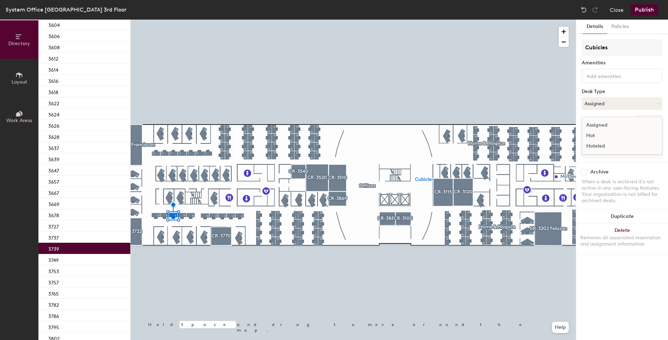
drag, startPoint x: 608, startPoint y: 146, endPoint x: 579, endPoint y: 150, distance: 29.5
click at [608, 146] on div "Hoteled" at bounding box center [617, 146] width 70 height 10
click at [66, 258] on div "3749" at bounding box center [84, 259] width 92 height 11
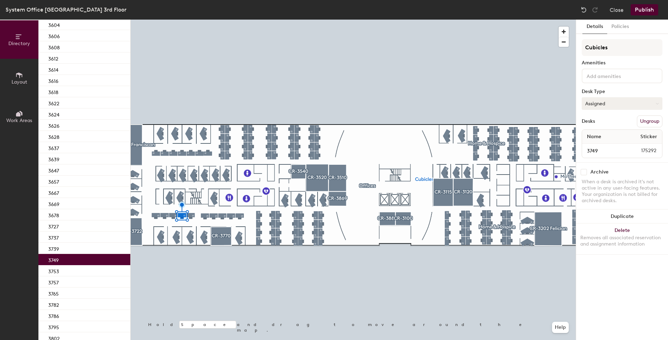
click at [606, 106] on button "Assigned" at bounding box center [622, 103] width 81 height 13
click at [598, 148] on div "Hoteled" at bounding box center [617, 146] width 70 height 10
click at [87, 273] on div "3753" at bounding box center [84, 270] width 92 height 11
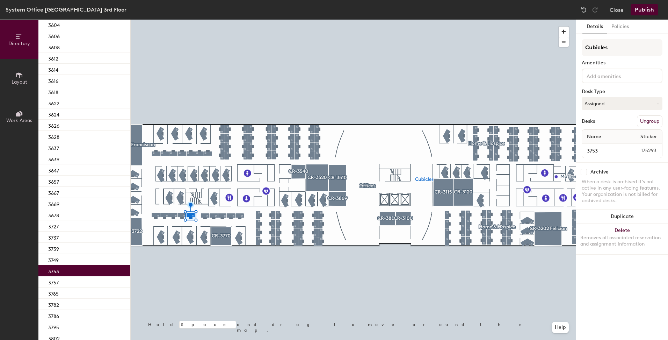
drag, startPoint x: 603, startPoint y: 105, endPoint x: 603, endPoint y: 115, distance: 10.8
click at [603, 104] on button "Assigned" at bounding box center [622, 103] width 81 height 13
click at [602, 146] on div "Hoteled" at bounding box center [617, 146] width 70 height 10
click at [61, 280] on div "3757" at bounding box center [84, 281] width 92 height 11
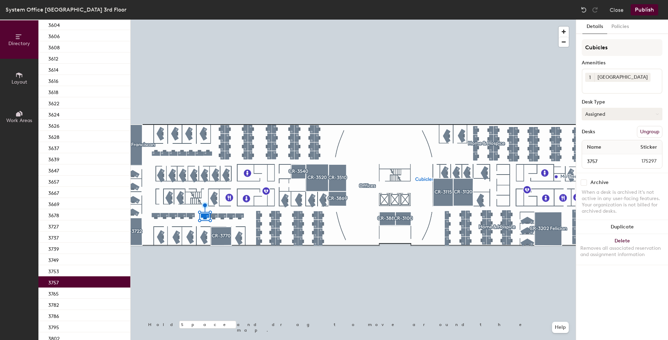
click at [606, 109] on button "Assigned" at bounding box center [622, 114] width 81 height 13
click at [597, 157] on div "Hoteled" at bounding box center [617, 156] width 70 height 10
click at [103, 291] on div "3765" at bounding box center [84, 292] width 92 height 11
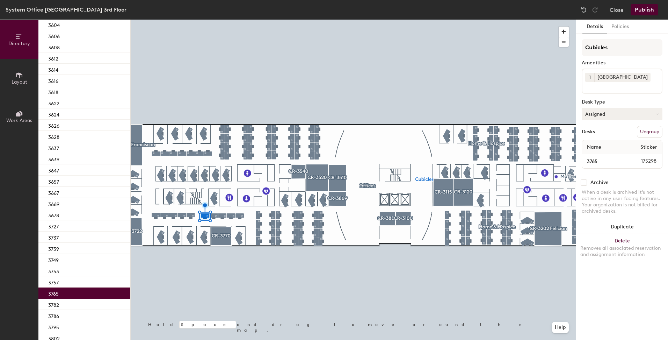
click at [594, 111] on button "Assigned" at bounding box center [622, 114] width 81 height 13
click at [588, 155] on div "Hoteled" at bounding box center [617, 156] width 70 height 10
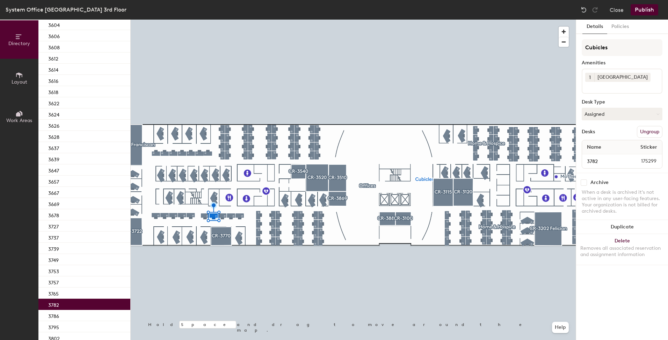
click at [51, 303] on p "3782" at bounding box center [53, 304] width 11 height 8
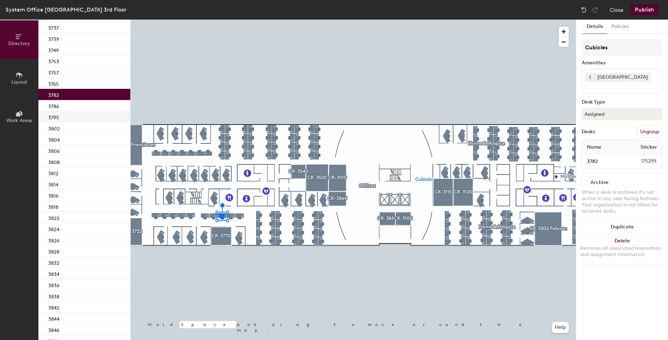
scroll to position [2278, 0]
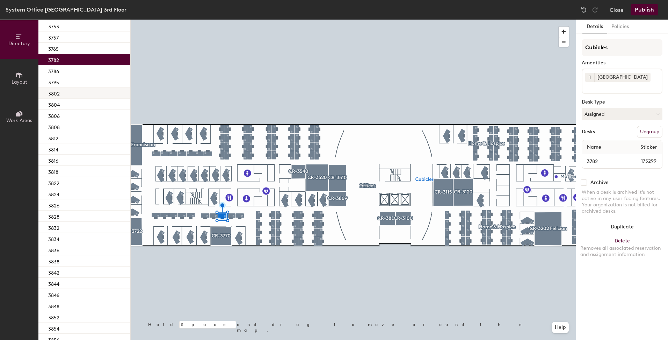
click at [60, 93] on div "3802" at bounding box center [84, 92] width 92 height 11
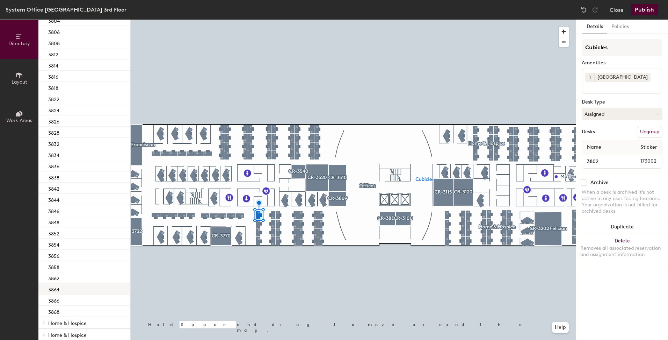
scroll to position [2380, 0]
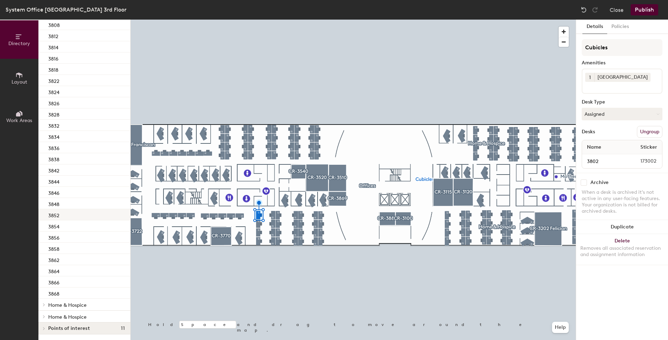
click at [69, 216] on div "3852" at bounding box center [84, 214] width 92 height 11
click at [609, 111] on button "Assigned" at bounding box center [622, 114] width 81 height 13
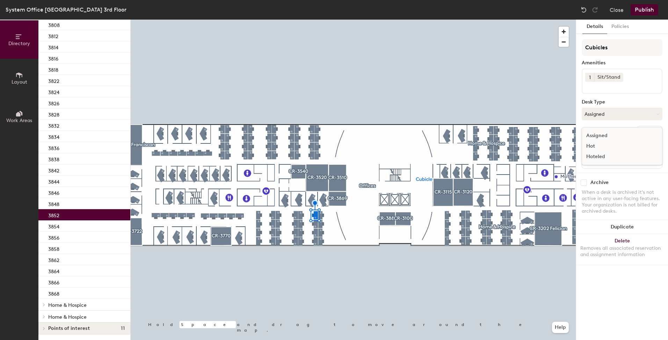
click at [594, 156] on div "Hoteled" at bounding box center [617, 156] width 70 height 10
click at [59, 260] on div "3862" at bounding box center [84, 259] width 92 height 11
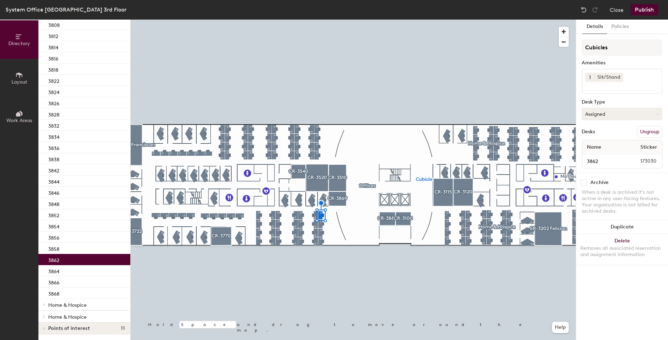
click at [602, 118] on button "Assigned" at bounding box center [622, 114] width 81 height 13
click at [591, 157] on div "Hoteled" at bounding box center [617, 156] width 70 height 10
click at [96, 269] on div "3864" at bounding box center [84, 270] width 92 height 11
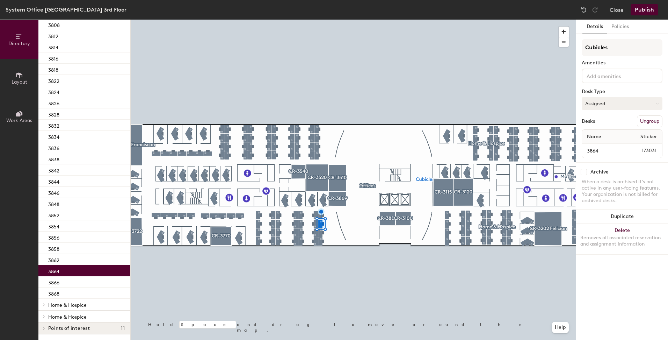
click at [607, 107] on button "Assigned" at bounding box center [622, 103] width 81 height 13
click at [595, 146] on div "Hoteled" at bounding box center [617, 146] width 70 height 10
click at [67, 280] on div "3866" at bounding box center [84, 281] width 92 height 11
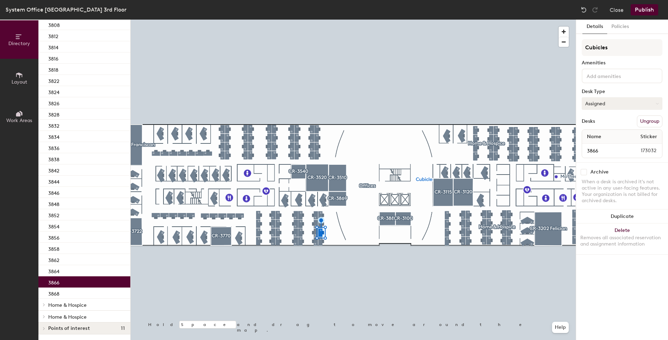
click at [588, 108] on button "Assigned" at bounding box center [622, 103] width 81 height 13
click at [594, 148] on div "Hoteled" at bounding box center [617, 146] width 70 height 10
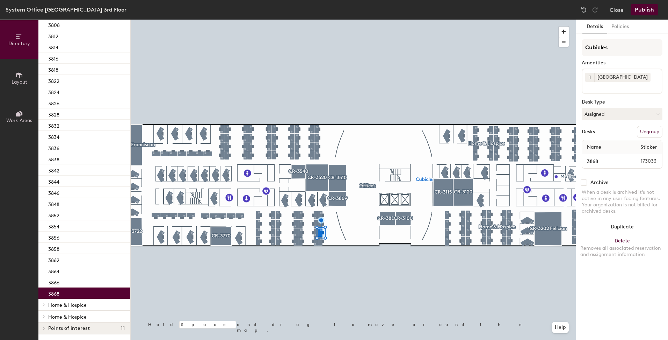
click at [68, 292] on div "3868" at bounding box center [84, 292] width 92 height 11
drag, startPoint x: 624, startPoint y: 113, endPoint x: 614, endPoint y: 127, distance: 16.7
click at [624, 114] on button "Assigned" at bounding box center [622, 114] width 81 height 13
click at [593, 157] on div "Hoteled" at bounding box center [617, 156] width 70 height 10
click at [647, 6] on button "Publish" at bounding box center [645, 9] width 28 height 11
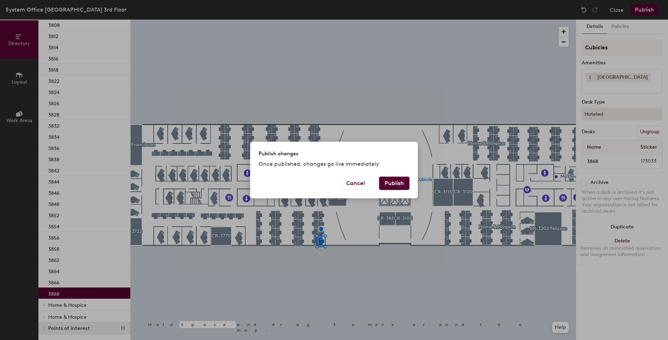
click at [391, 187] on button "Publish" at bounding box center [394, 183] width 30 height 13
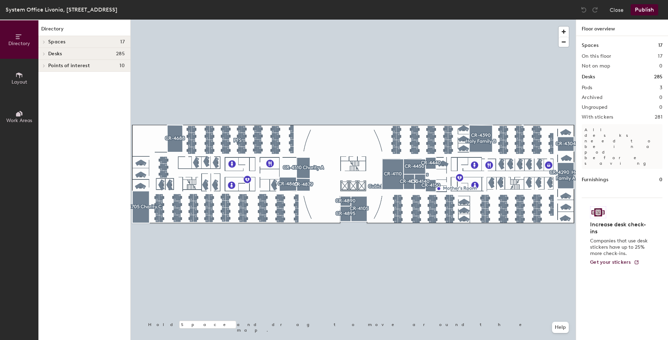
click at [79, 51] on h4 "Desks 285" at bounding box center [86, 54] width 77 height 6
click at [77, 68] on p "Cubicles" at bounding box center [86, 65] width 77 height 9
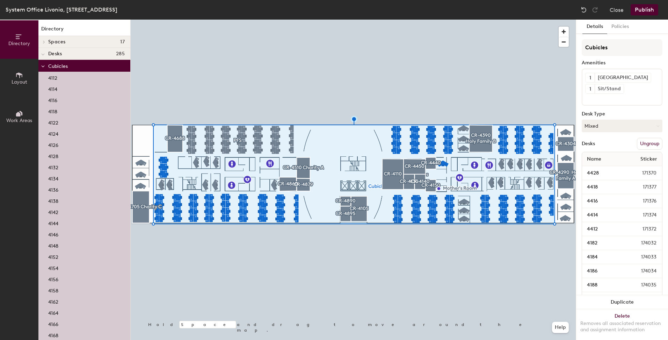
click at [62, 77] on div "4112" at bounding box center [84, 77] width 92 height 11
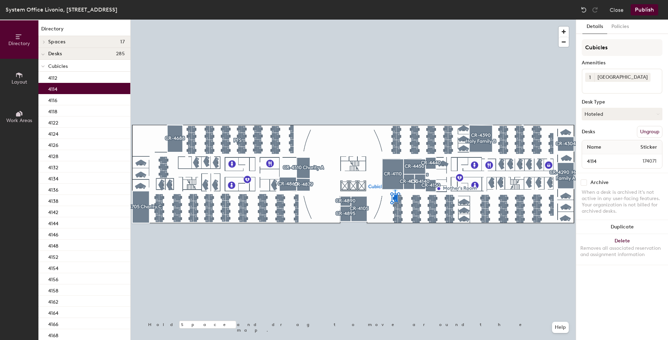
click at [60, 89] on div "4114" at bounding box center [84, 88] width 92 height 11
click at [62, 100] on div "4116" at bounding box center [84, 99] width 92 height 11
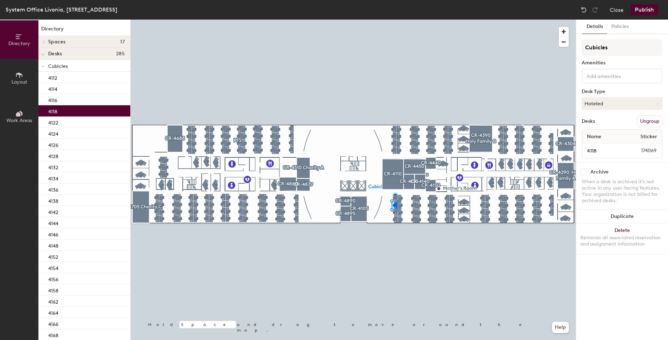
click at [61, 111] on div "4118" at bounding box center [84, 110] width 92 height 11
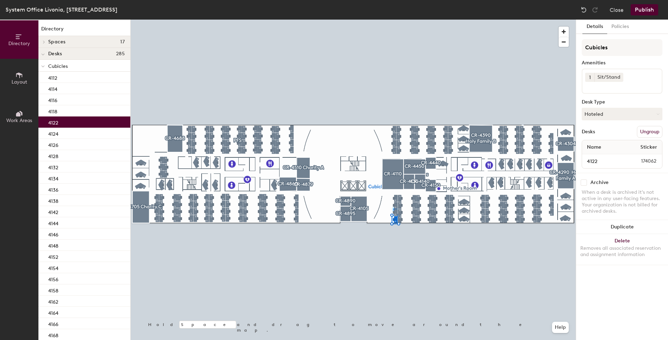
click at [60, 123] on div "4122" at bounding box center [84, 121] width 92 height 11
click at [61, 277] on div "4156" at bounding box center [84, 278] width 92 height 11
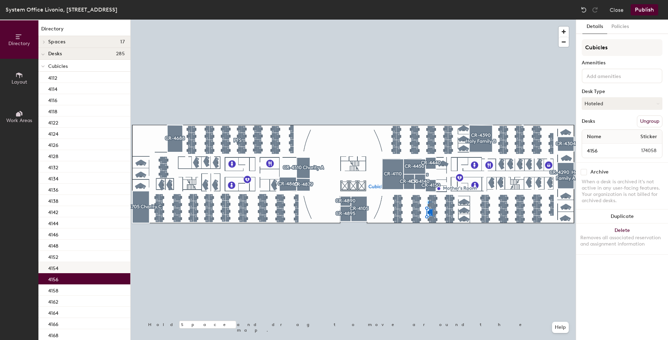
click at [67, 269] on div "4154" at bounding box center [84, 267] width 92 height 11
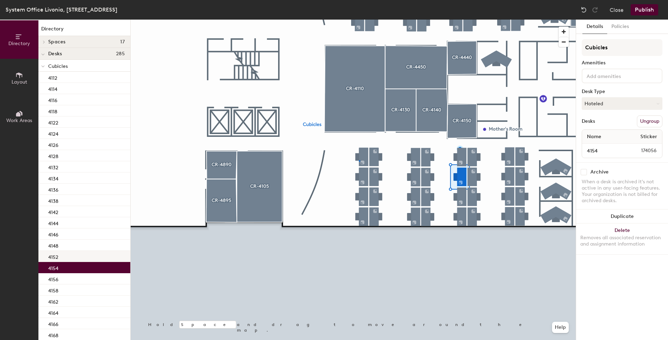
click at [359, 20] on div at bounding box center [353, 20] width 445 height 0
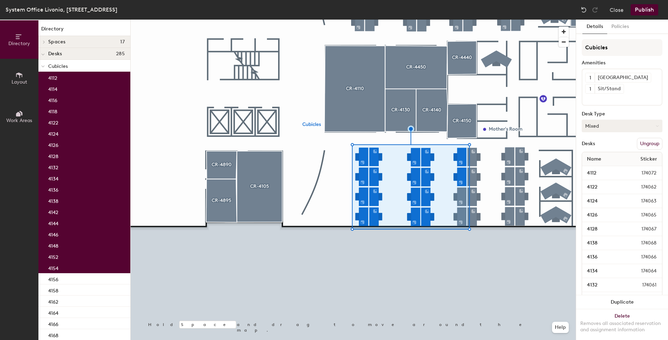
click at [593, 125] on button "Mixed" at bounding box center [622, 126] width 81 height 13
click at [598, 169] on div "Hoteled" at bounding box center [617, 168] width 70 height 10
click at [75, 69] on p "Cubicles" at bounding box center [86, 65] width 77 height 9
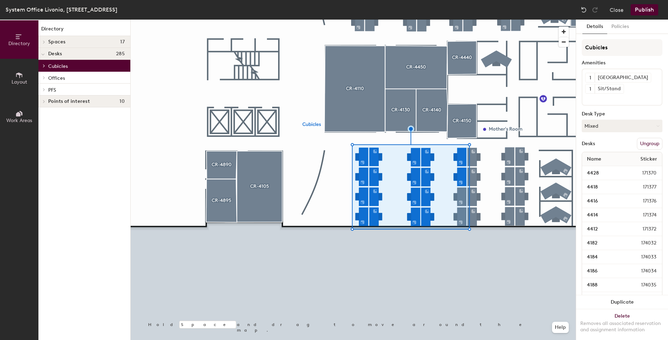
click at [75, 69] on p "Cubicles" at bounding box center [86, 65] width 77 height 9
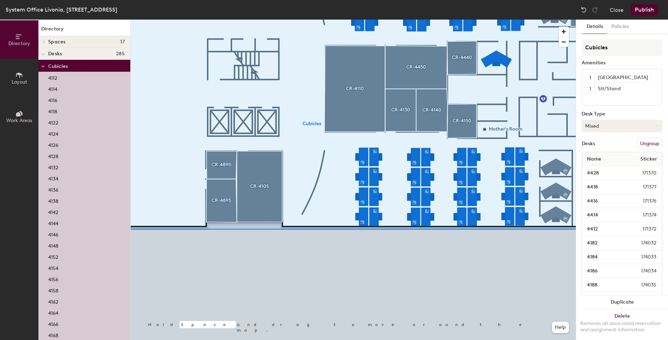
click at [601, 128] on button "Mixed" at bounding box center [622, 126] width 81 height 13
click at [601, 148] on div "Assigned" at bounding box center [617, 147] width 70 height 10
click at [363, 20] on div at bounding box center [353, 20] width 445 height 0
click at [70, 78] on div "4112" at bounding box center [84, 77] width 92 height 11
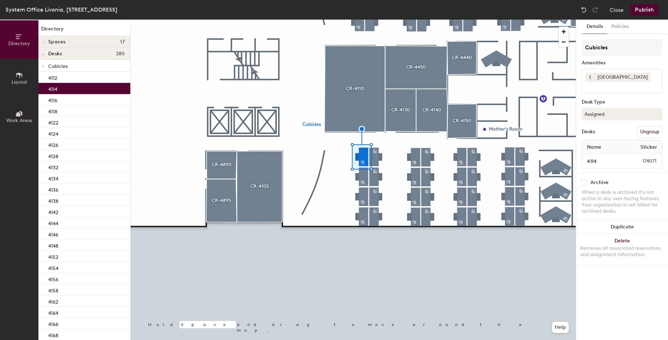
click at [68, 90] on div "4114" at bounding box center [84, 88] width 92 height 11
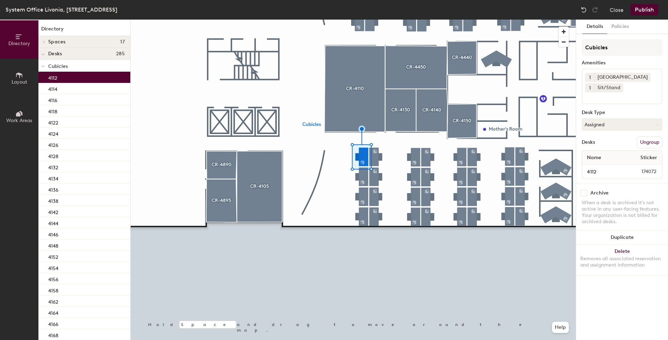
click at [74, 80] on div "4112" at bounding box center [84, 77] width 92 height 11
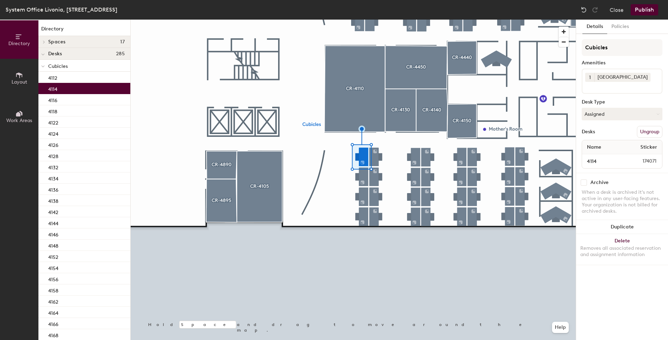
click at [77, 92] on div "4114" at bounding box center [84, 88] width 92 height 11
click at [79, 84] on div "4114" at bounding box center [84, 88] width 92 height 11
click at [80, 82] on div "4112" at bounding box center [84, 77] width 92 height 11
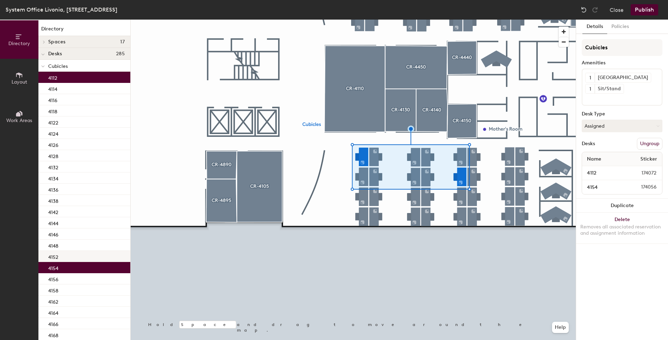
click at [78, 253] on div "4152" at bounding box center [84, 256] width 92 height 11
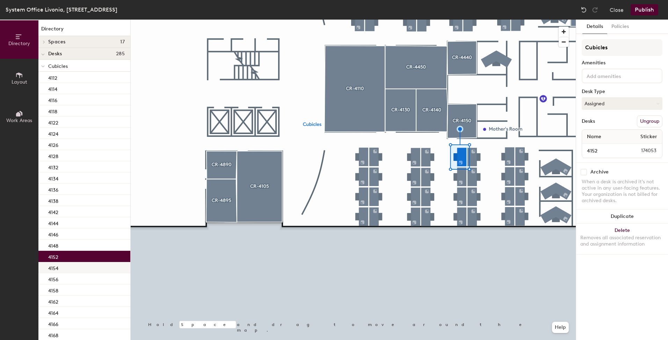
drag, startPoint x: 72, startPoint y: 267, endPoint x: 75, endPoint y: 265, distance: 4.1
click at [73, 267] on div "4154" at bounding box center [84, 267] width 92 height 11
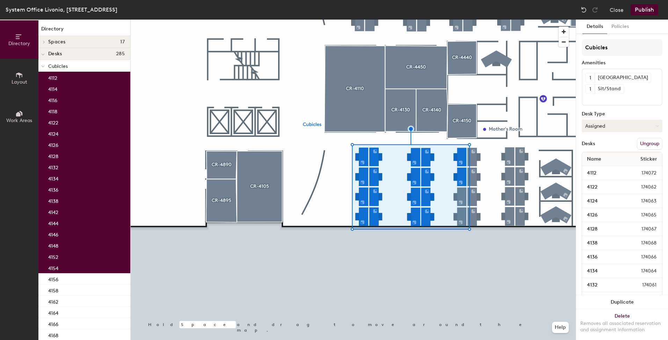
click at [590, 123] on button "Assigned" at bounding box center [622, 126] width 81 height 13
drag, startPoint x: 587, startPoint y: 159, endPoint x: 591, endPoint y: 166, distance: 8.8
click at [591, 166] on ul "Assigned Hot Hoteled" at bounding box center [617, 157] width 70 height 31
click at [595, 129] on button "Assigned" at bounding box center [622, 126] width 81 height 13
click at [595, 167] on div "Hoteled" at bounding box center [617, 168] width 70 height 10
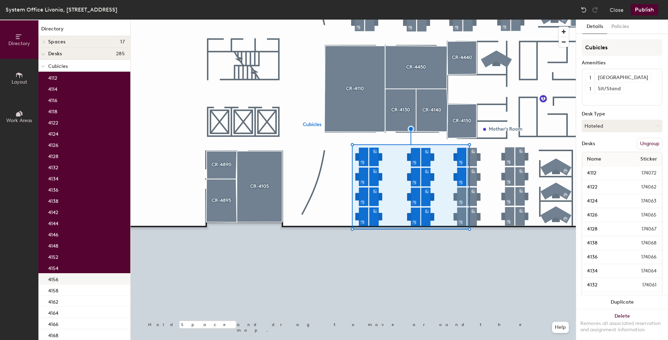
click at [64, 280] on div "4156" at bounding box center [84, 278] width 92 height 11
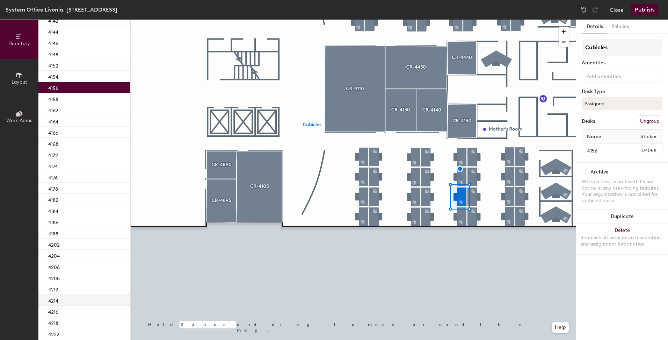
scroll to position [210, 0]
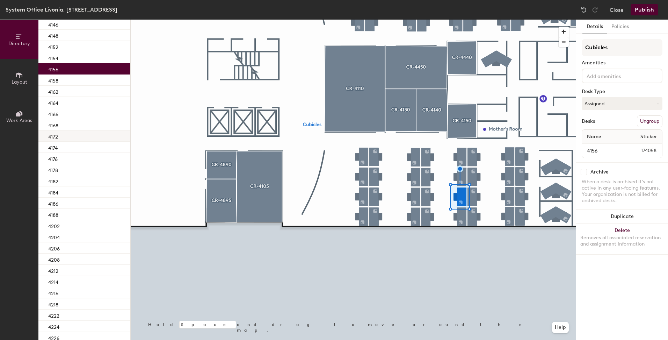
click at [66, 137] on div "4172" at bounding box center [84, 135] width 92 height 11
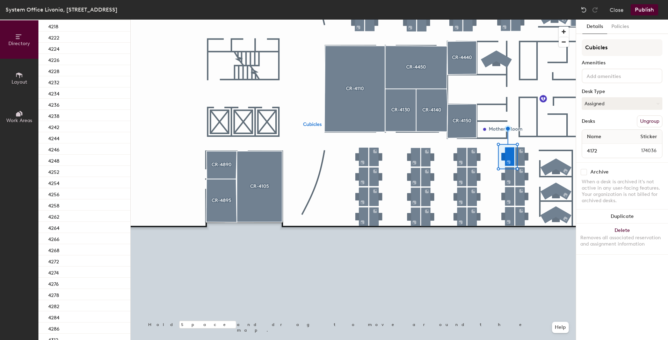
scroll to position [489, 0]
click at [80, 323] on div "4286" at bounding box center [84, 325] width 92 height 11
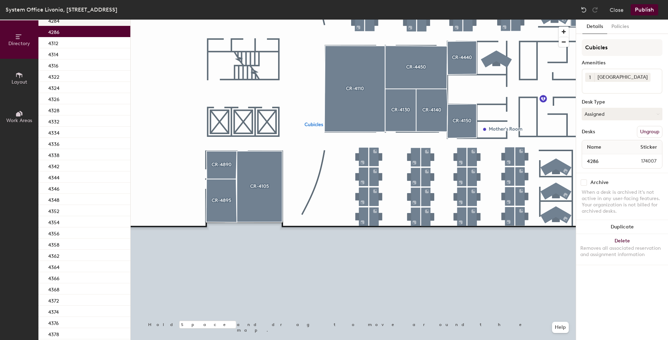
scroll to position [804, 0]
click at [62, 322] on div "4412" at bounding box center [84, 324] width 92 height 11
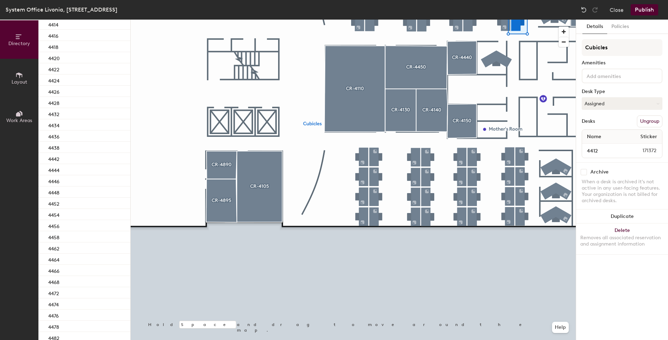
scroll to position [1105, 0]
click at [63, 259] on div "4462" at bounding box center [84, 258] width 92 height 11
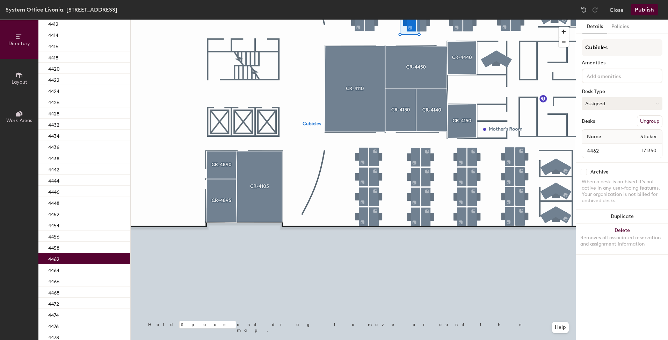
click at [595, 106] on button "Assigned" at bounding box center [622, 103] width 81 height 13
drag, startPoint x: 596, startPoint y: 144, endPoint x: 593, endPoint y: 147, distance: 3.7
click at [596, 145] on div "Hoteled" at bounding box center [617, 146] width 70 height 10
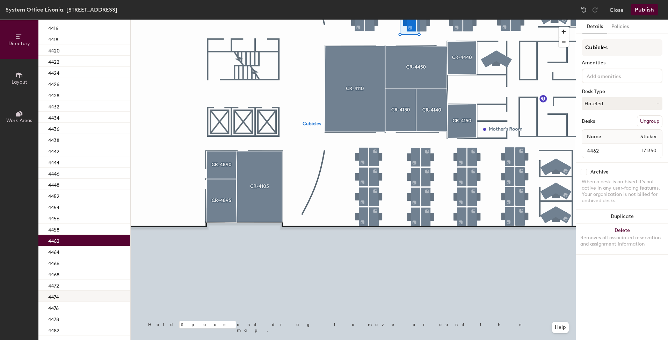
scroll to position [1140, 0]
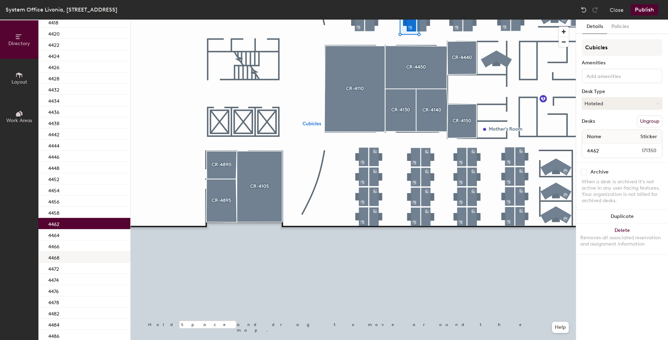
click at [62, 258] on div "4468" at bounding box center [84, 256] width 92 height 11
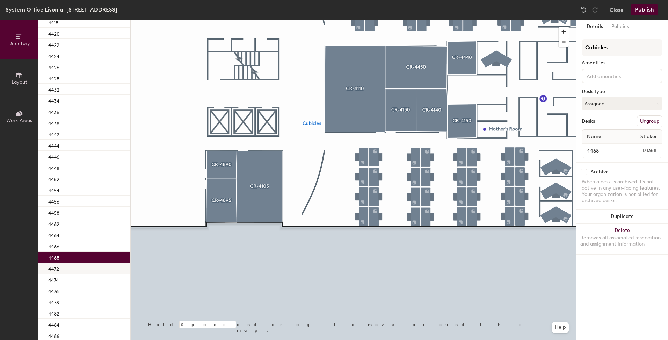
click at [62, 269] on div "4472" at bounding box center [84, 267] width 92 height 11
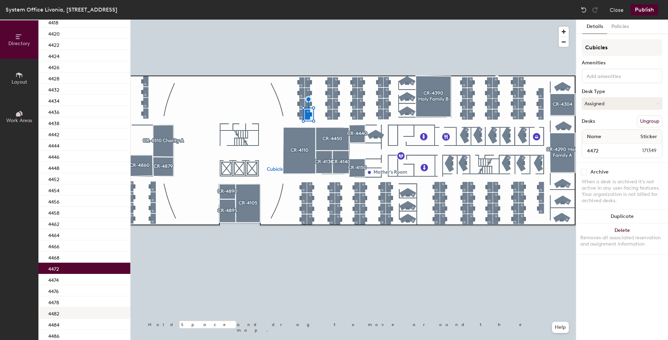
click at [72, 314] on div "4482" at bounding box center [84, 312] width 92 height 11
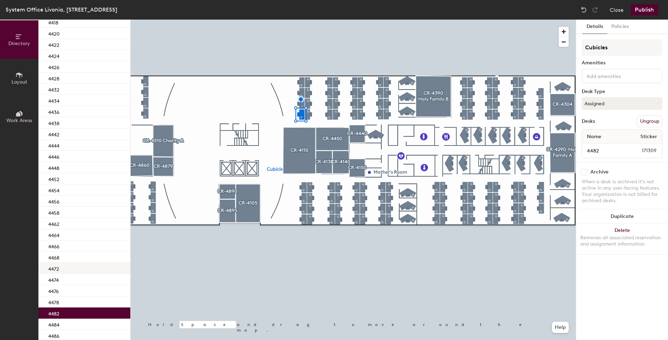
scroll to position [1210, 0]
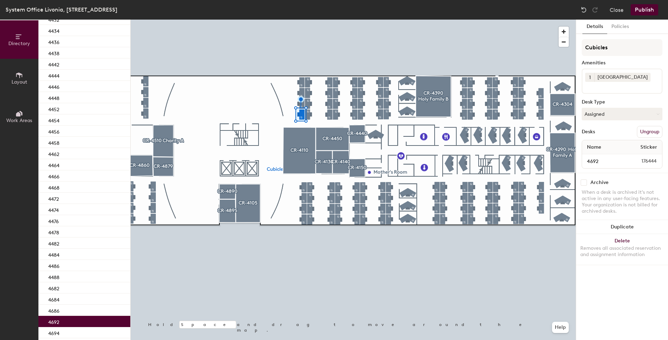
click at [64, 321] on div "4692" at bounding box center [84, 321] width 92 height 11
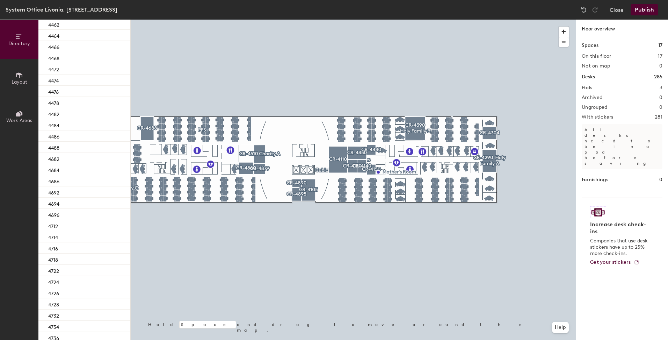
scroll to position [1350, 0]
click at [95, 142] on div "4682" at bounding box center [84, 147] width 92 height 11
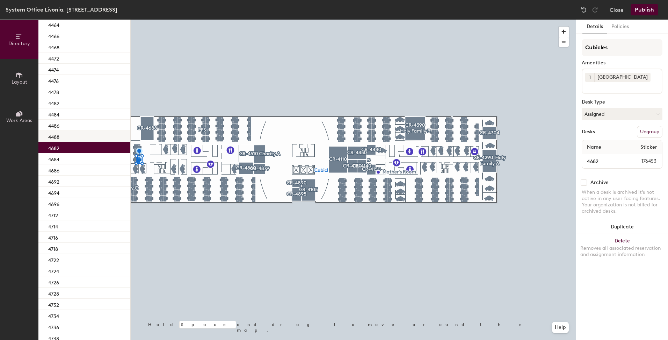
click at [73, 137] on div "4488" at bounding box center [84, 136] width 92 height 11
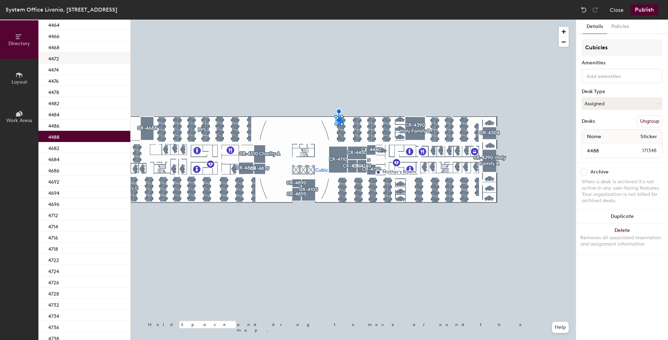
click at [73, 56] on div "4472" at bounding box center [84, 57] width 92 height 11
click at [72, 136] on div "4488" at bounding box center [84, 136] width 92 height 11
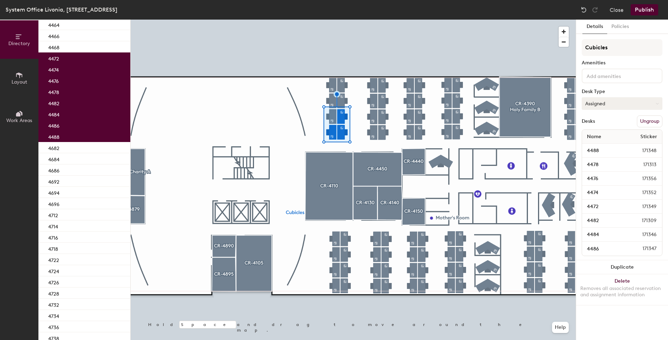
click at [598, 104] on button "Assigned" at bounding box center [622, 103] width 81 height 13
click at [597, 146] on div "Hoteled" at bounding box center [617, 146] width 70 height 10
click at [71, 147] on div "4682" at bounding box center [84, 147] width 92 height 11
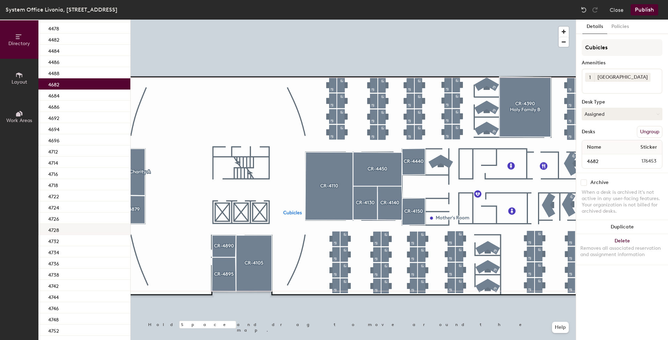
scroll to position [1420, 0]
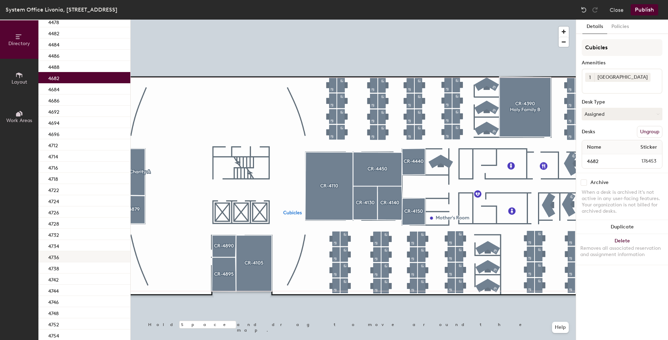
click at [71, 260] on div "4736" at bounding box center [84, 256] width 92 height 11
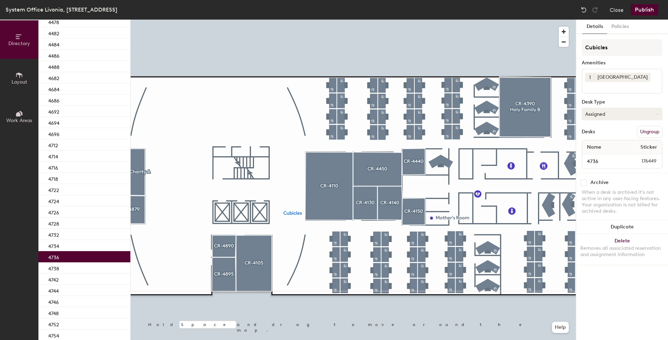
click at [603, 112] on button "Assigned" at bounding box center [622, 114] width 81 height 13
click at [596, 157] on div "Hoteled" at bounding box center [617, 156] width 70 height 10
drag, startPoint x: 52, startPoint y: 264, endPoint x: 106, endPoint y: 259, distance: 53.7
click at [55, 263] on div "4738" at bounding box center [84, 267] width 92 height 11
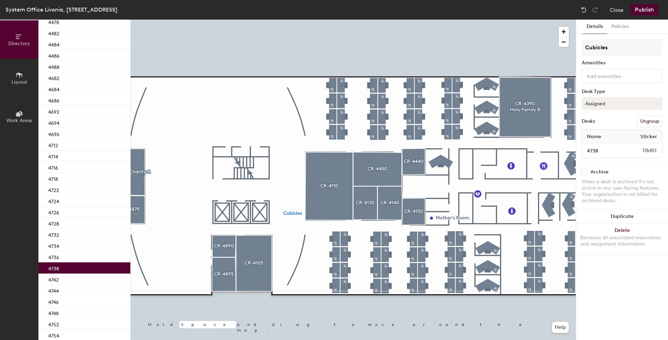
click at [603, 105] on button "Assigned" at bounding box center [622, 103] width 81 height 13
click at [598, 146] on div "Hoteled" at bounding box center [617, 146] width 70 height 10
click at [71, 304] on div "4746" at bounding box center [84, 301] width 92 height 11
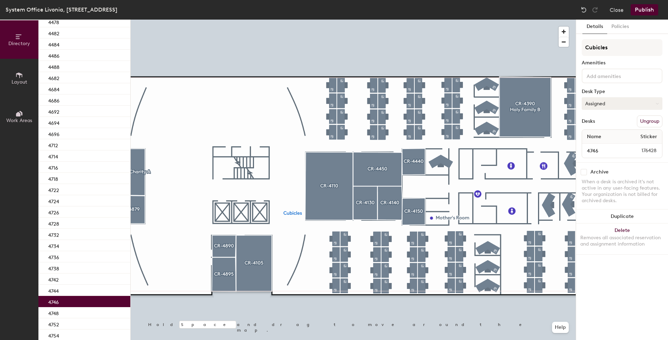
click at [594, 106] on button "Assigned" at bounding box center [622, 103] width 81 height 13
click at [595, 146] on div "Hoteled" at bounding box center [617, 146] width 70 height 10
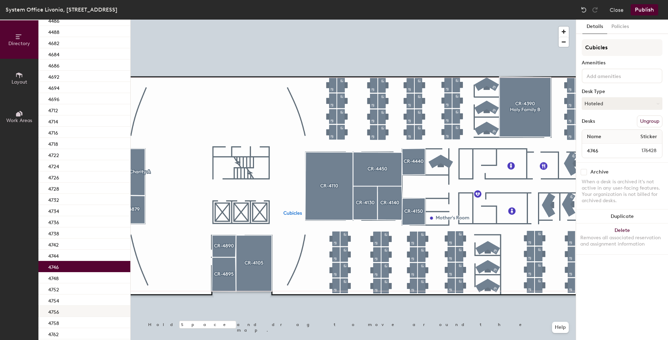
scroll to position [1490, 0]
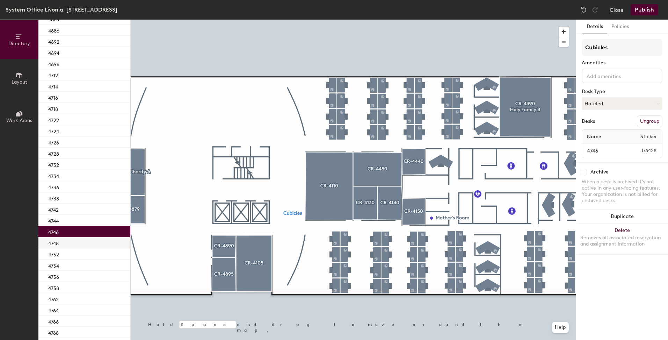
click at [74, 239] on div "4748" at bounding box center [84, 242] width 92 height 11
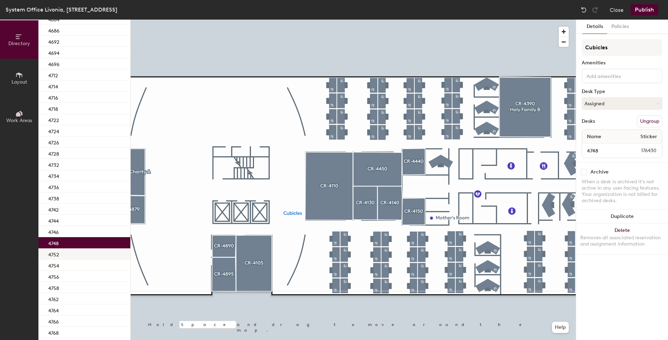
click at [71, 254] on div "4752" at bounding box center [84, 253] width 92 height 11
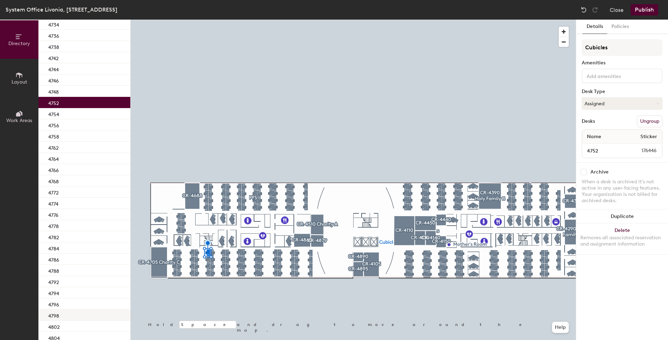
scroll to position [1630, 0]
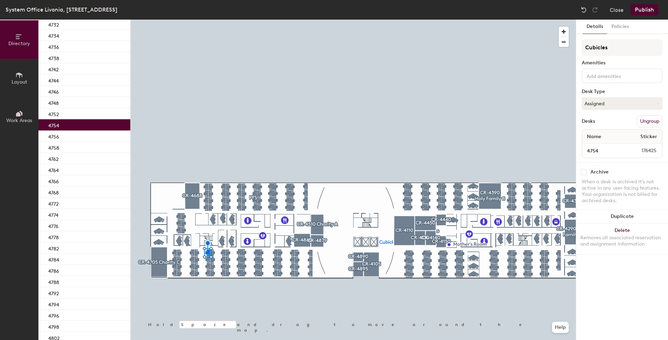
click at [71, 123] on div "4754" at bounding box center [84, 124] width 92 height 11
click at [70, 136] on div "4756" at bounding box center [84, 135] width 92 height 11
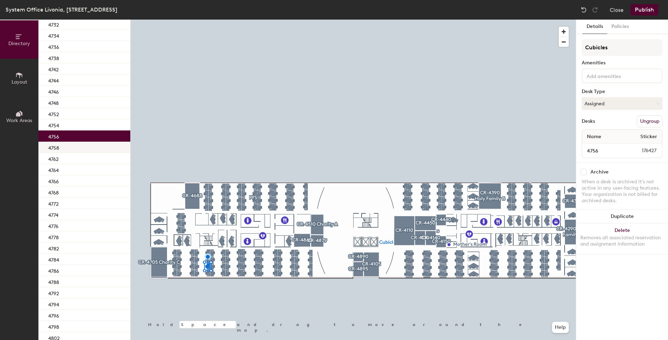
click at [71, 149] on div "4758" at bounding box center [84, 147] width 92 height 11
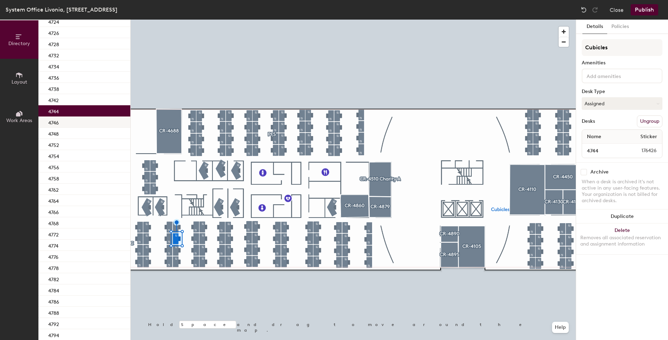
scroll to position [1525, 0]
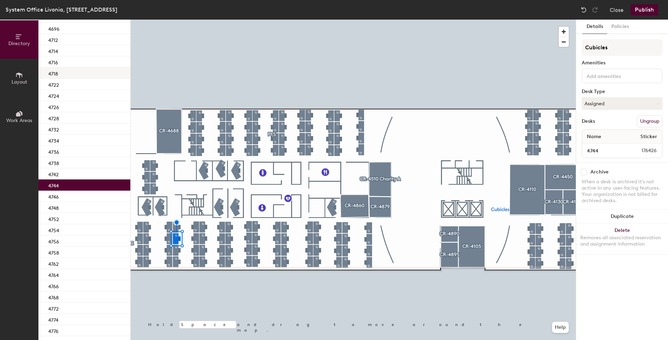
click at [67, 78] on div "4718" at bounding box center [84, 72] width 92 height 11
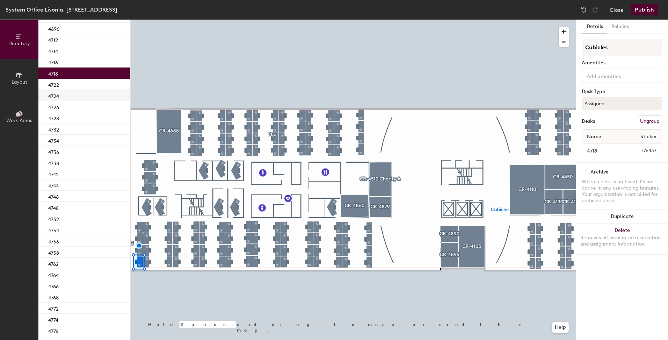
click at [70, 86] on div "4722" at bounding box center [84, 84] width 92 height 11
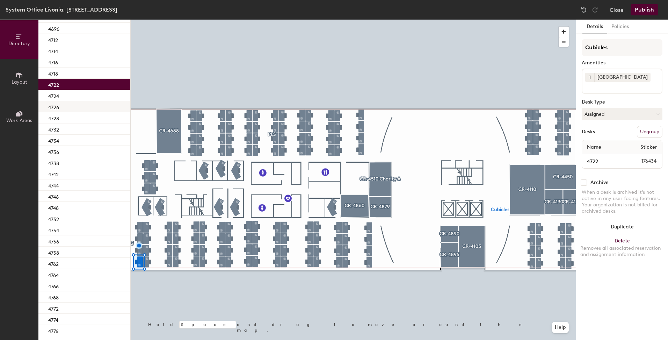
click at [67, 95] on div "4724" at bounding box center [84, 95] width 92 height 11
click at [68, 105] on div "4726" at bounding box center [84, 106] width 92 height 11
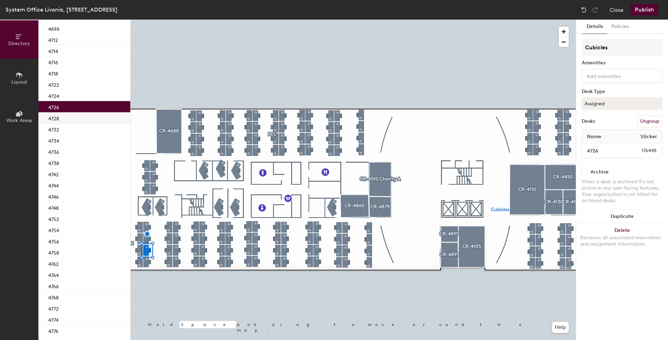
click at [68, 119] on div "4728" at bounding box center [84, 117] width 92 height 11
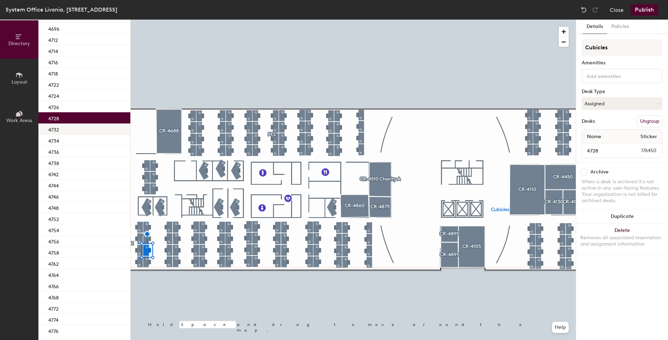
click at [72, 132] on div "4732" at bounding box center [84, 128] width 92 height 11
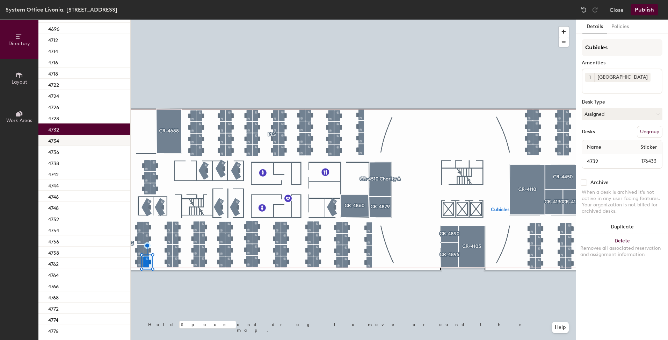
click at [75, 143] on div "4734" at bounding box center [84, 140] width 92 height 11
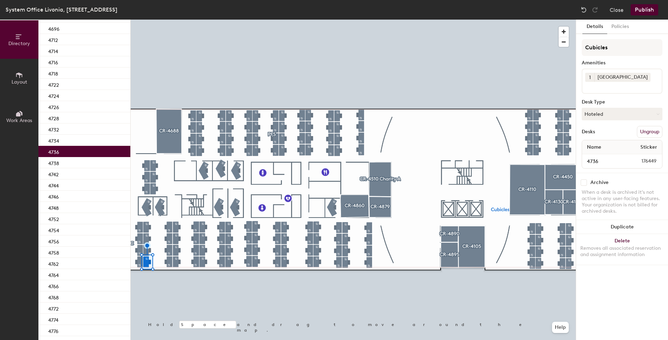
click at [72, 150] on div "4736" at bounding box center [84, 151] width 92 height 11
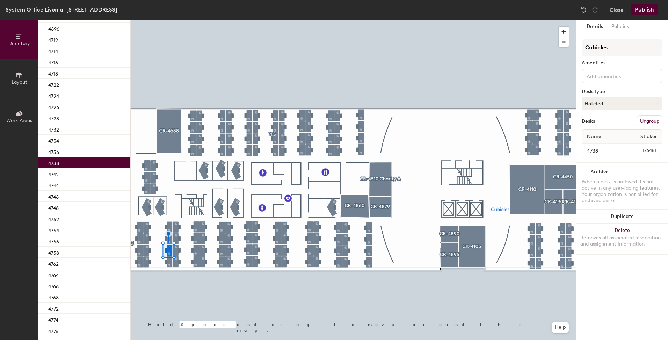
click at [70, 162] on div "4738" at bounding box center [84, 162] width 92 height 11
click at [71, 175] on div "4742" at bounding box center [84, 173] width 92 height 11
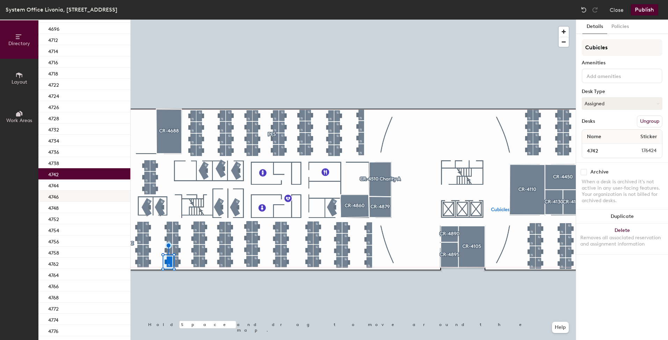
click at [70, 185] on div "4744" at bounding box center [84, 184] width 92 height 11
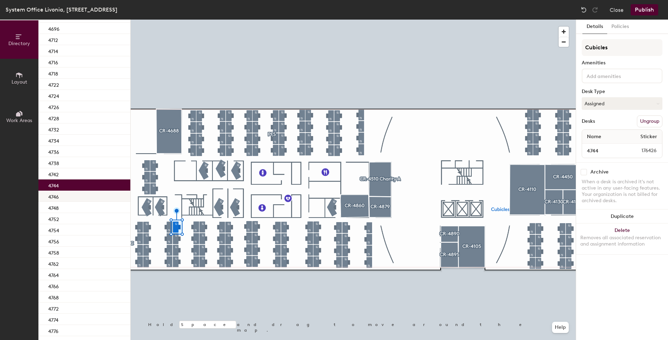
click at [70, 198] on div "4746" at bounding box center [84, 195] width 92 height 11
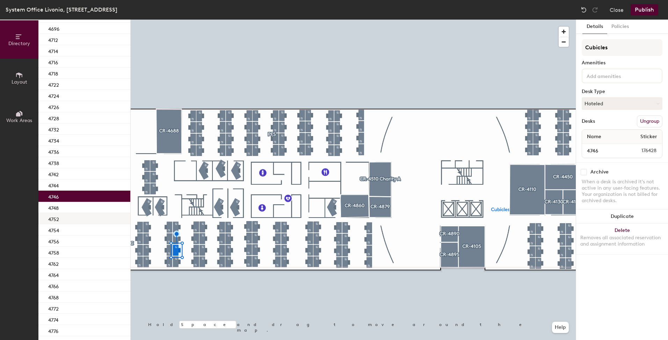
drag, startPoint x: 69, startPoint y: 209, endPoint x: 69, endPoint y: 214, distance: 4.9
click at [69, 209] on div "4748" at bounding box center [84, 207] width 92 height 11
click at [69, 219] on div "4752" at bounding box center [84, 218] width 92 height 11
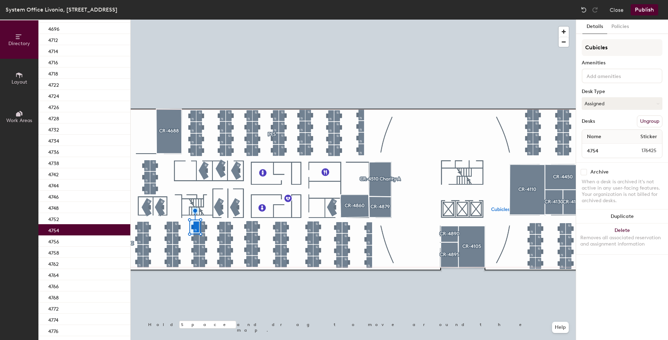
click at [70, 226] on div "4754" at bounding box center [84, 229] width 92 height 11
click at [75, 220] on div "4752" at bounding box center [84, 218] width 92 height 11
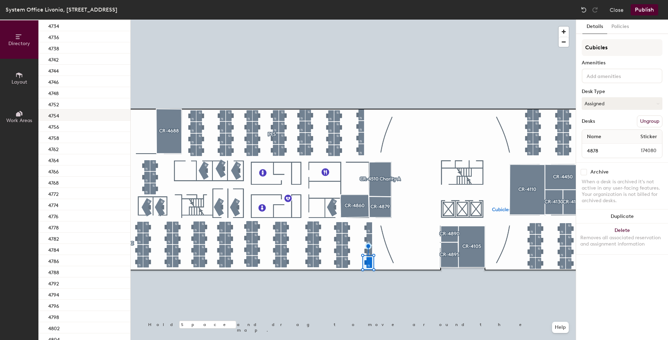
scroll to position [1630, 0]
click at [67, 108] on div "4752" at bounding box center [84, 113] width 92 height 11
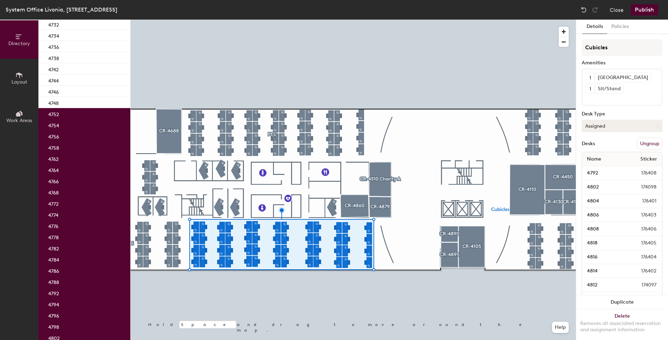
click at [594, 127] on button "Assigned" at bounding box center [622, 126] width 81 height 13
click at [597, 168] on div "Hoteled" at bounding box center [617, 168] width 70 height 10
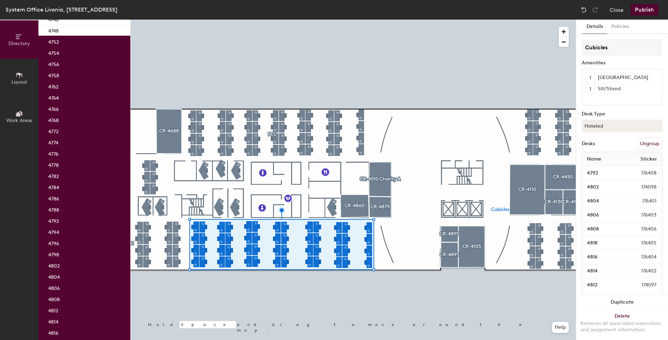
scroll to position [2021, 0]
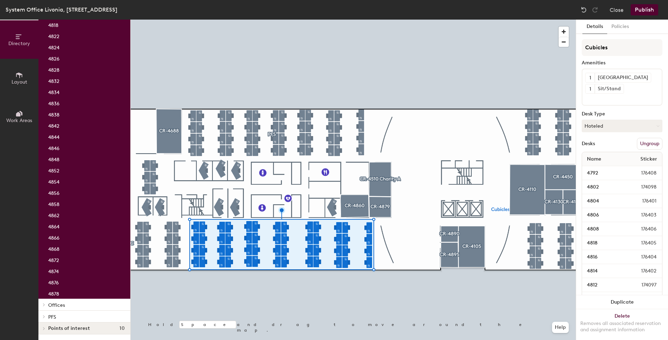
drag, startPoint x: 57, startPoint y: 302, endPoint x: 80, endPoint y: 305, distance: 22.9
click at [58, 302] on span "Offices" at bounding box center [56, 305] width 17 height 6
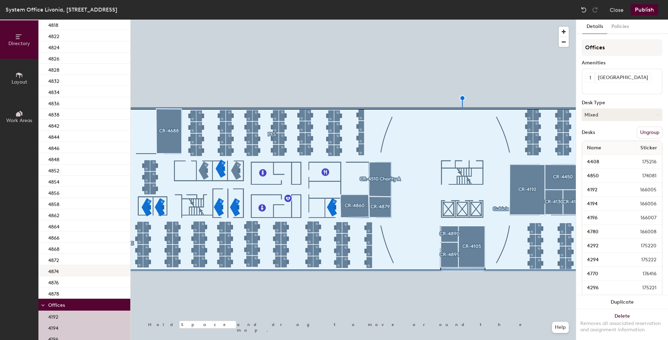
drag, startPoint x: 57, startPoint y: 314, endPoint x: 107, endPoint y: 276, distance: 63.4
click at [57, 313] on p "4192" at bounding box center [53, 316] width 10 height 8
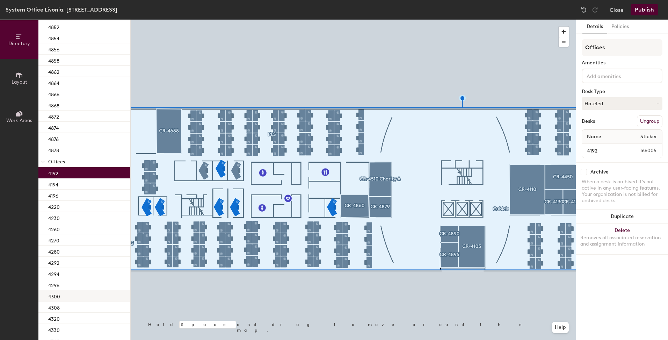
scroll to position [2196, 0]
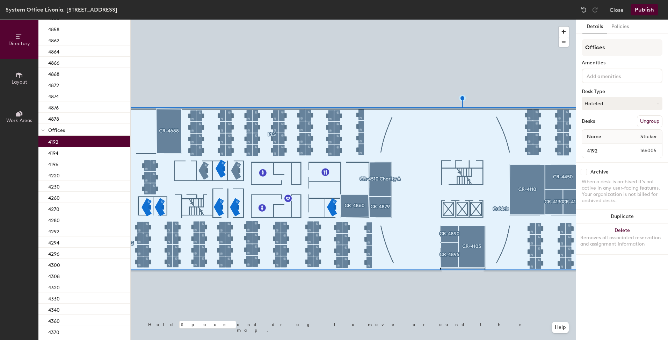
click at [85, 128] on p "Offices" at bounding box center [86, 129] width 77 height 9
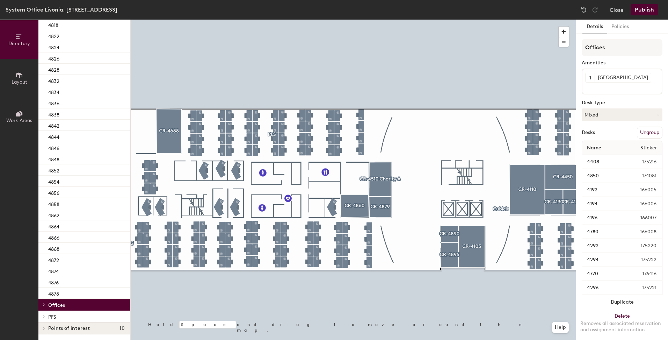
click at [62, 302] on span "Offices" at bounding box center [56, 305] width 17 height 6
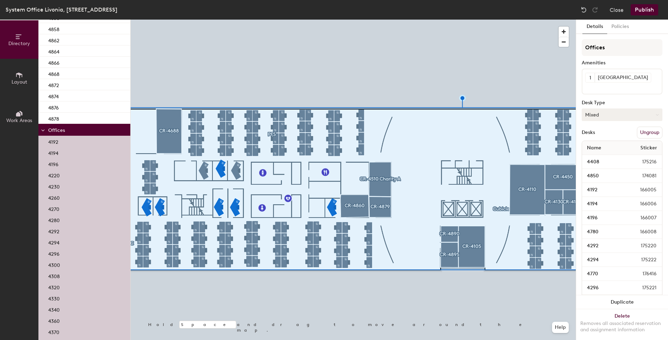
click at [594, 109] on button "Mixed" at bounding box center [622, 114] width 81 height 13
click at [593, 135] on div "Assigned" at bounding box center [617, 136] width 70 height 10
click at [73, 137] on div "4192" at bounding box center [84, 141] width 92 height 11
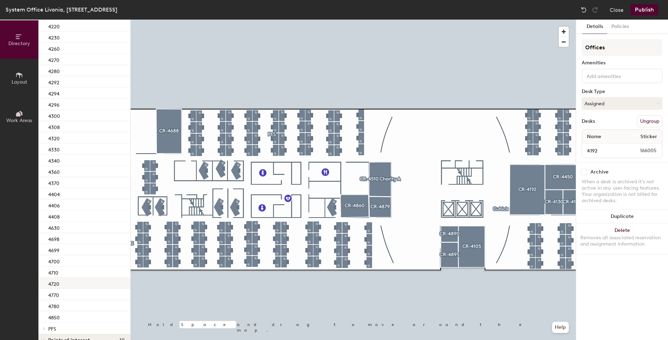
scroll to position [2357, 0]
click at [643, 8] on button "Publish" at bounding box center [645, 9] width 28 height 11
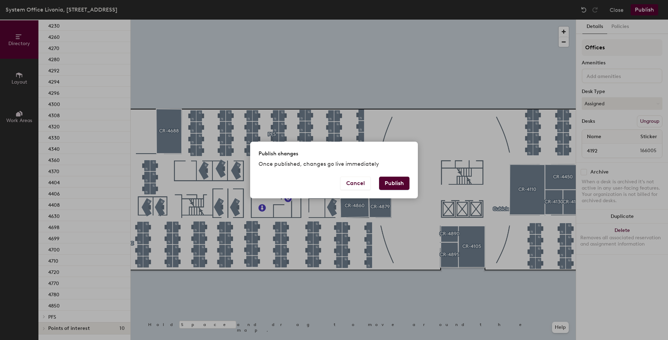
click at [394, 181] on button "Publish" at bounding box center [394, 183] width 30 height 13
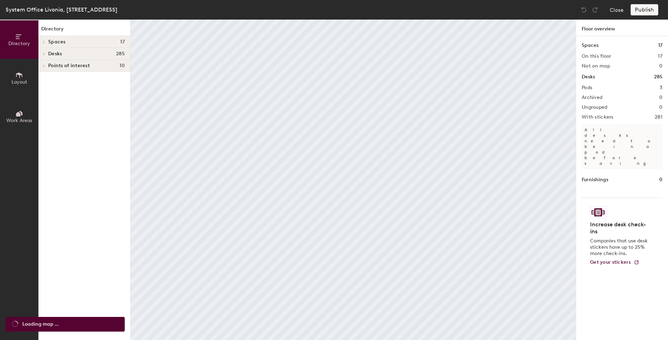
drag, startPoint x: 79, startPoint y: 63, endPoint x: 78, endPoint y: 52, distance: 11.2
click at [78, 52] on h4 "Desks 285" at bounding box center [86, 54] width 77 height 6
drag, startPoint x: 69, startPoint y: 56, endPoint x: 72, endPoint y: 42, distance: 14.5
click at [70, 55] on h4 "Desks 285" at bounding box center [86, 54] width 77 height 6
click at [72, 42] on h4 "Spaces 17" at bounding box center [86, 42] width 77 height 6
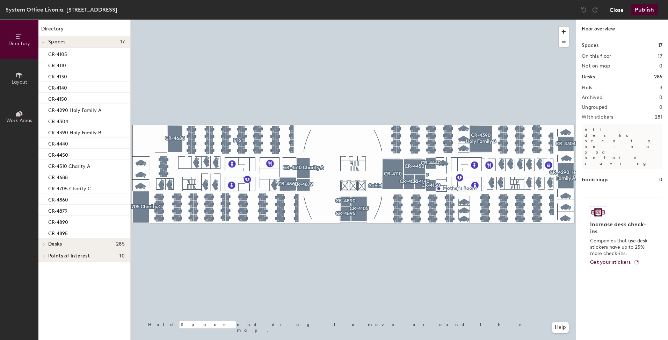
click at [619, 9] on button "Close" at bounding box center [617, 9] width 14 height 11
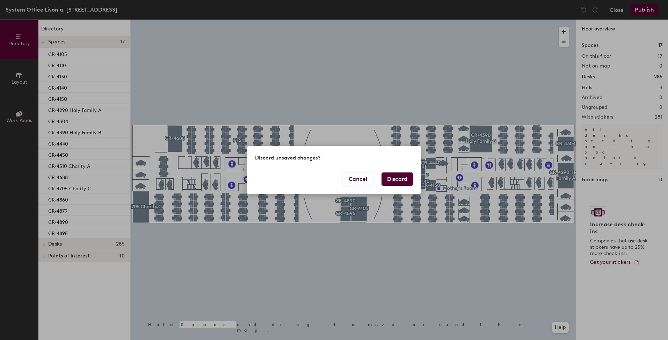
click at [393, 182] on button "Discard" at bounding box center [397, 178] width 31 height 13
